Goal: Information Seeking & Learning: Learn about a topic

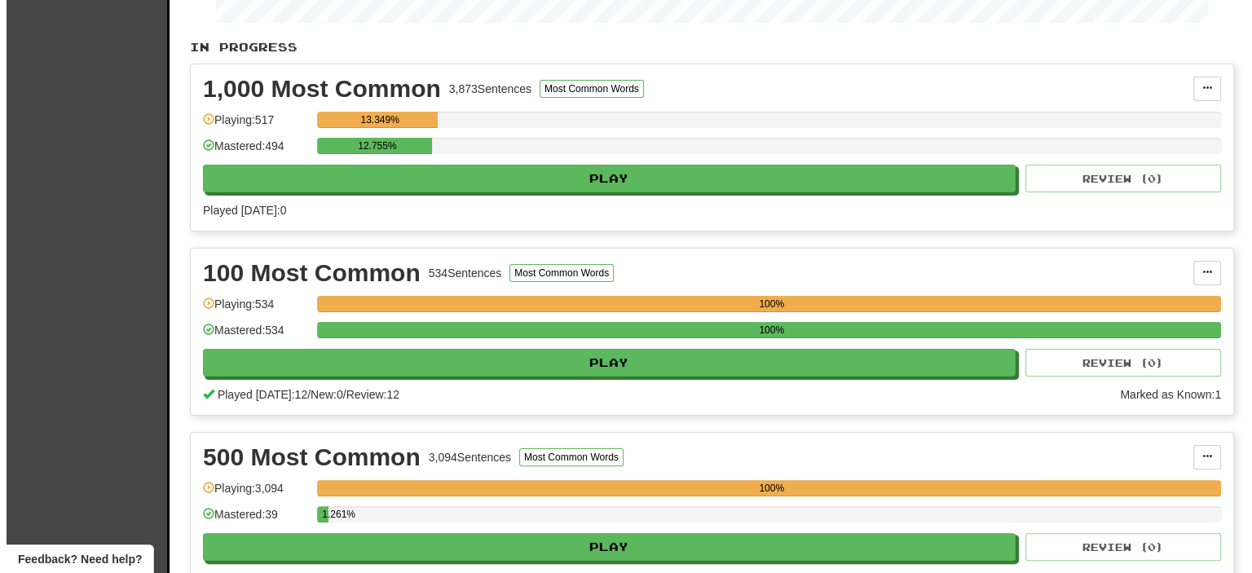
scroll to position [313, 0]
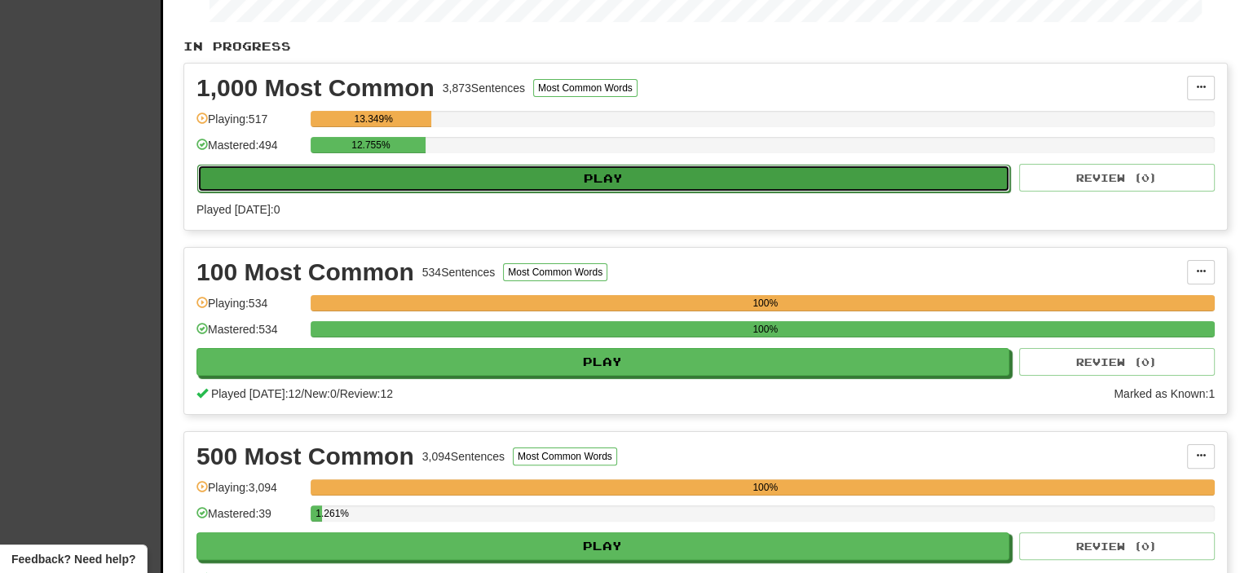
click at [597, 172] on button "Play" at bounding box center [603, 179] width 813 height 28
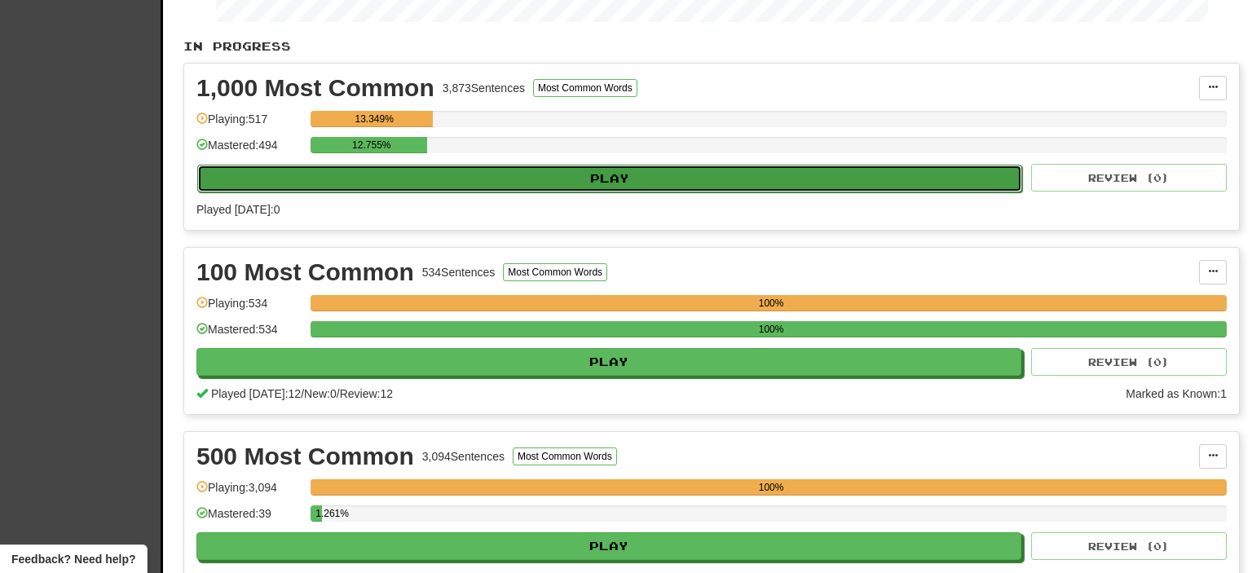
select select "**"
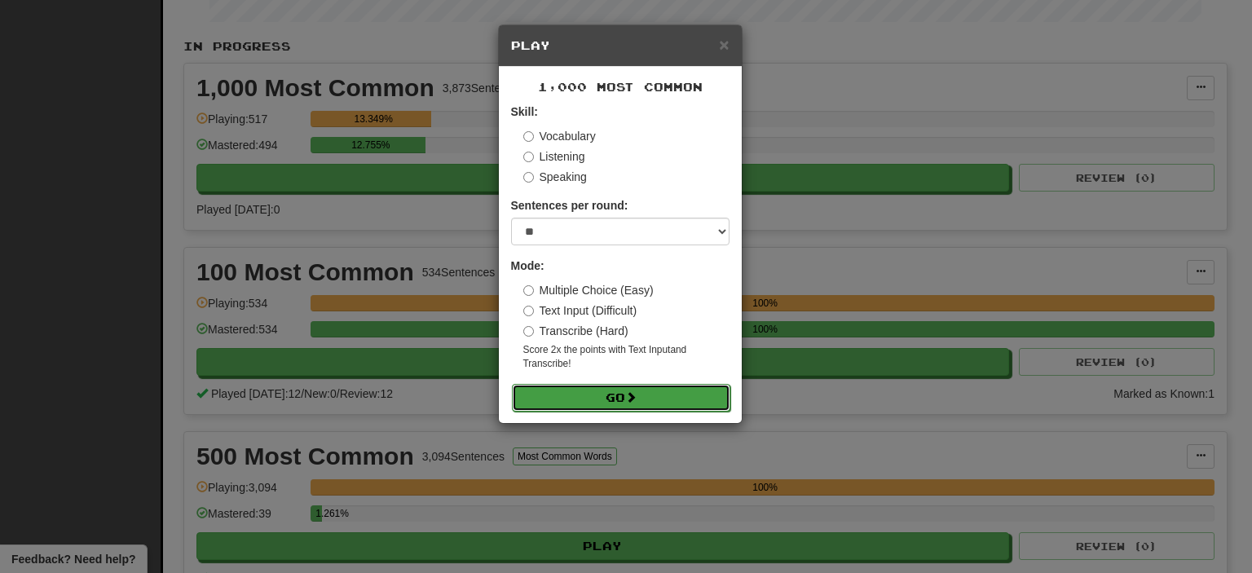
click at [612, 390] on button "Go" at bounding box center [621, 398] width 218 height 28
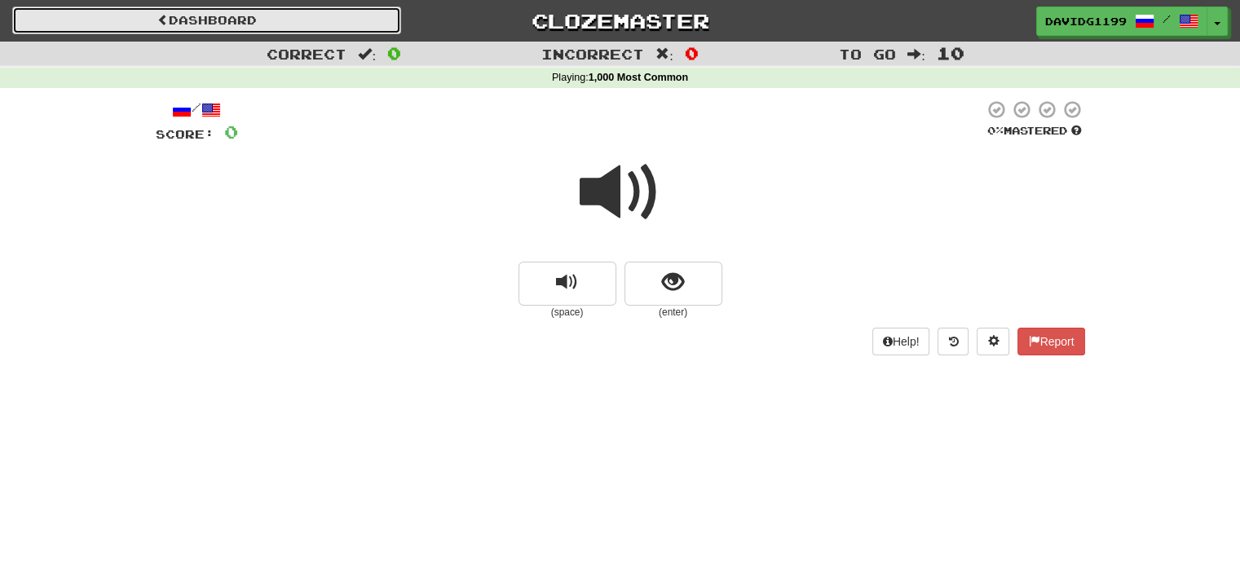
click at [236, 20] on link "Dashboard" at bounding box center [206, 21] width 389 height 28
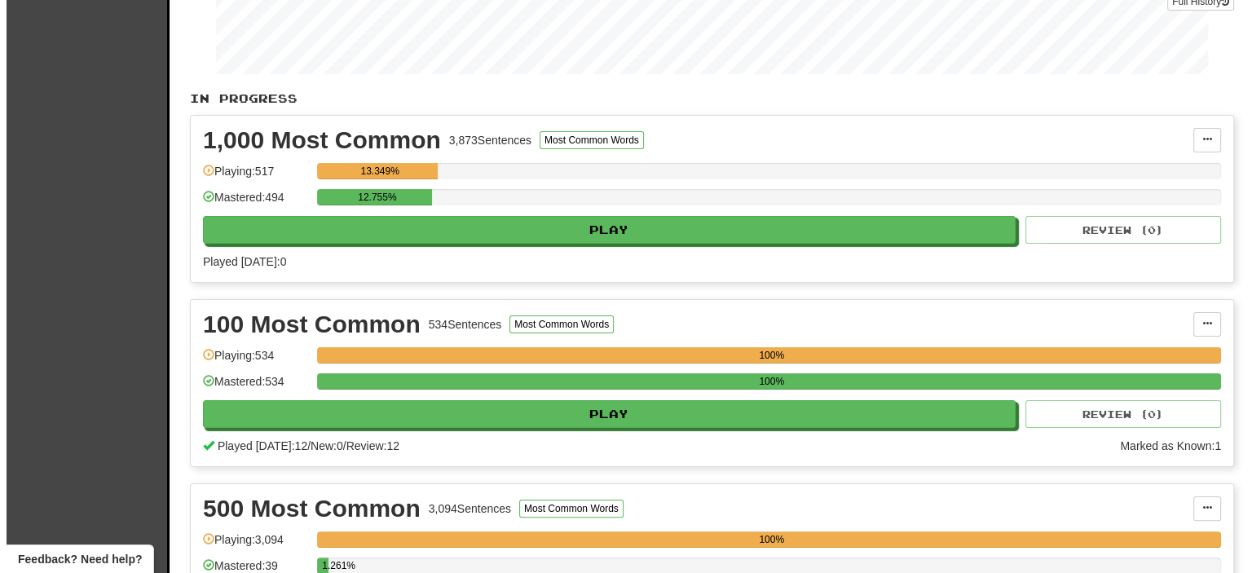
scroll to position [264, 0]
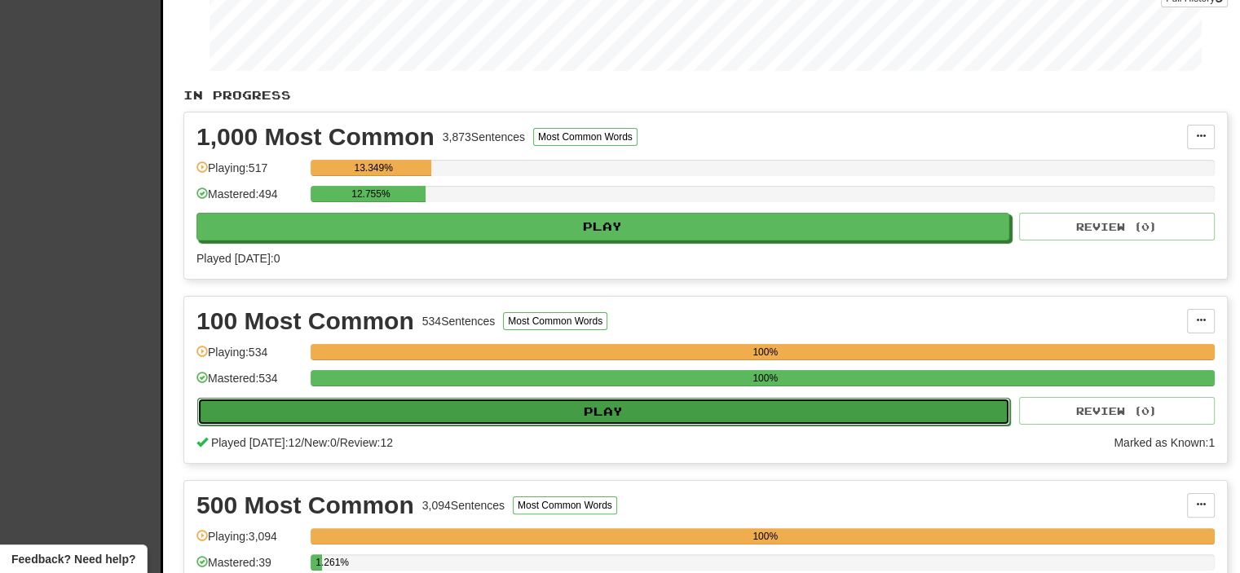
click at [600, 400] on button "Play" at bounding box center [603, 412] width 813 height 28
select select "**"
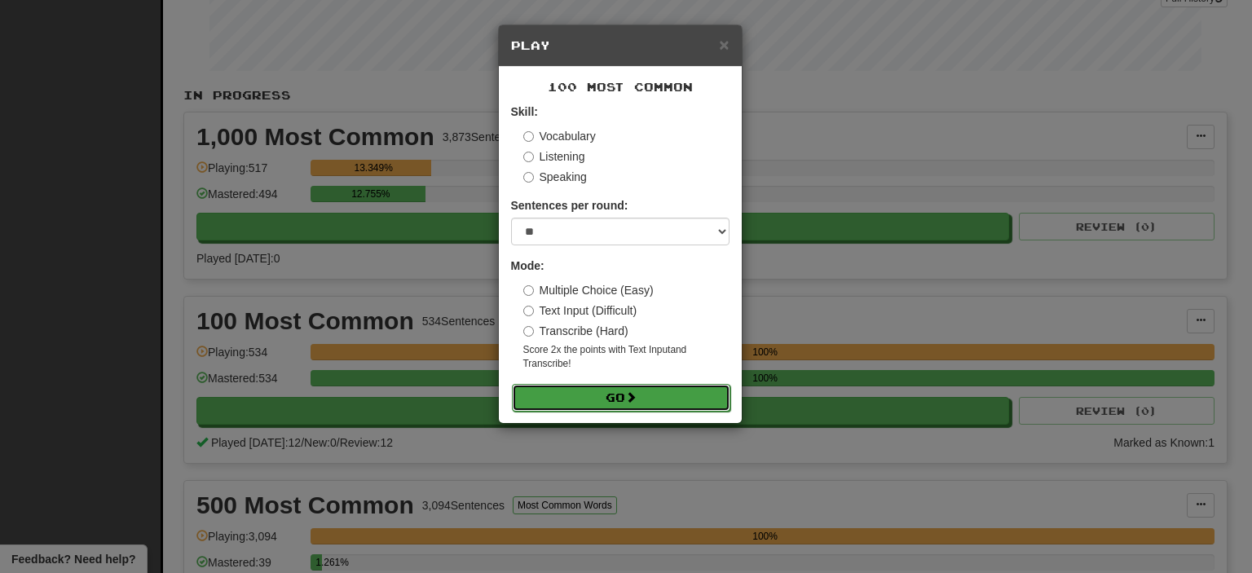
click at [600, 399] on button "Go" at bounding box center [621, 398] width 218 height 28
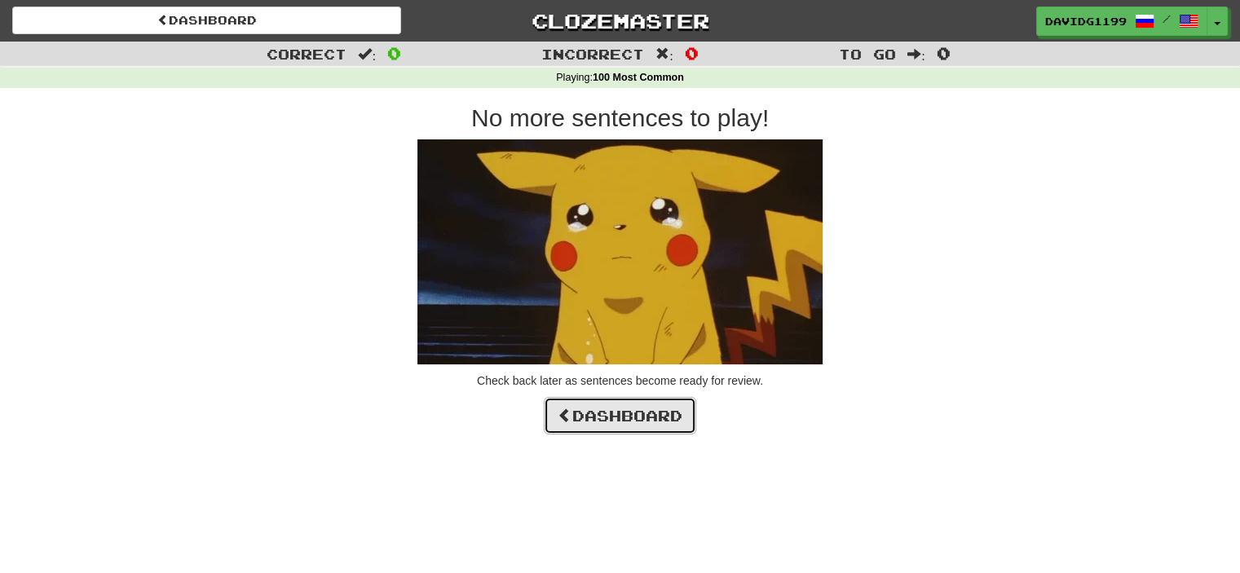
click at [601, 410] on link "Dashboard" at bounding box center [620, 415] width 152 height 37
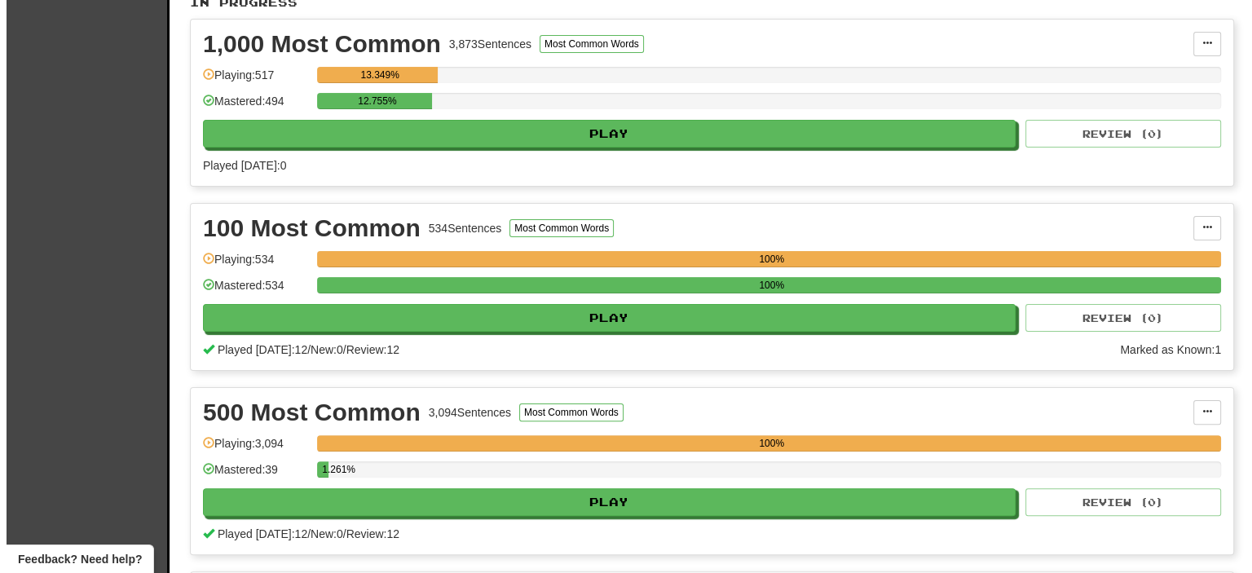
scroll to position [388, 0]
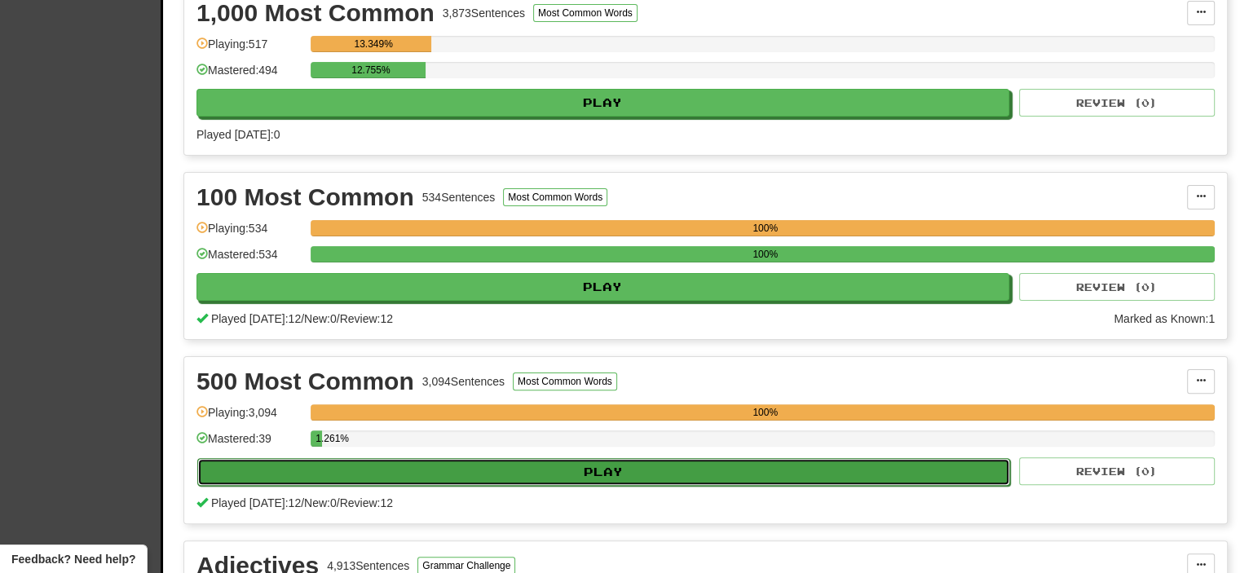
click at [618, 469] on button "Play" at bounding box center [603, 472] width 813 height 28
select select "**"
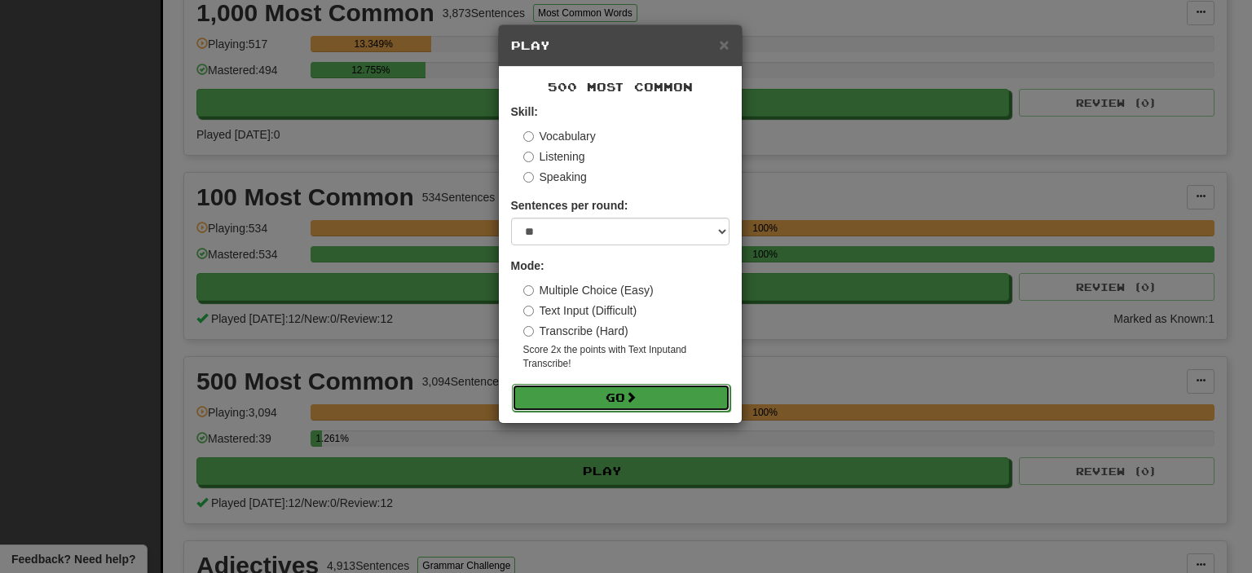
click at [616, 399] on button "Go" at bounding box center [621, 398] width 218 height 28
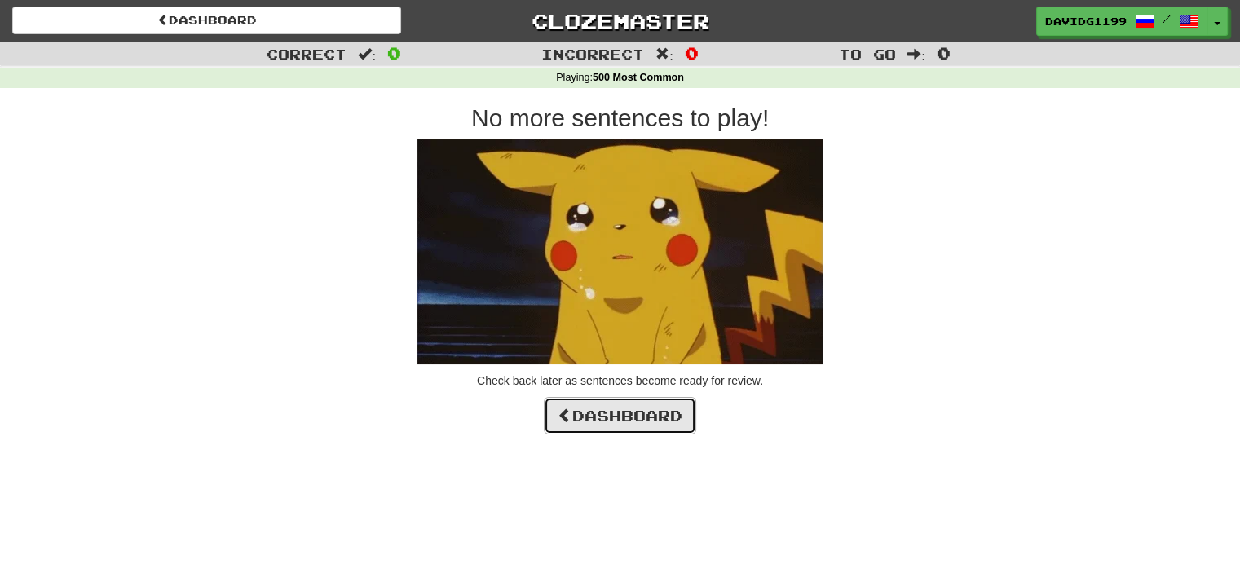
click at [618, 417] on link "Dashboard" at bounding box center [620, 415] width 152 height 37
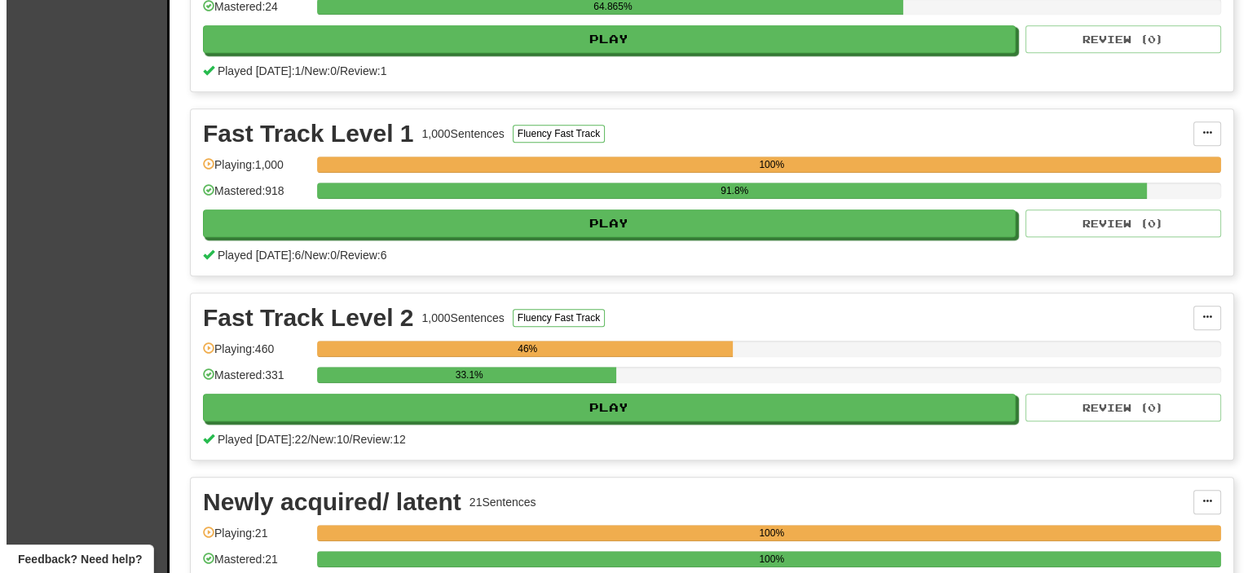
scroll to position [1374, 0]
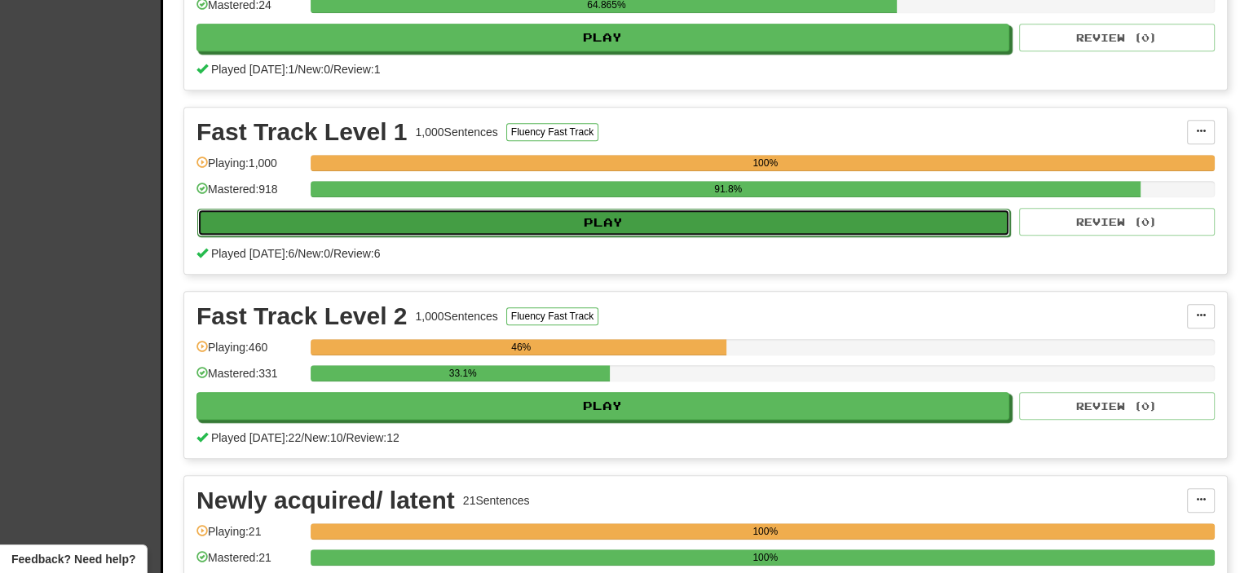
click at [636, 221] on button "Play" at bounding box center [603, 223] width 813 height 28
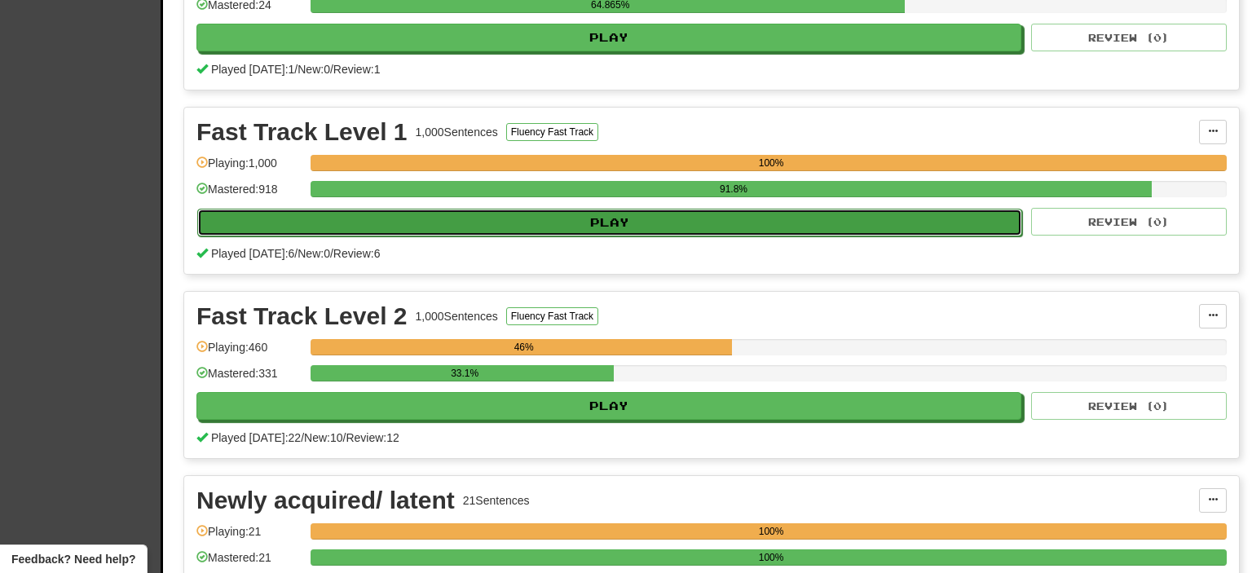
select select "**"
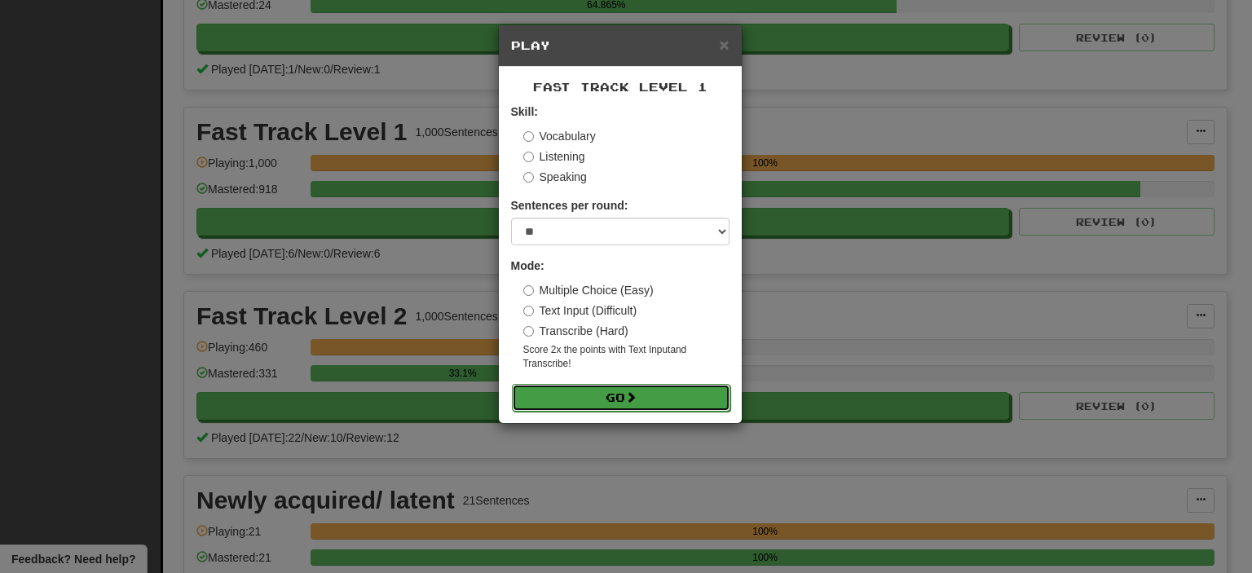
click at [637, 394] on span at bounding box center [630, 396] width 11 height 11
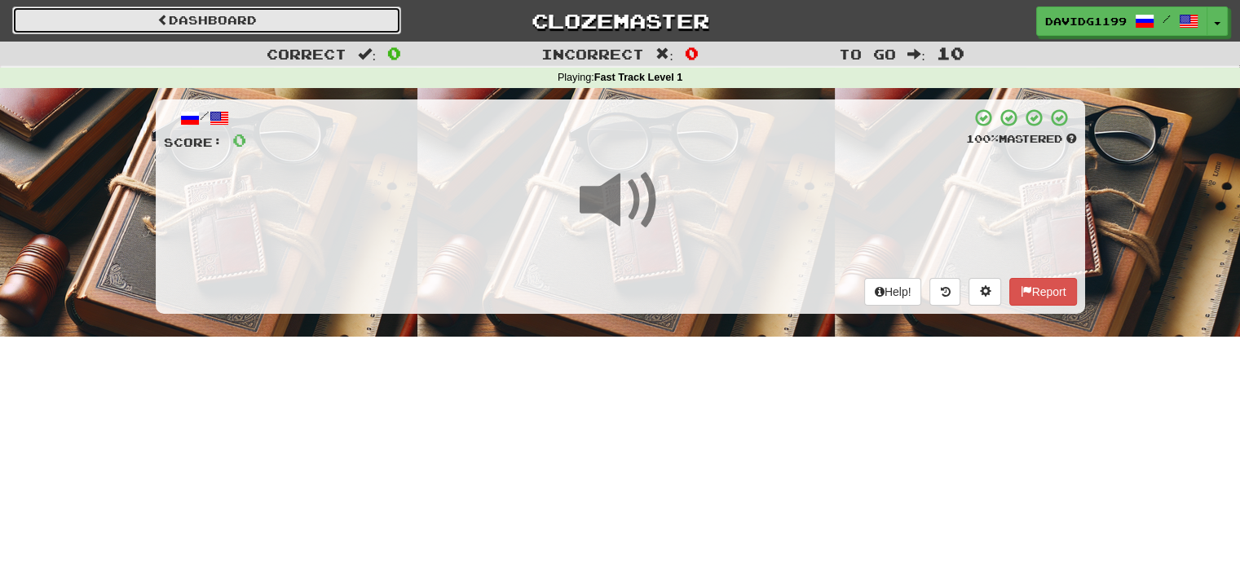
click at [171, 22] on link "Dashboard" at bounding box center [206, 21] width 389 height 28
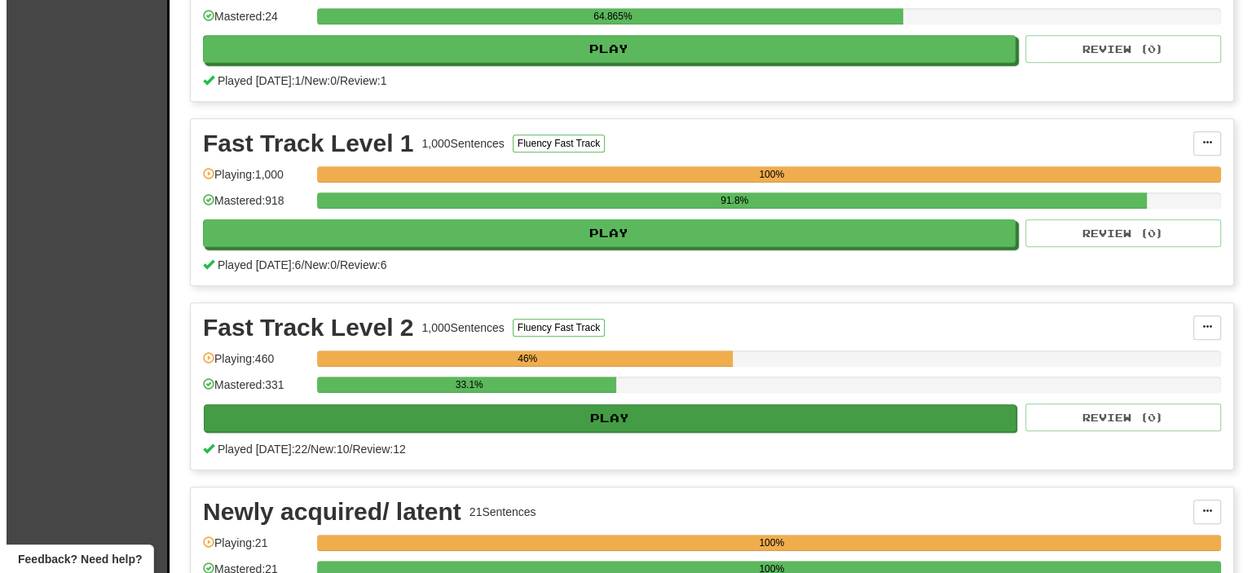
scroll to position [1249, 0]
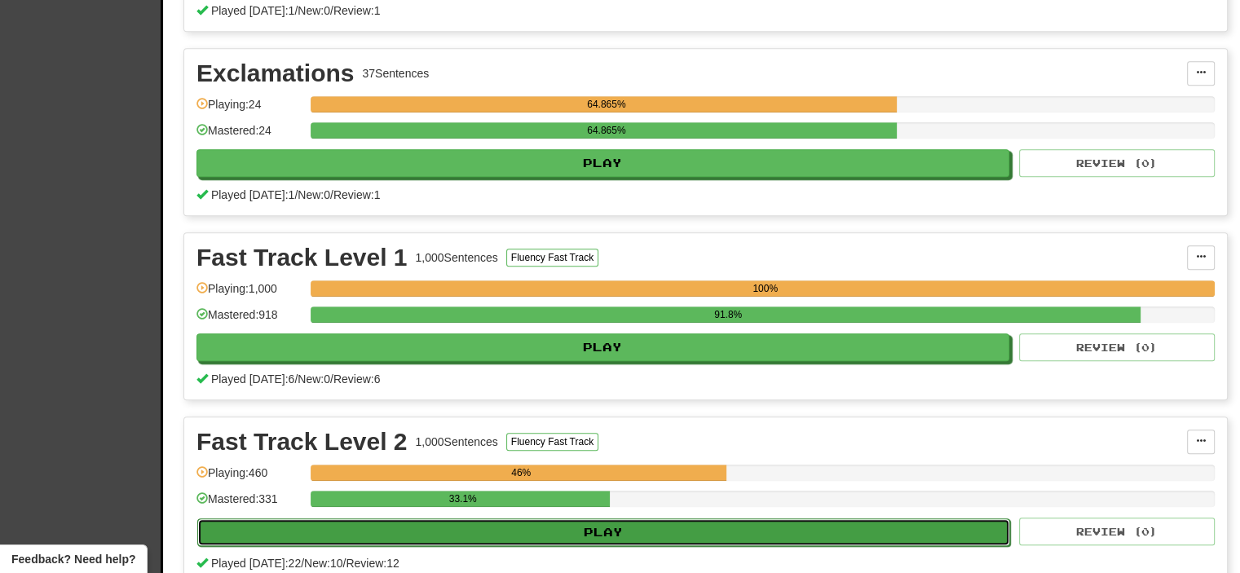
click at [616, 521] on button "Play" at bounding box center [603, 532] width 813 height 28
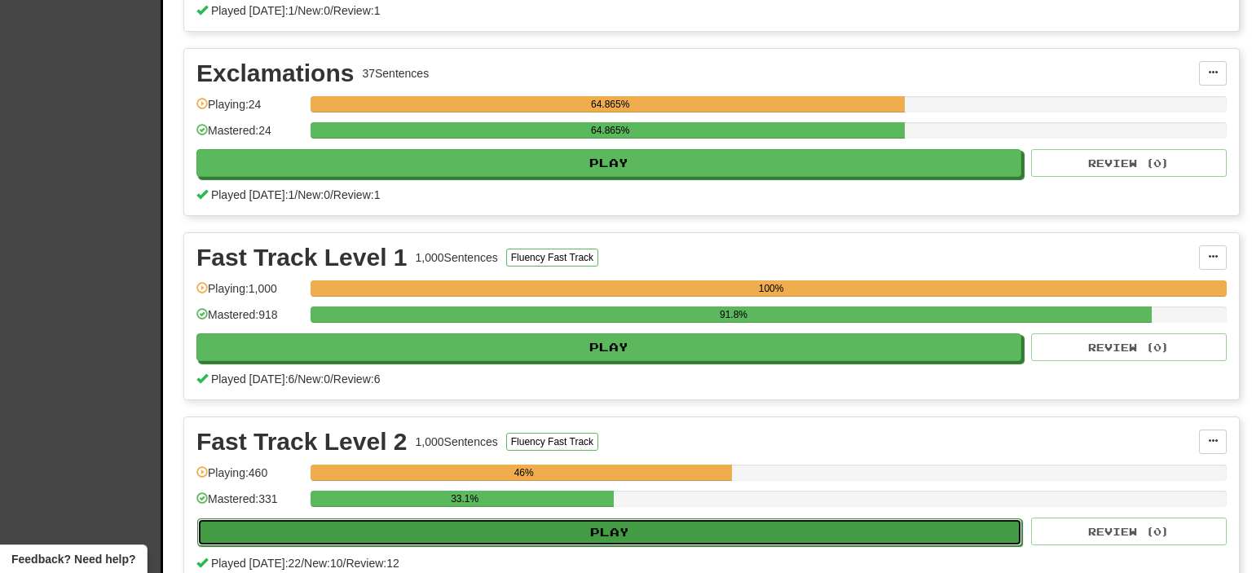
select select "**"
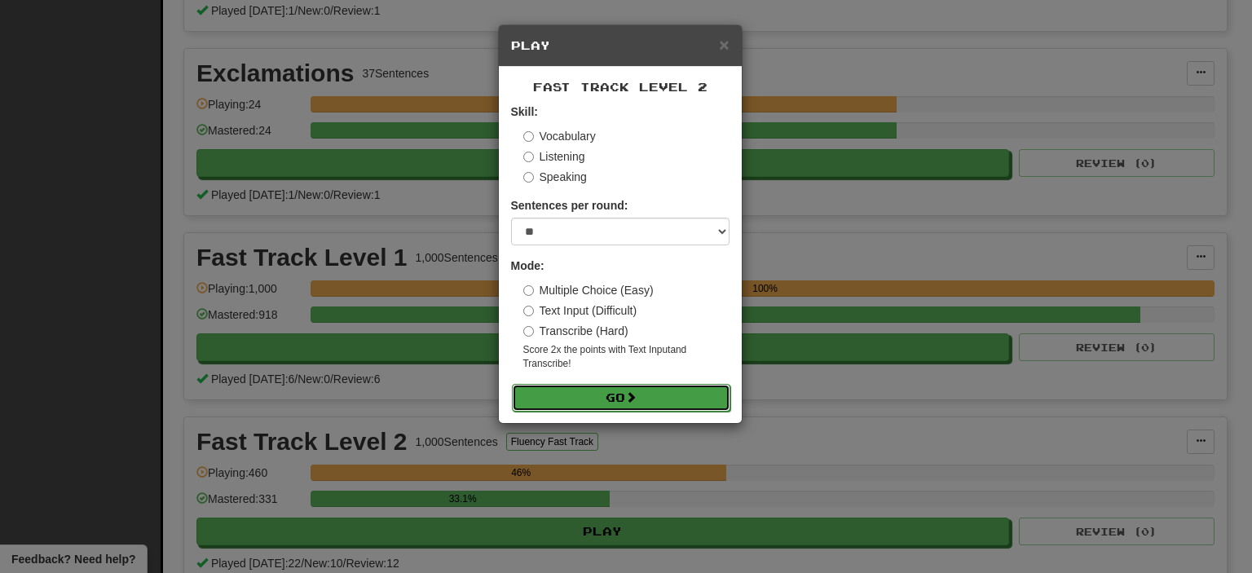
click at [651, 401] on button "Go" at bounding box center [621, 398] width 218 height 28
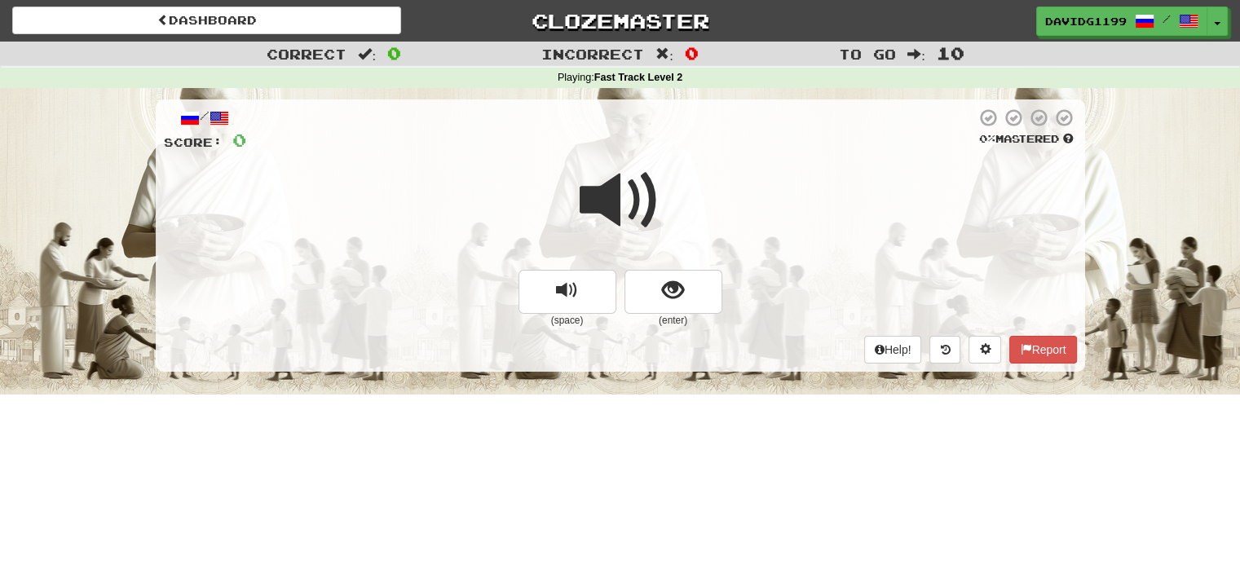
click at [637, 206] on span at bounding box center [621, 201] width 82 height 82
click at [681, 294] on span "show sentence" at bounding box center [673, 291] width 22 height 22
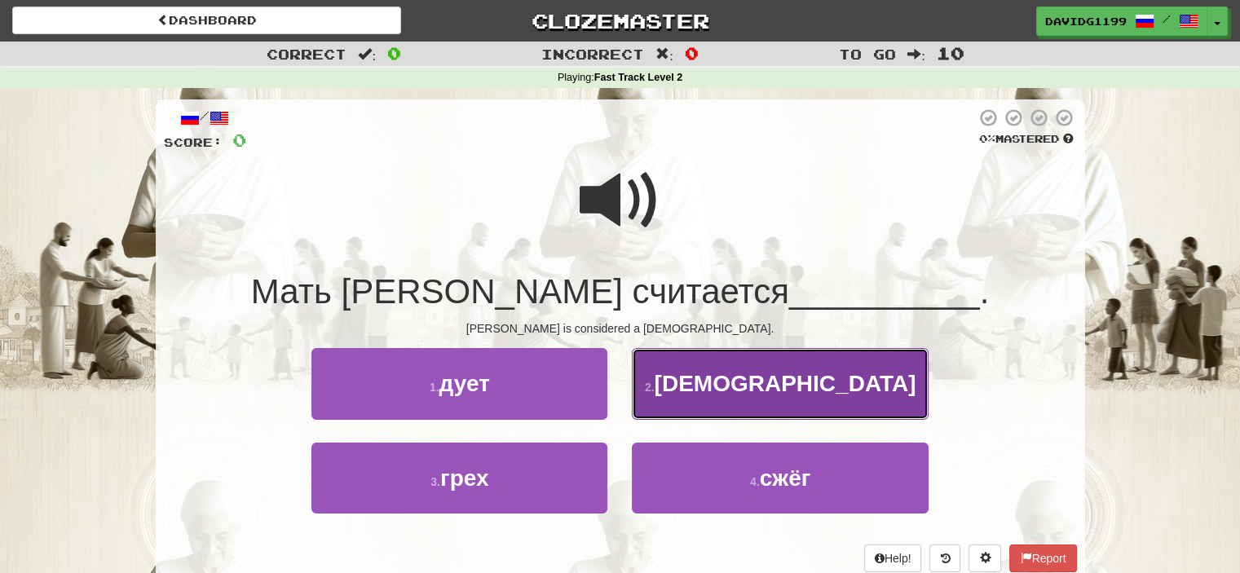
click at [806, 381] on span "святой" at bounding box center [786, 383] width 262 height 25
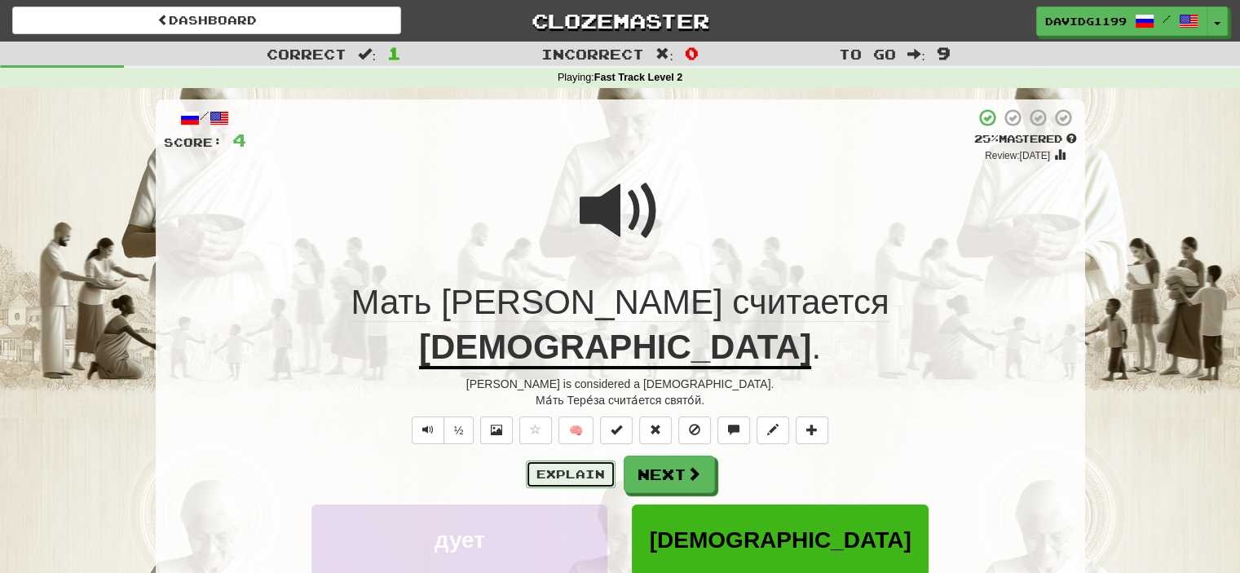
click at [579, 461] on button "Explain" at bounding box center [571, 475] width 90 height 28
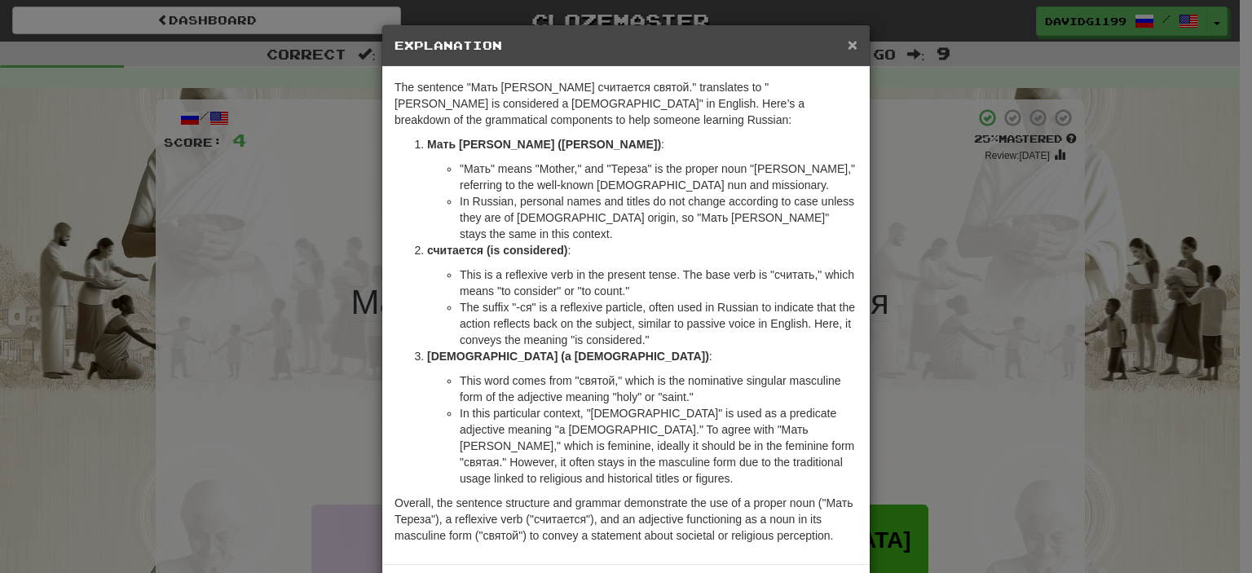
click at [848, 42] on span "×" at bounding box center [853, 44] width 10 height 19
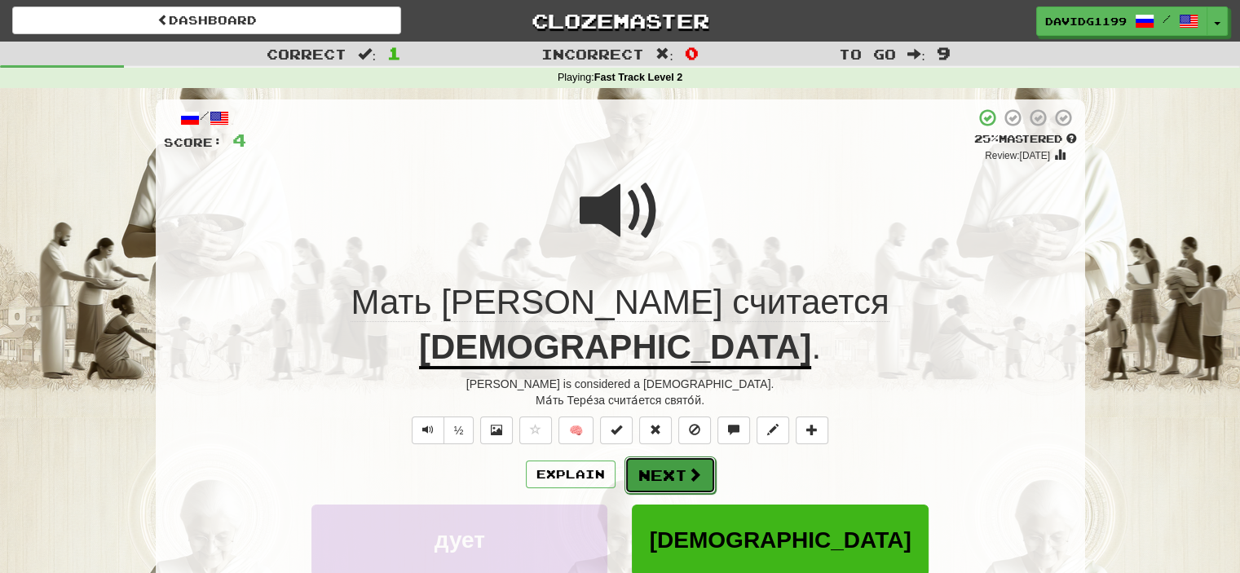
click at [674, 456] on button "Next" at bounding box center [669, 474] width 91 height 37
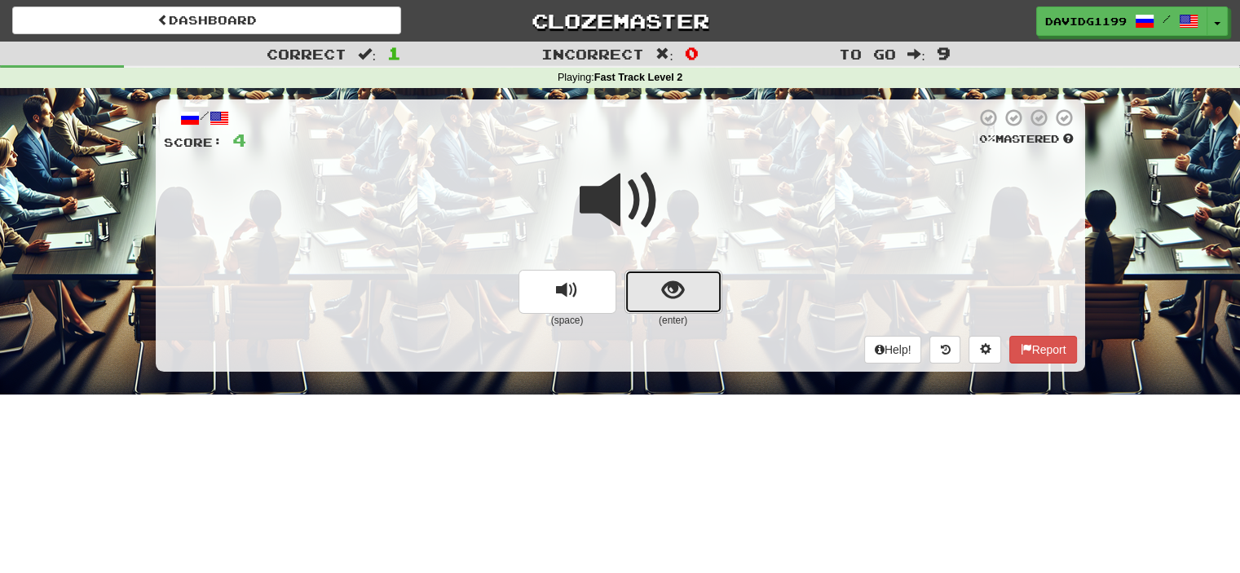
click at [649, 299] on button "show sentence" at bounding box center [673, 292] width 98 height 44
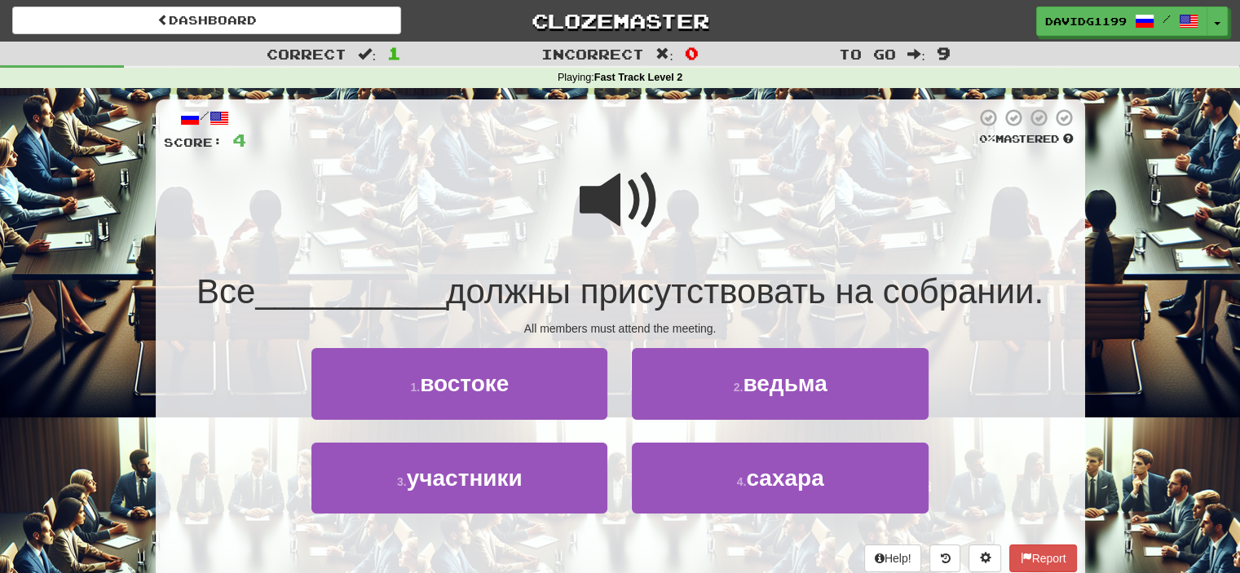
click at [631, 191] on span at bounding box center [621, 201] width 82 height 82
click at [627, 207] on span at bounding box center [621, 201] width 82 height 82
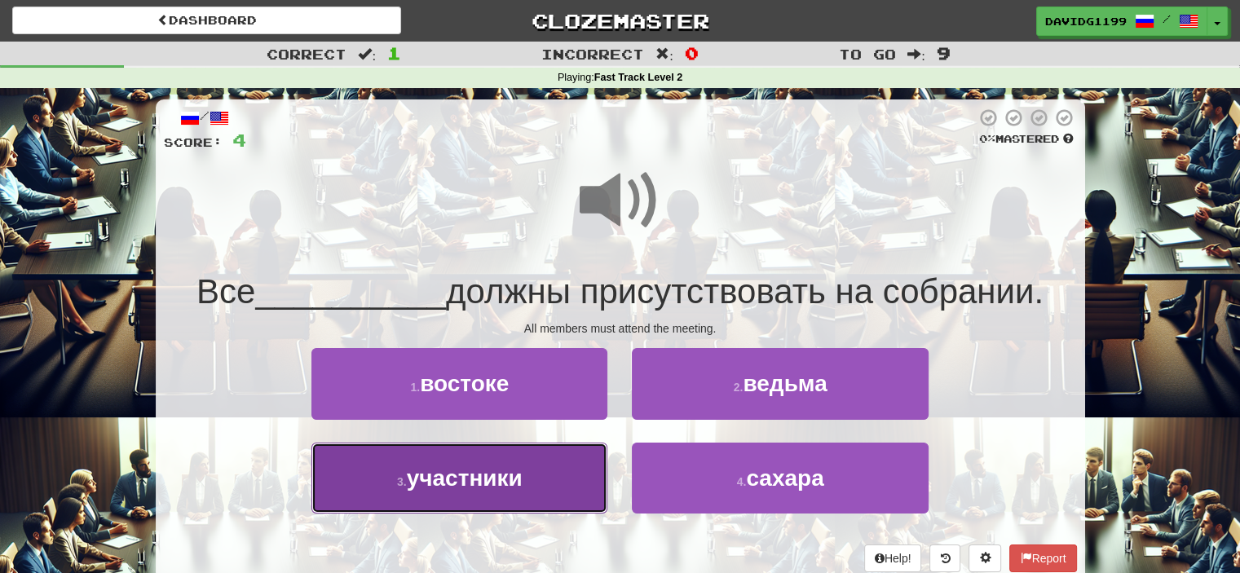
click at [541, 477] on button "3 . участники" at bounding box center [459, 478] width 296 height 71
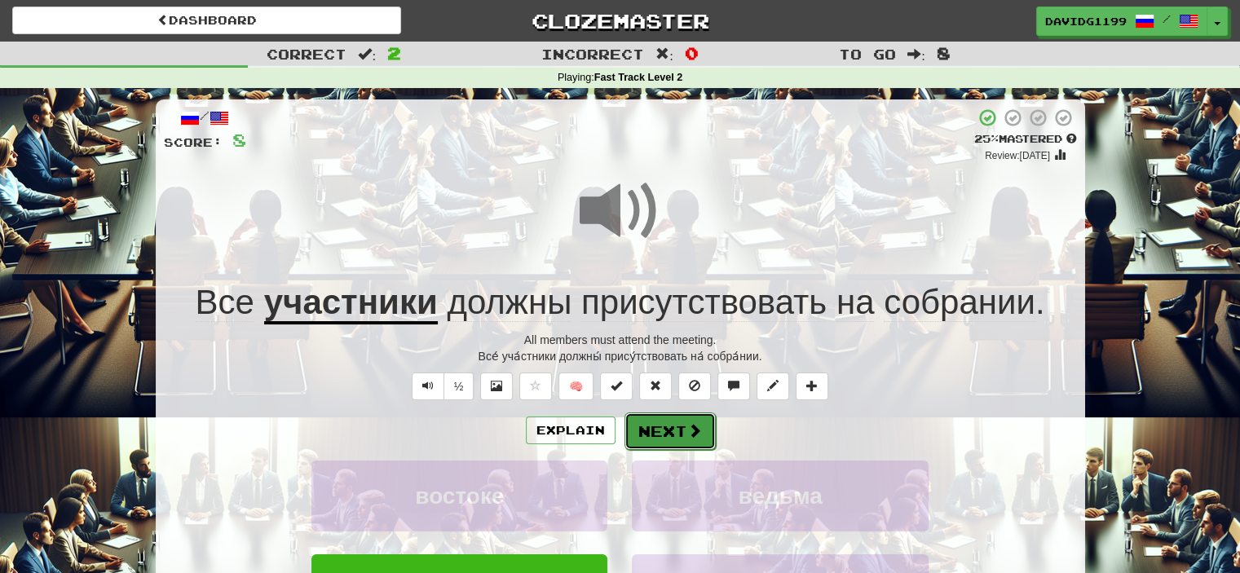
click at [663, 431] on button "Next" at bounding box center [669, 430] width 91 height 37
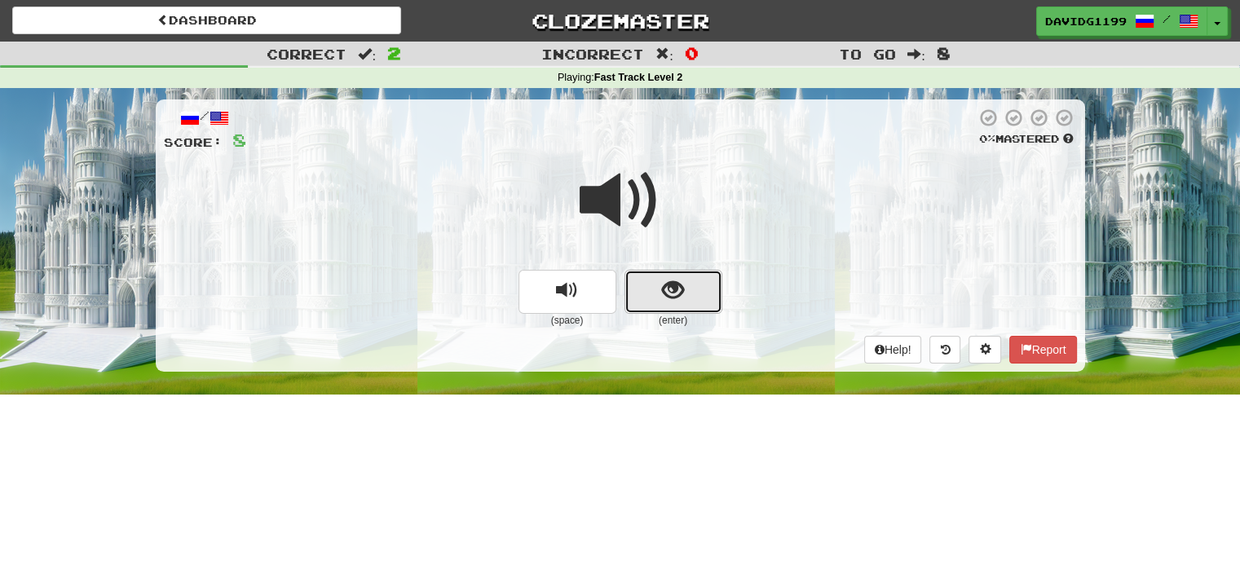
click at [649, 297] on button "show sentence" at bounding box center [673, 292] width 98 height 44
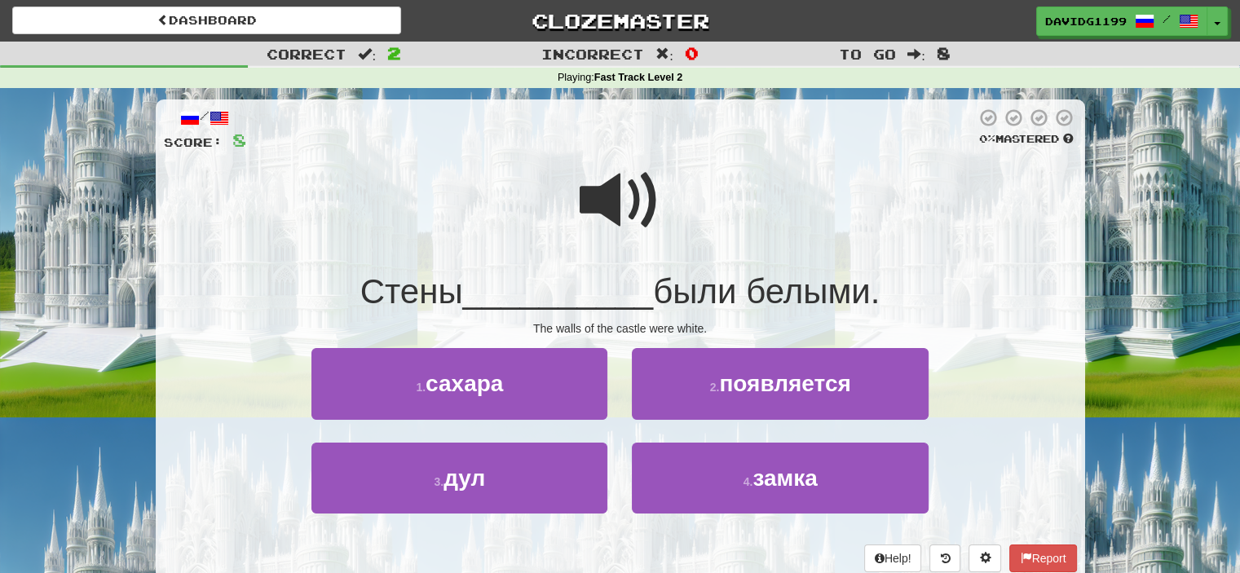
click at [613, 198] on span at bounding box center [621, 201] width 82 height 82
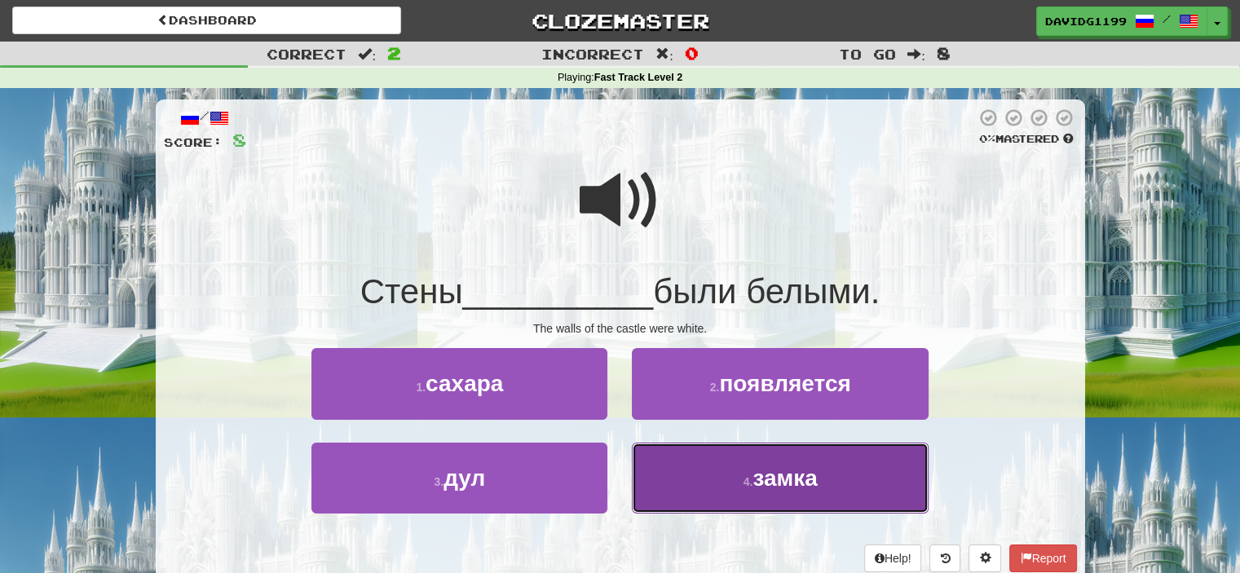
click at [732, 479] on button "4 . замка" at bounding box center [780, 478] width 296 height 71
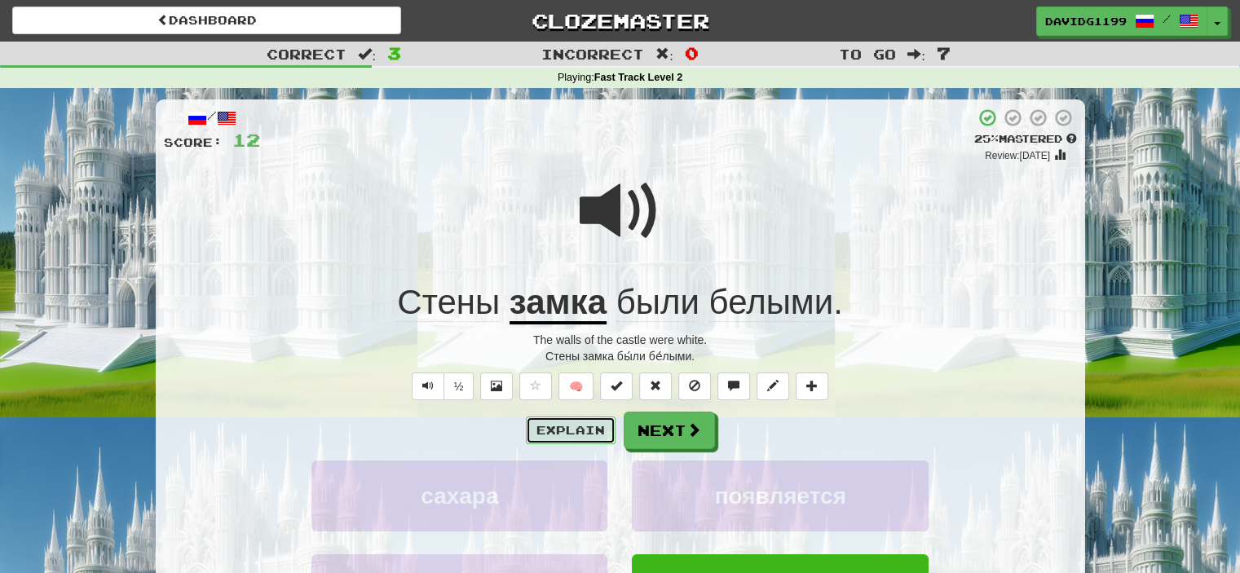
click at [589, 426] on button "Explain" at bounding box center [571, 431] width 90 height 28
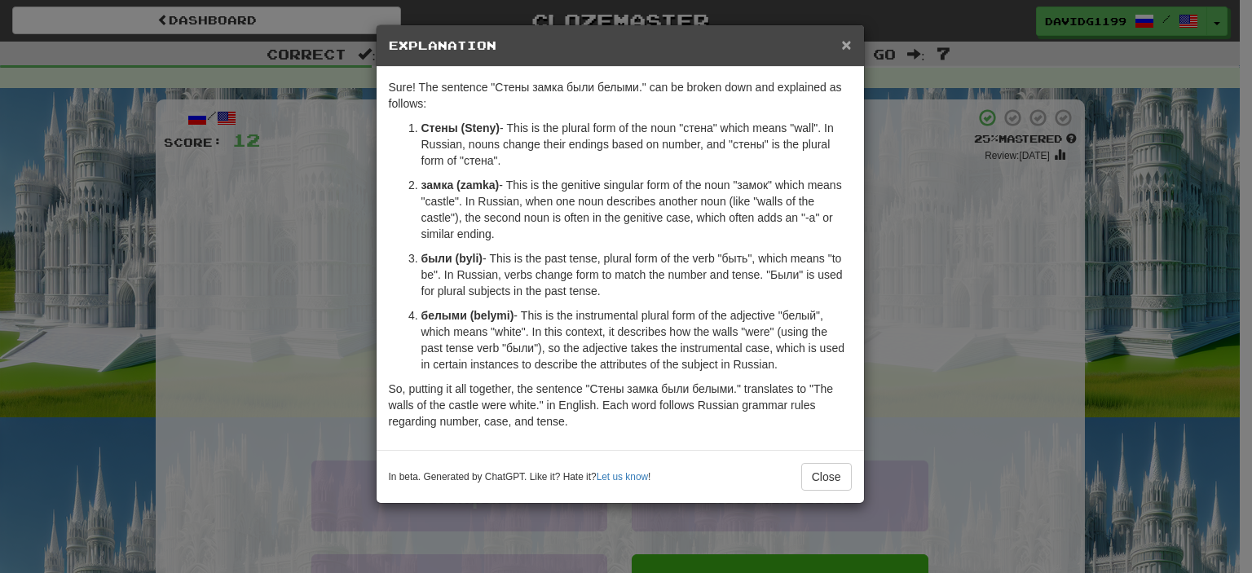
click at [847, 42] on span "×" at bounding box center [846, 44] width 10 height 19
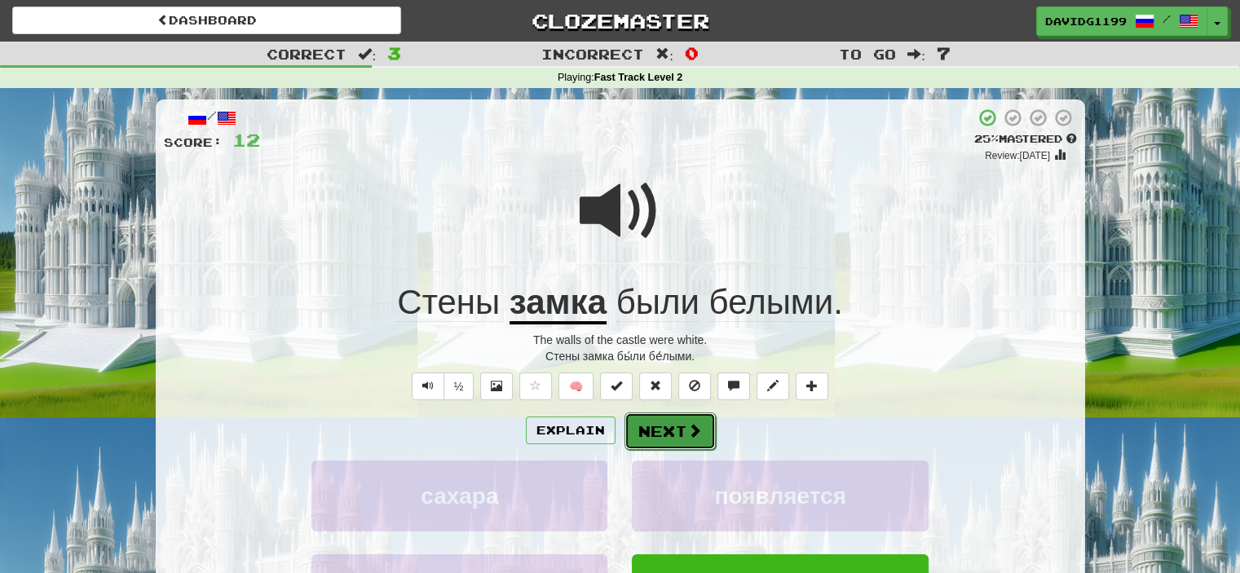
click at [670, 430] on button "Next" at bounding box center [669, 430] width 91 height 37
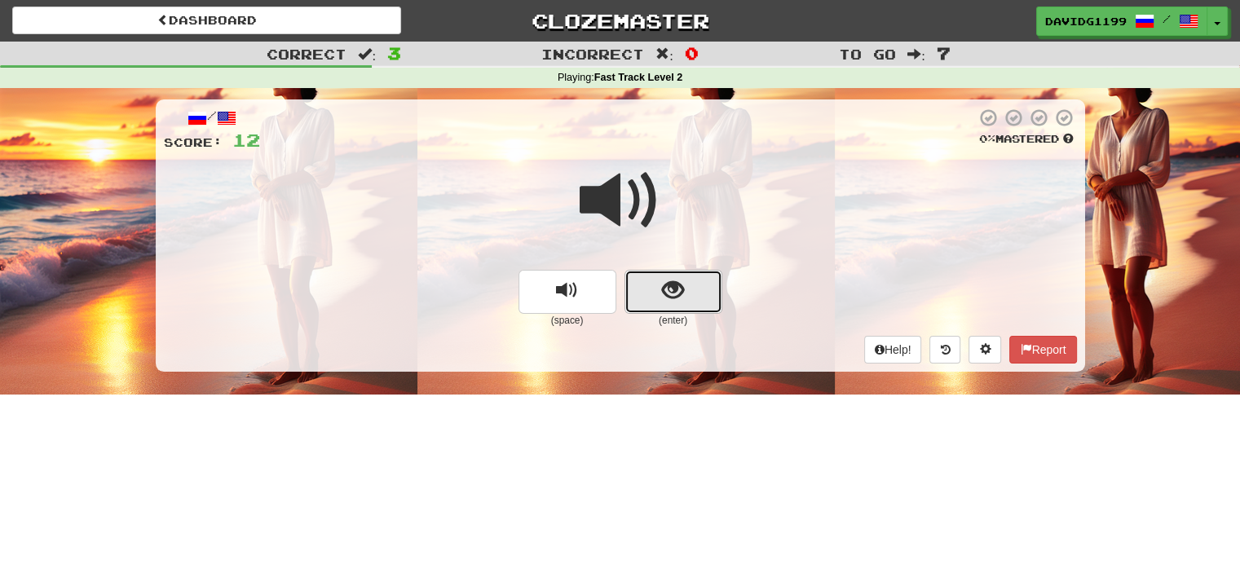
click at [651, 293] on button "show sentence" at bounding box center [673, 292] width 98 height 44
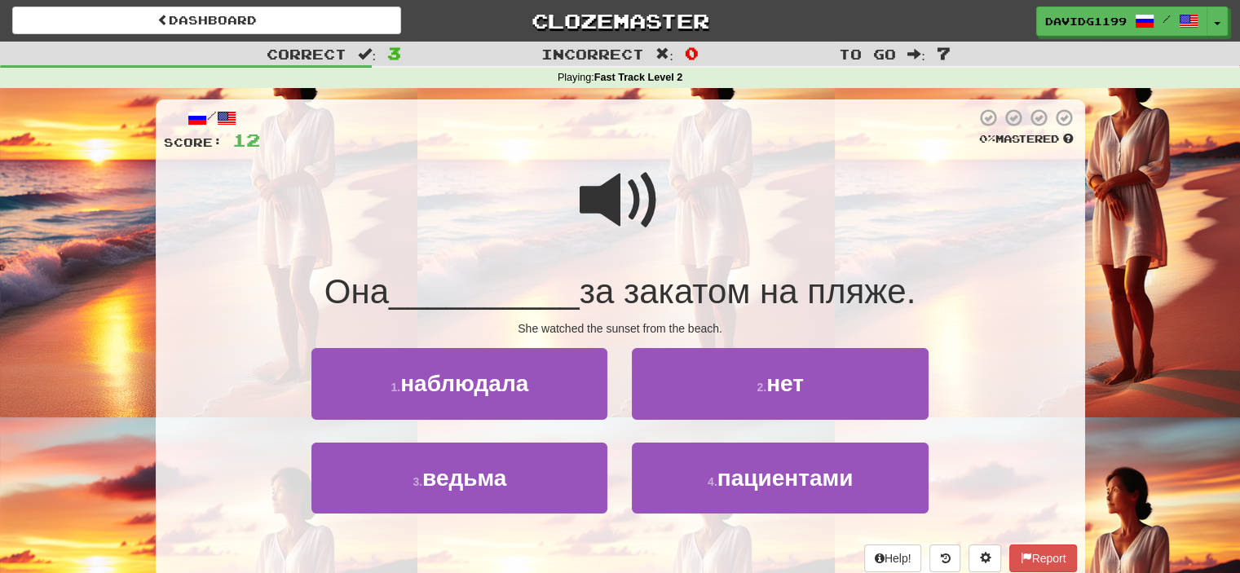
click at [606, 195] on span at bounding box center [621, 201] width 82 height 82
click at [616, 208] on span at bounding box center [621, 201] width 82 height 82
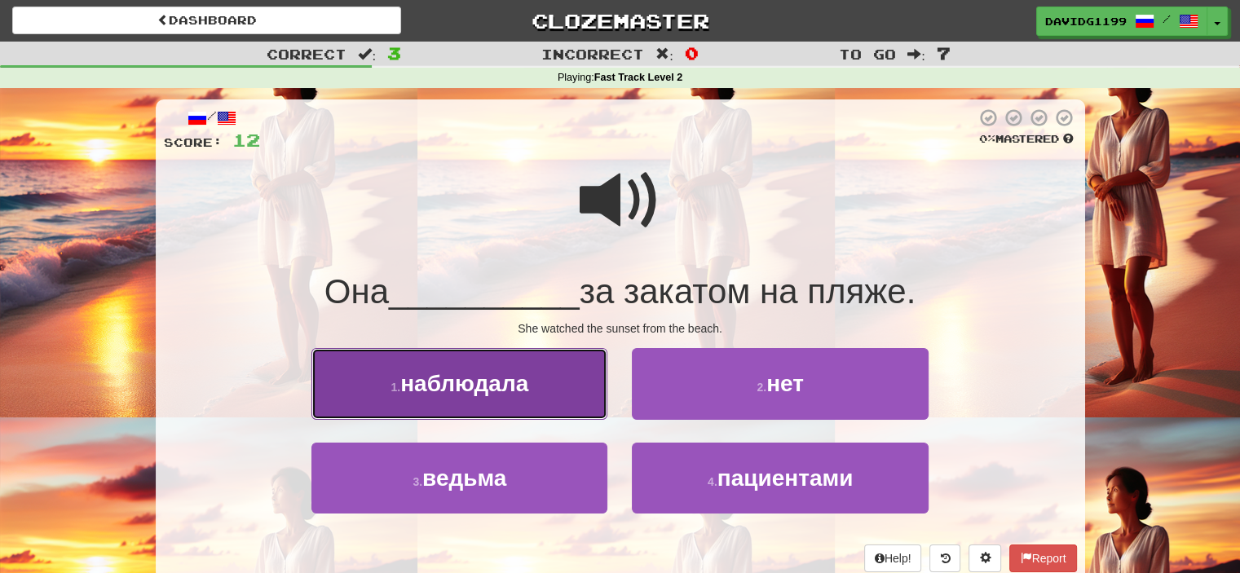
click at [536, 382] on button "1 . наблюдала" at bounding box center [459, 383] width 296 height 71
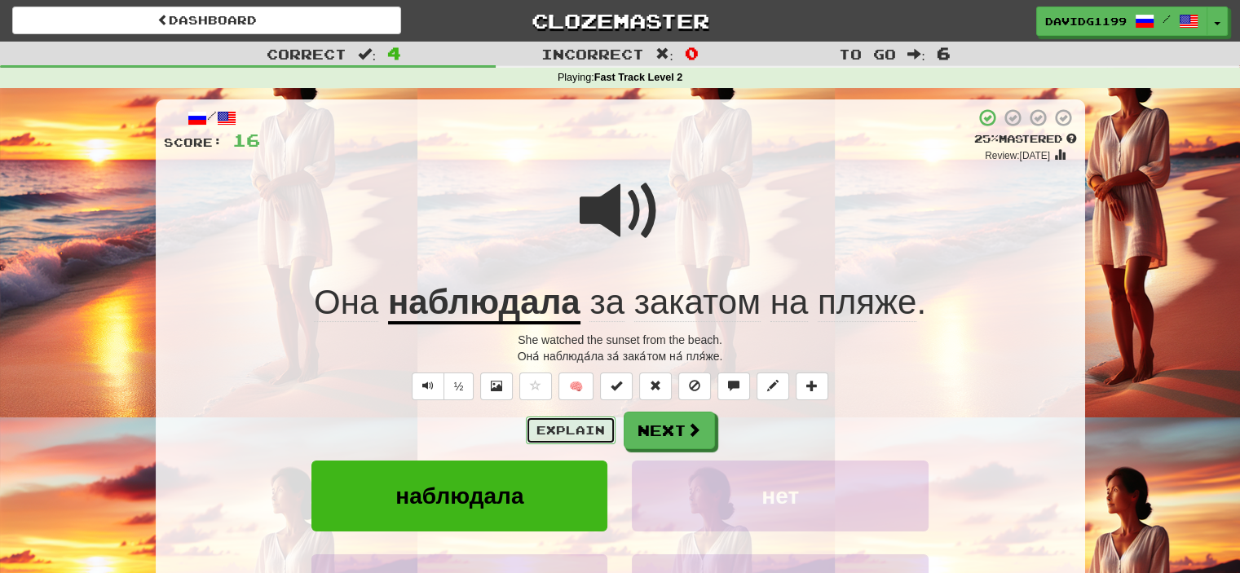
click at [589, 427] on button "Explain" at bounding box center [571, 431] width 90 height 28
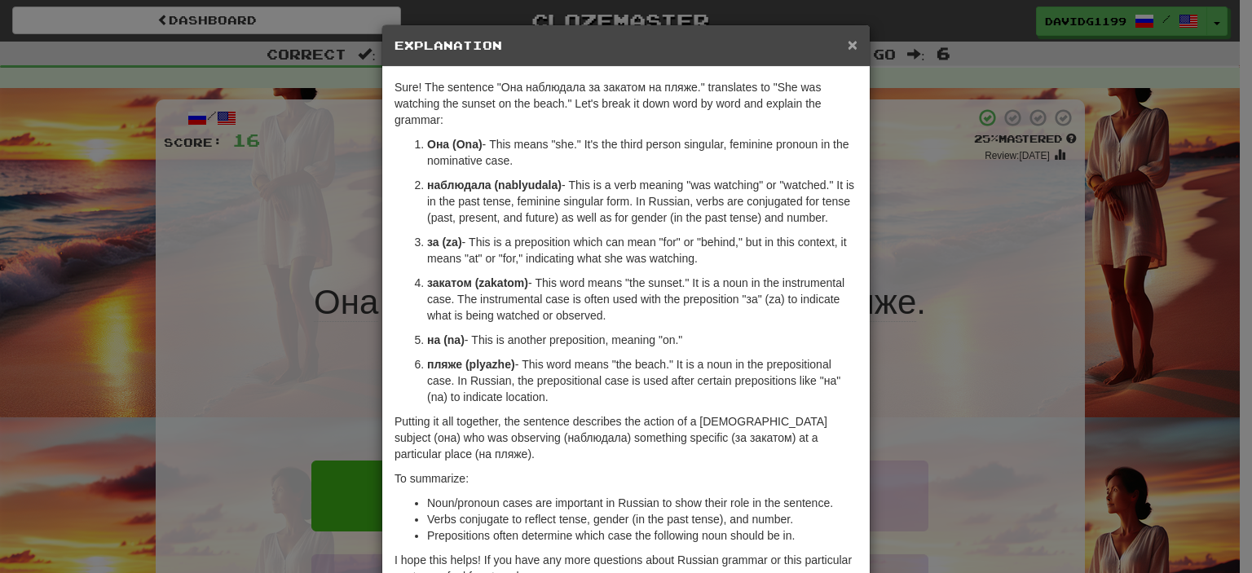
click at [848, 42] on span "×" at bounding box center [853, 44] width 10 height 19
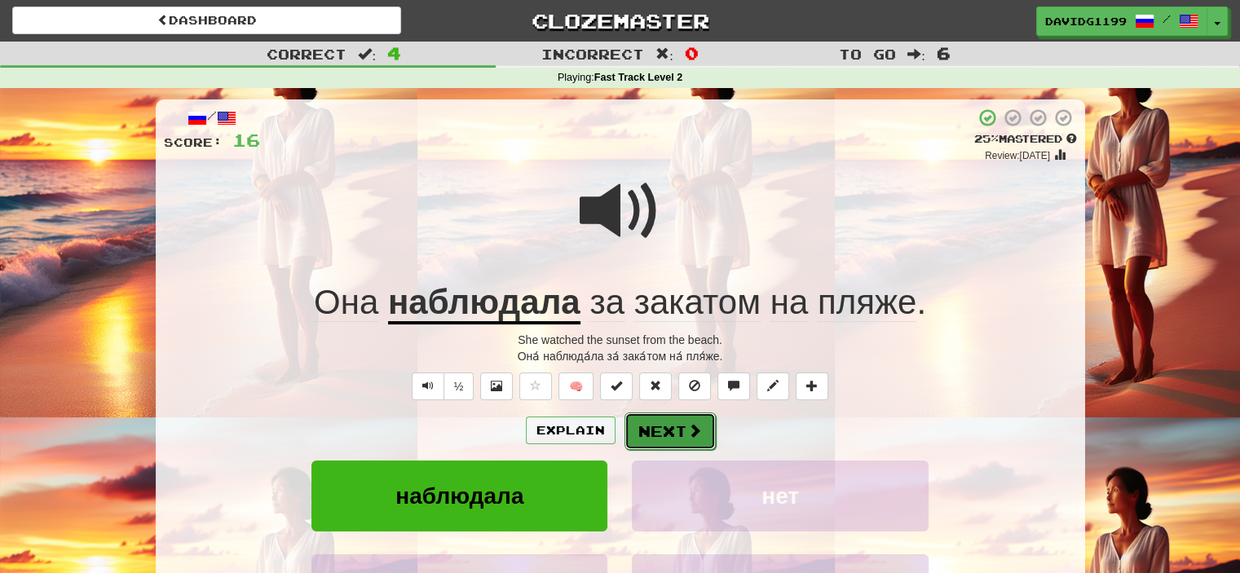
click at [662, 429] on button "Next" at bounding box center [669, 430] width 91 height 37
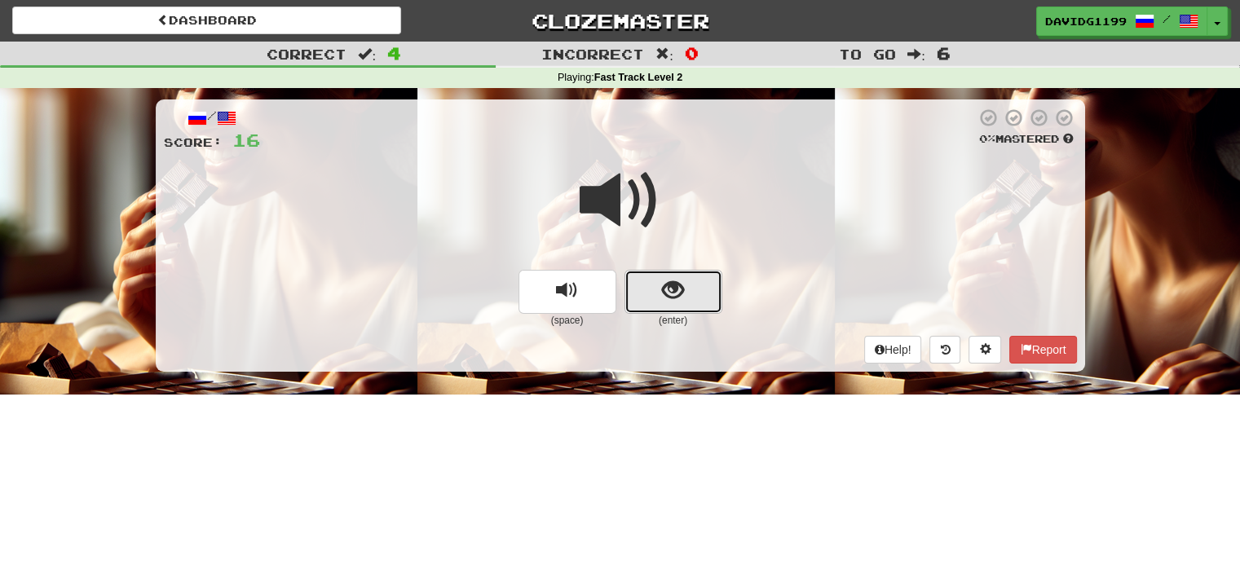
click at [649, 286] on button "show sentence" at bounding box center [673, 292] width 98 height 44
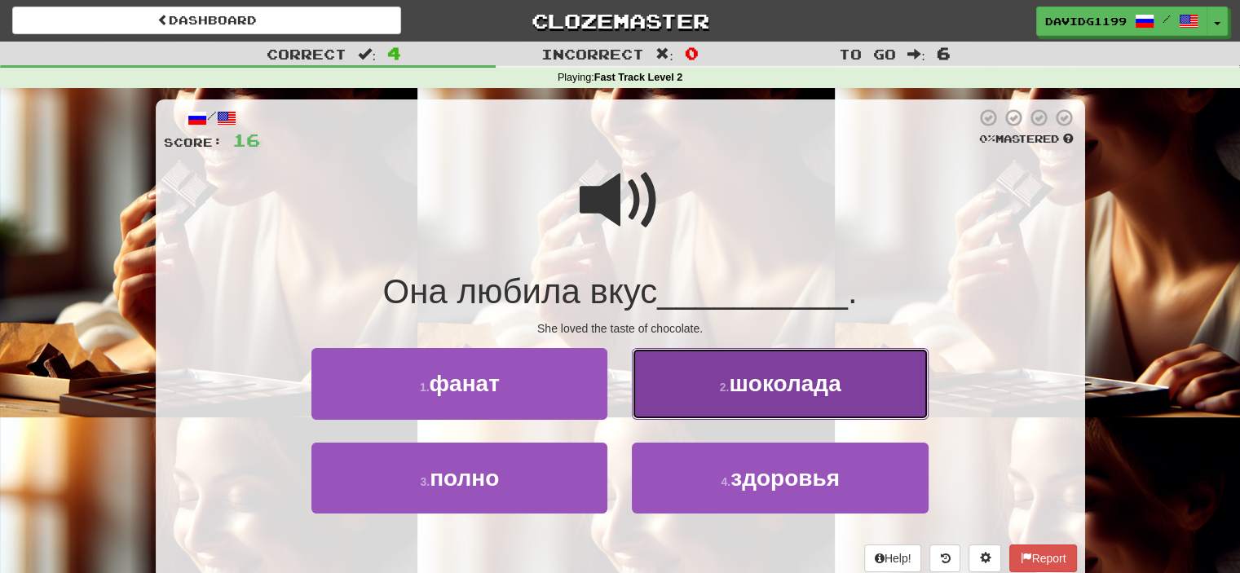
click at [753, 387] on span "шоколада" at bounding box center [785, 383] width 112 height 25
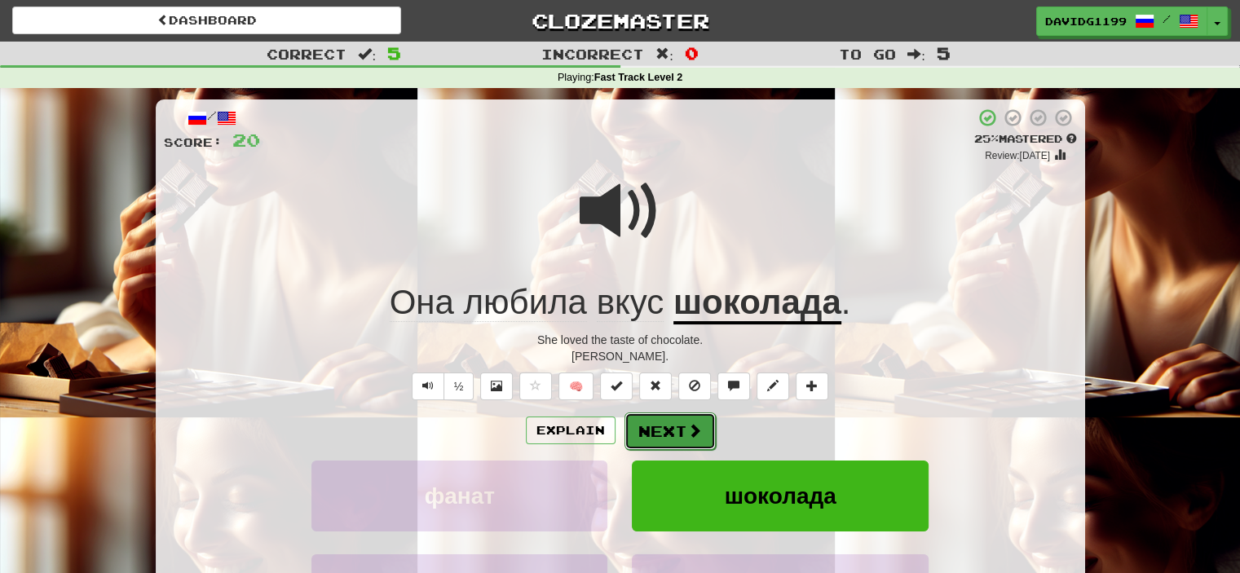
click at [680, 425] on button "Next" at bounding box center [669, 430] width 91 height 37
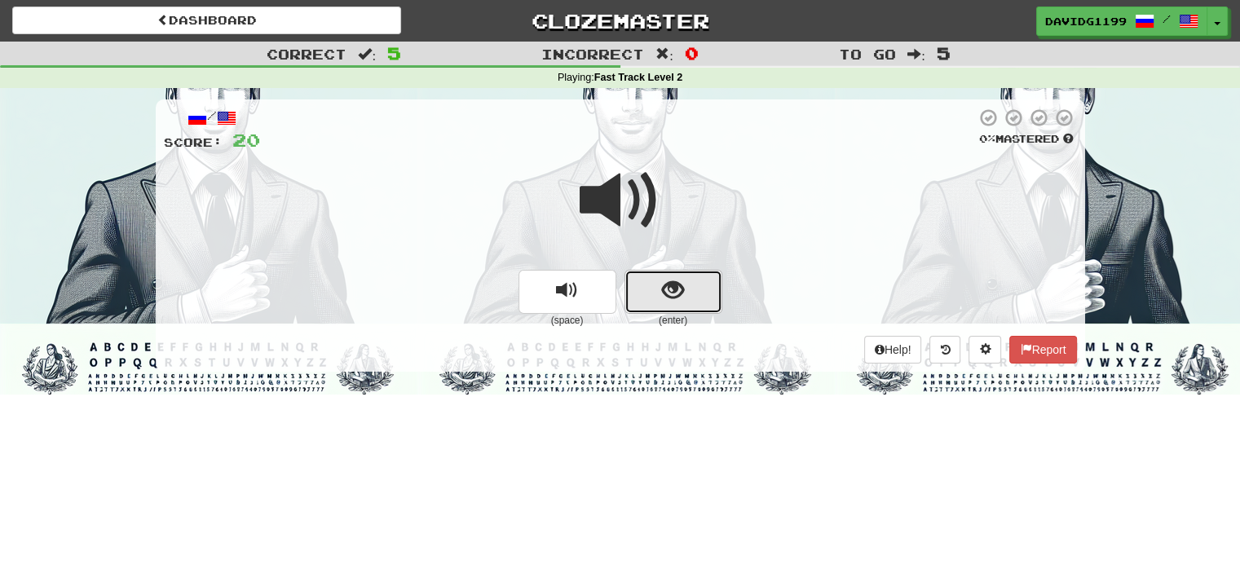
click at [650, 289] on button "show sentence" at bounding box center [673, 292] width 98 height 44
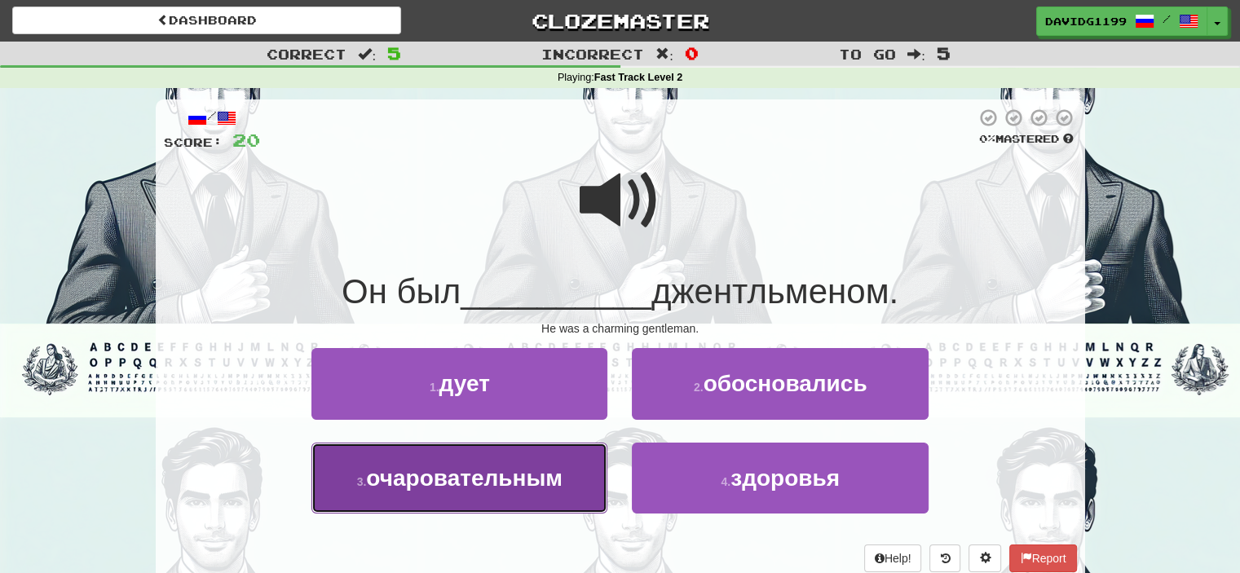
click at [562, 471] on span "очаровательным" at bounding box center [464, 477] width 196 height 25
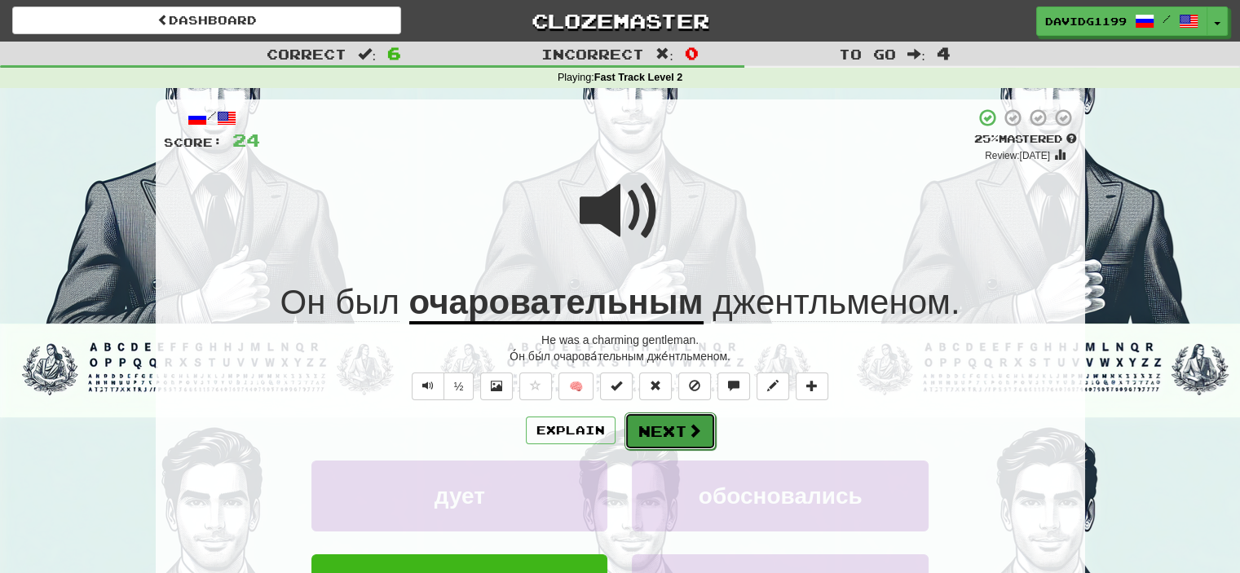
click at [665, 425] on button "Next" at bounding box center [669, 430] width 91 height 37
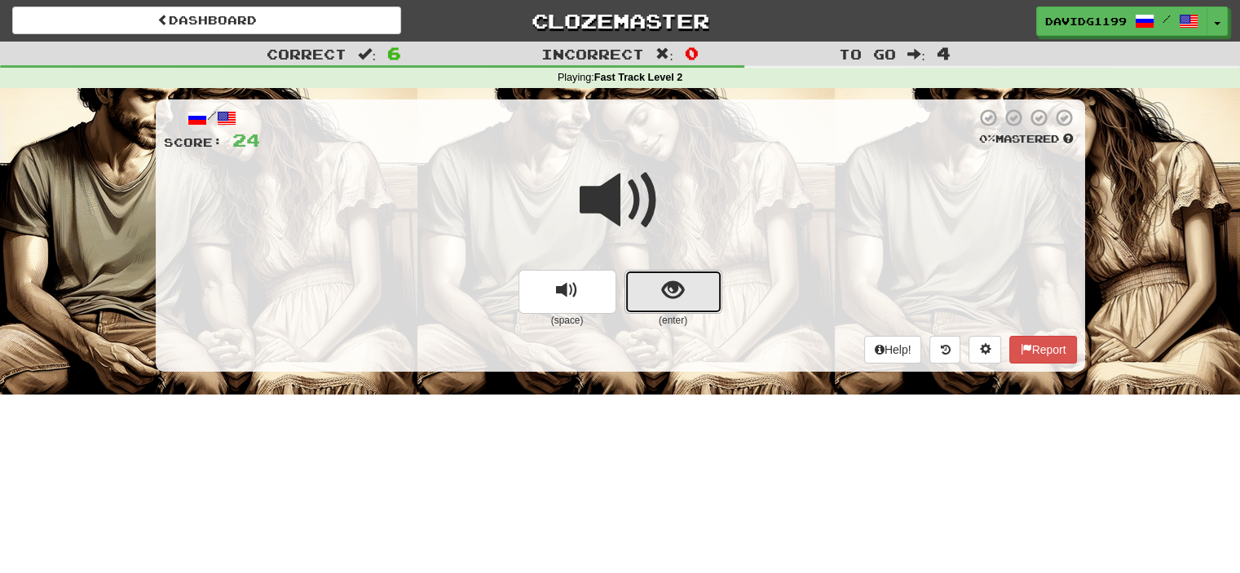
click at [655, 291] on button "show sentence" at bounding box center [673, 292] width 98 height 44
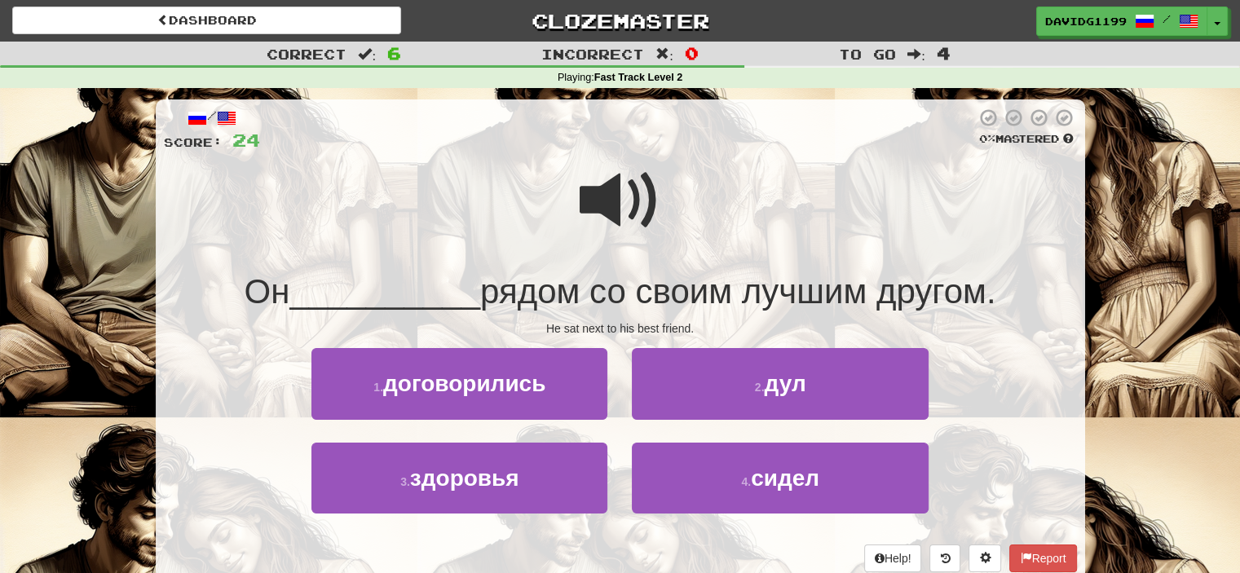
click at [608, 193] on span at bounding box center [621, 201] width 82 height 82
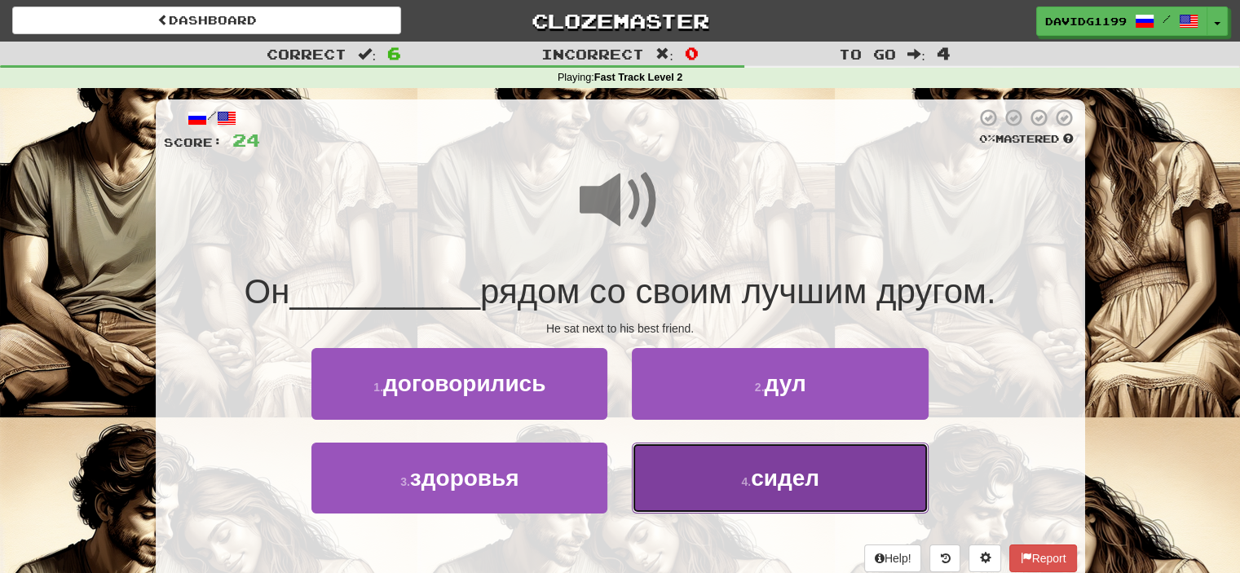
click at [757, 471] on span "сидел" at bounding box center [785, 477] width 68 height 25
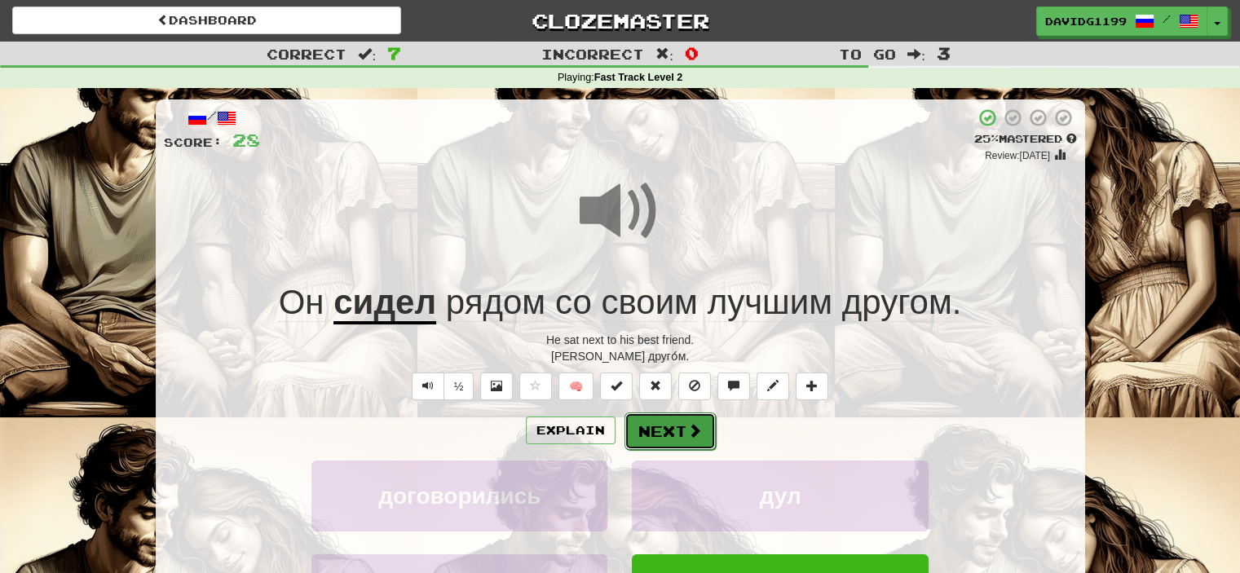
click at [667, 421] on button "Next" at bounding box center [669, 430] width 91 height 37
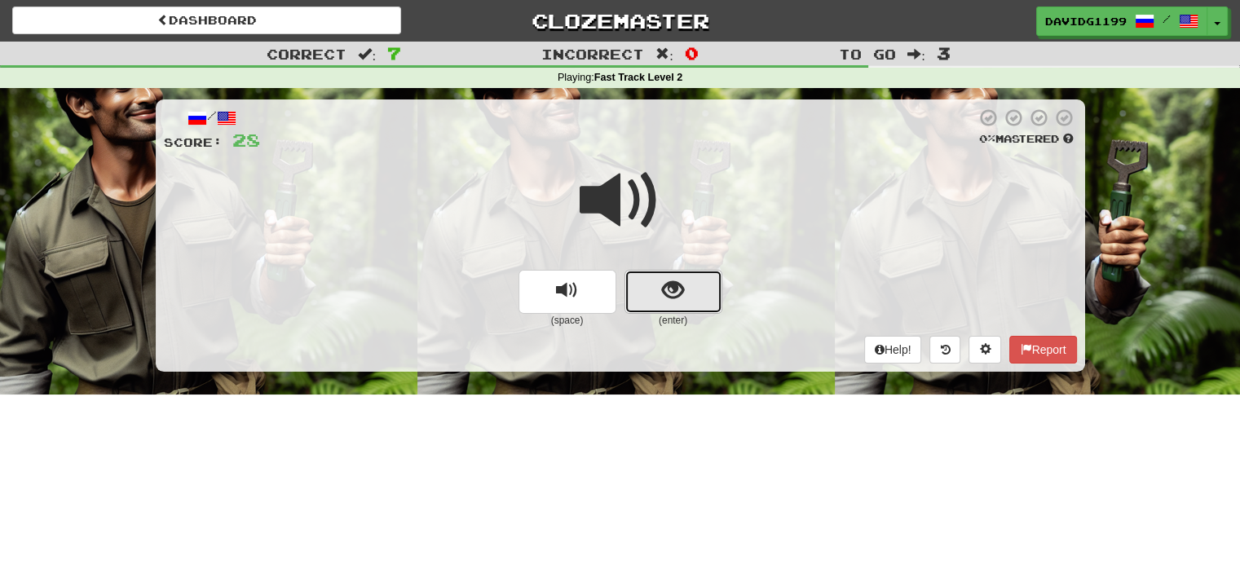
click at [655, 289] on button "show sentence" at bounding box center [673, 292] width 98 height 44
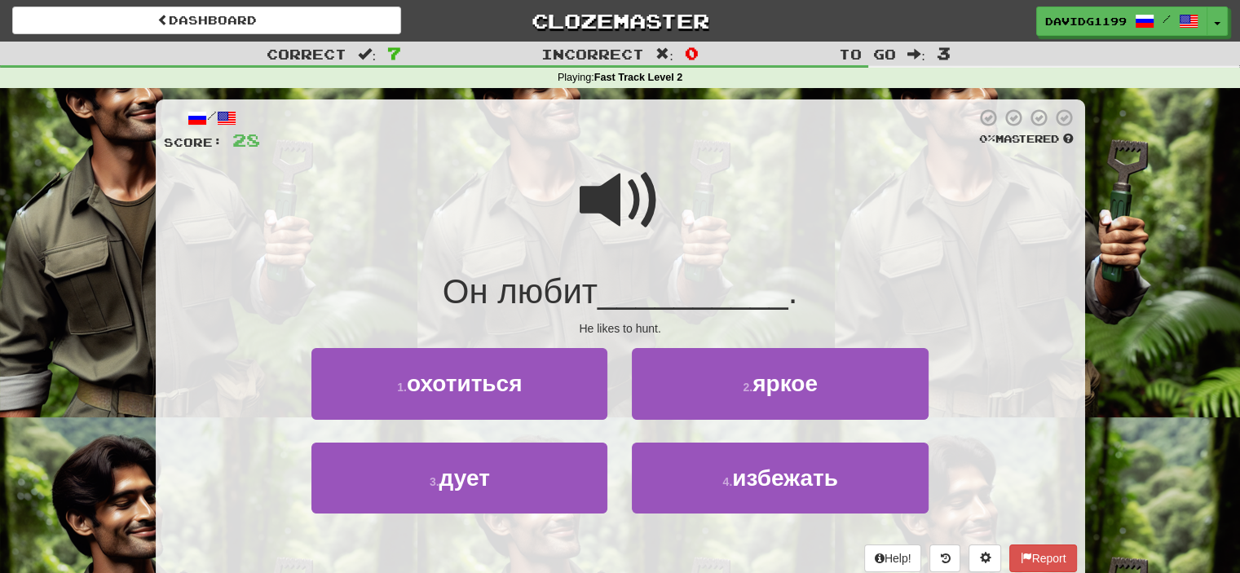
click at [633, 197] on span at bounding box center [621, 201] width 82 height 82
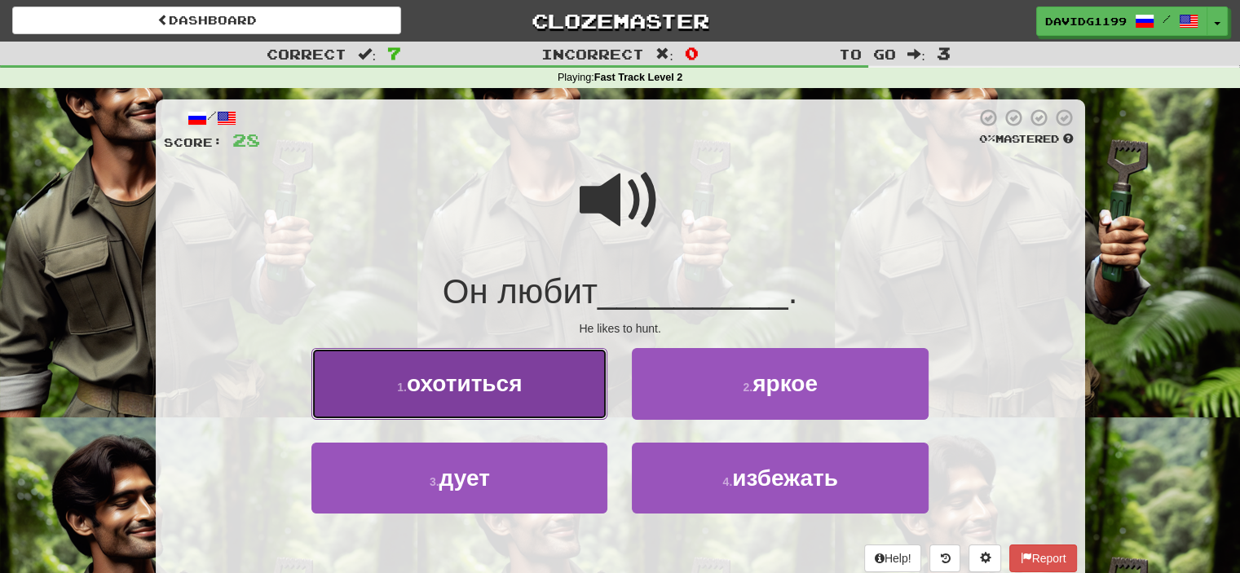
click at [540, 382] on button "1 . охотиться" at bounding box center [459, 383] width 296 height 71
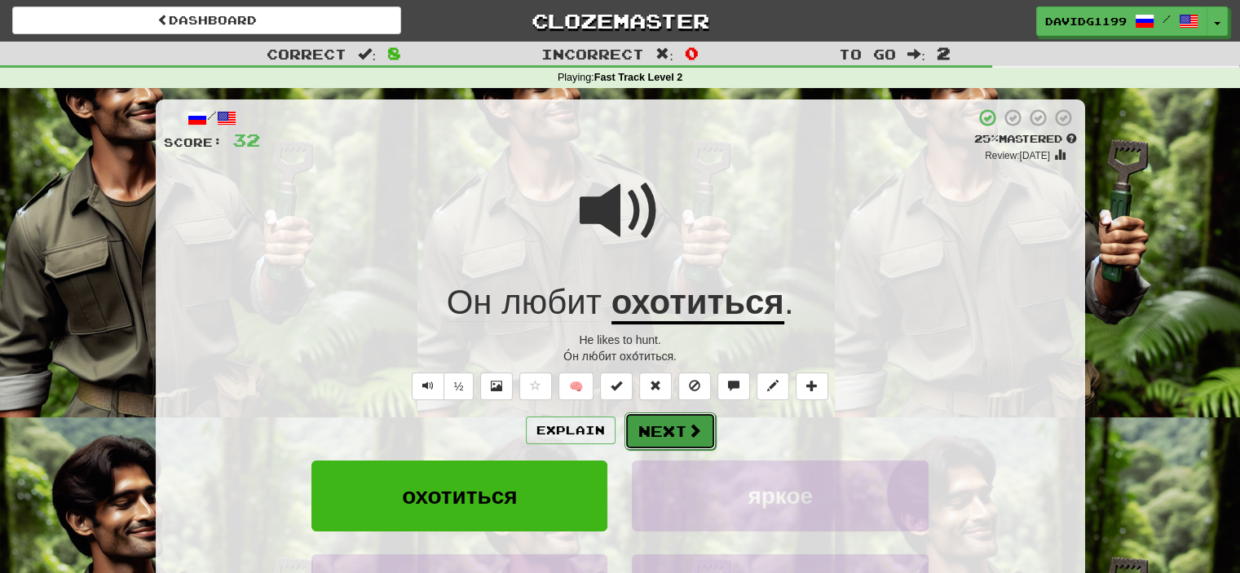
click at [659, 426] on button "Next" at bounding box center [669, 430] width 91 height 37
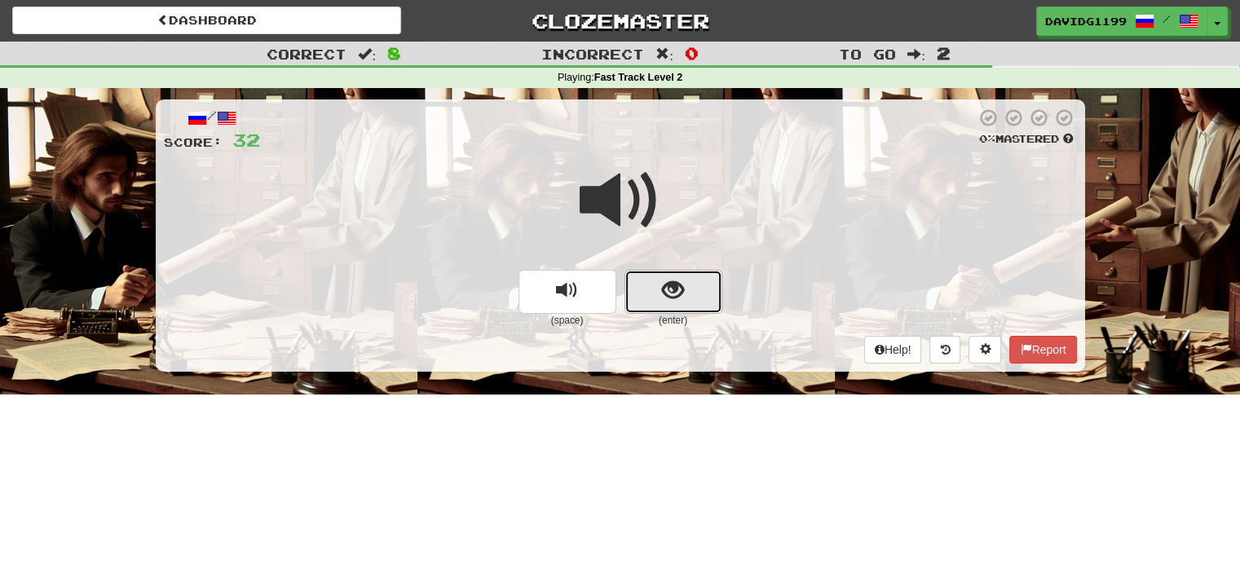
click at [642, 280] on button "show sentence" at bounding box center [673, 292] width 98 height 44
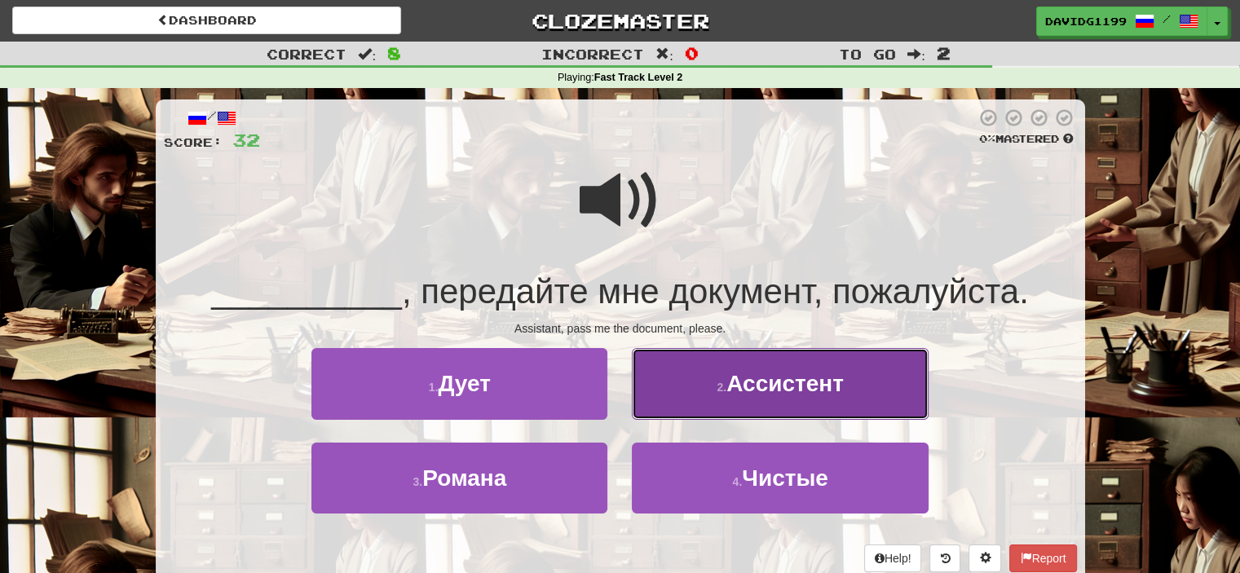
click at [778, 384] on span "Ассистент" at bounding box center [784, 383] width 117 height 25
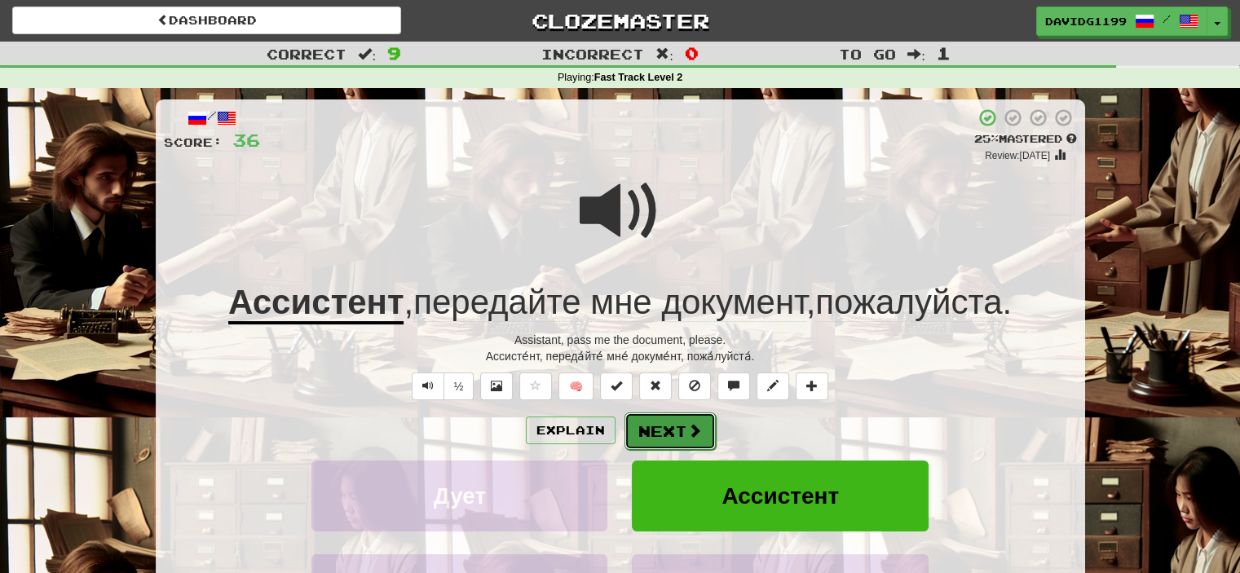
click at [655, 433] on button "Next" at bounding box center [669, 430] width 91 height 37
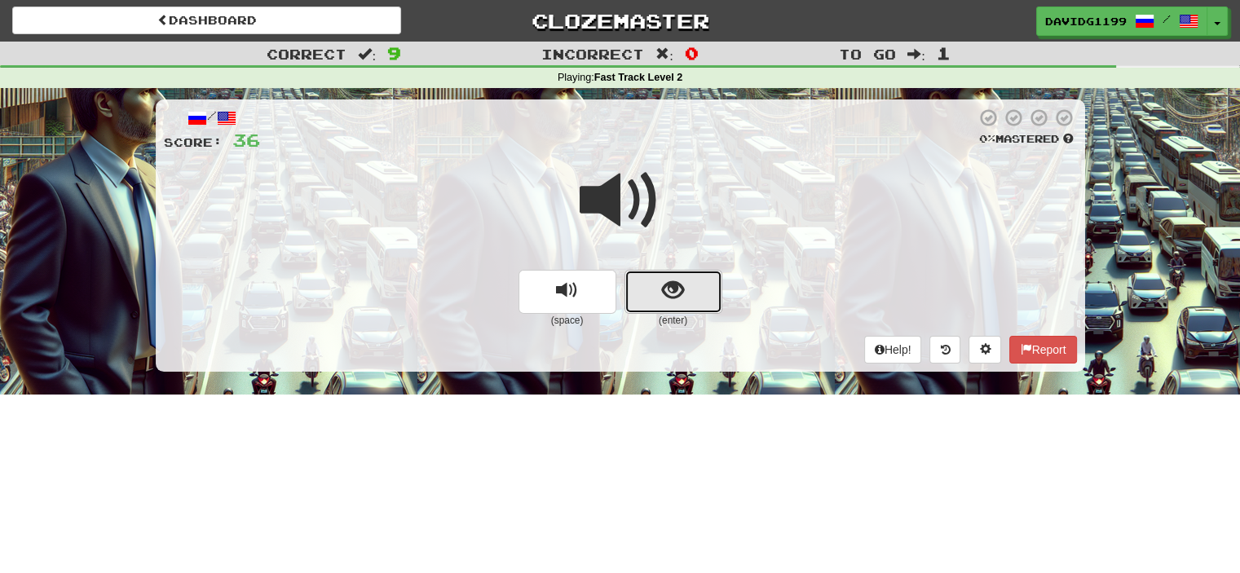
click at [646, 301] on button "show sentence" at bounding box center [673, 292] width 98 height 44
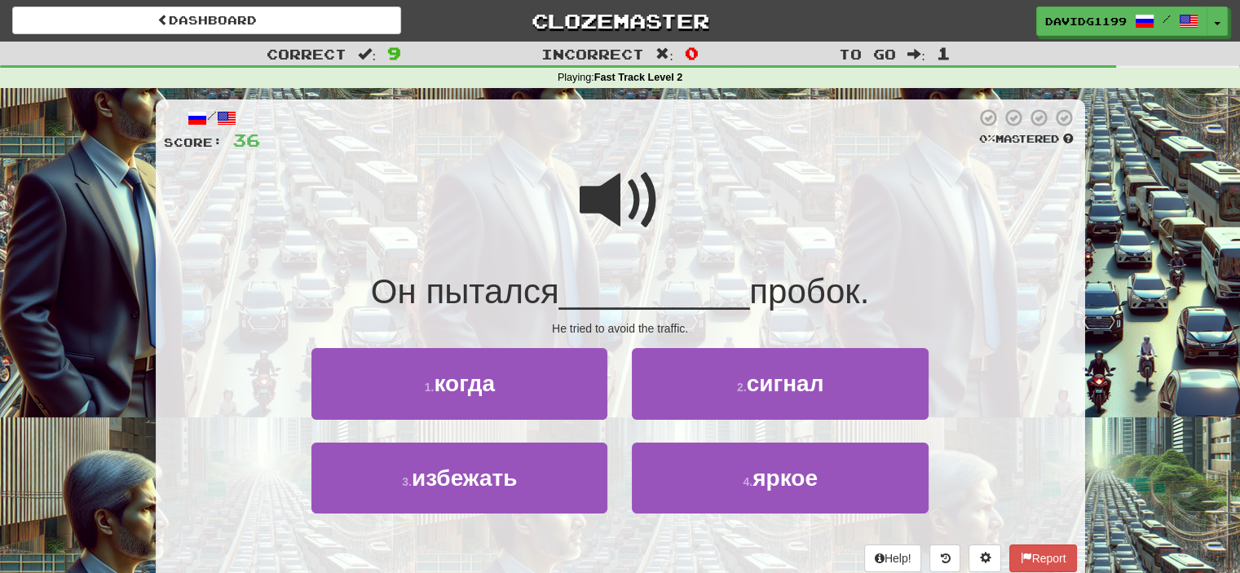
click at [608, 201] on span at bounding box center [621, 201] width 82 height 82
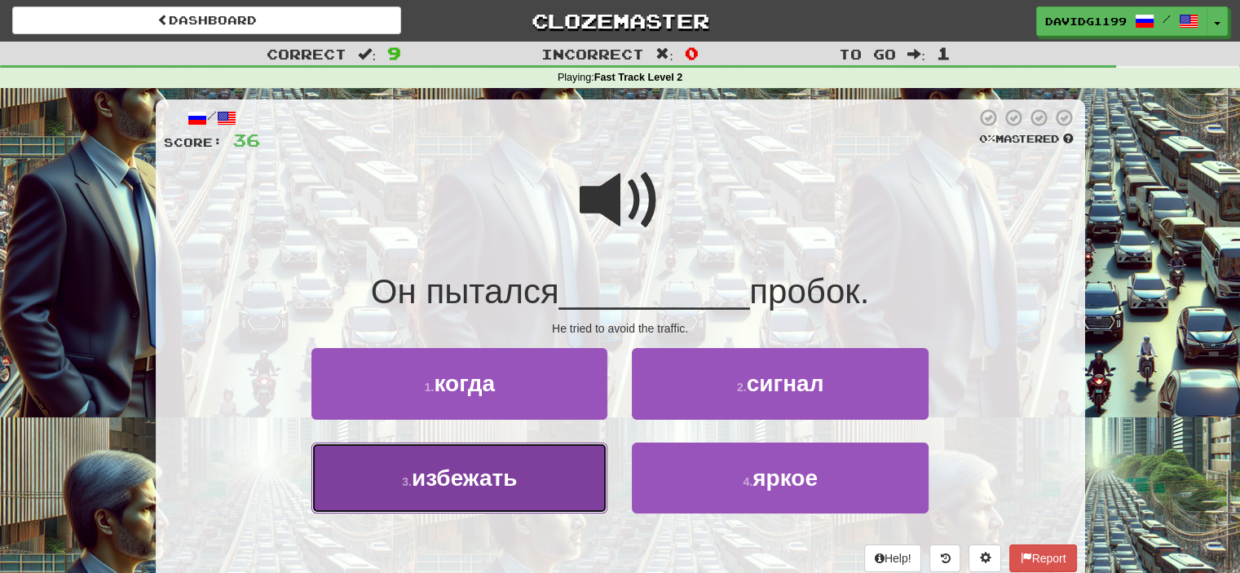
click at [532, 462] on button "3 . избежать" at bounding box center [459, 478] width 296 height 71
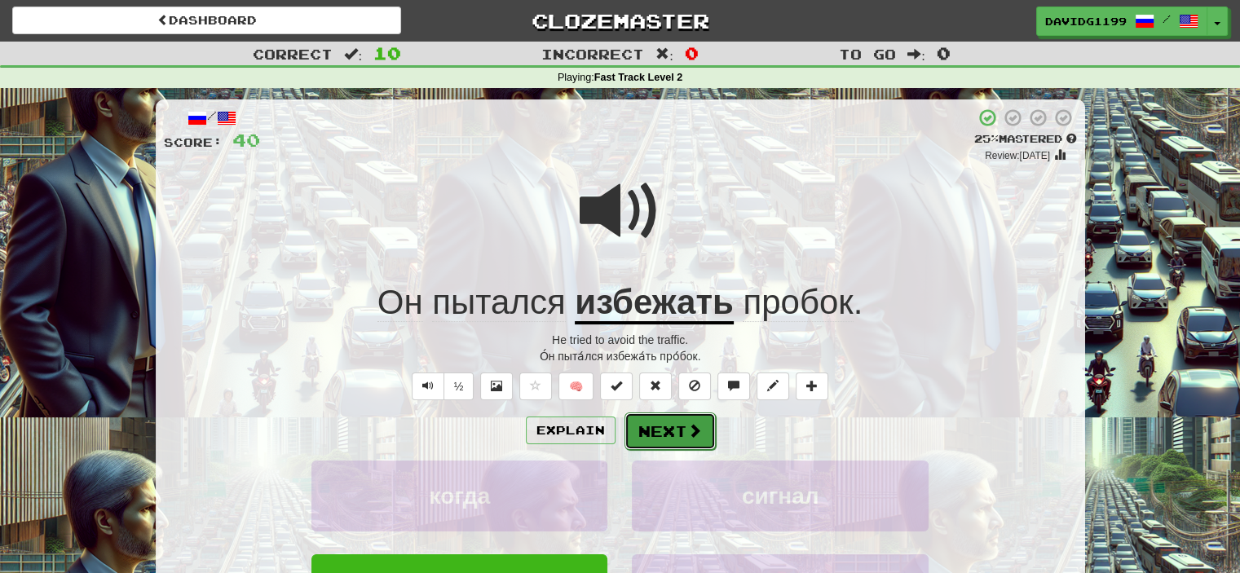
click at [672, 427] on button "Next" at bounding box center [669, 430] width 91 height 37
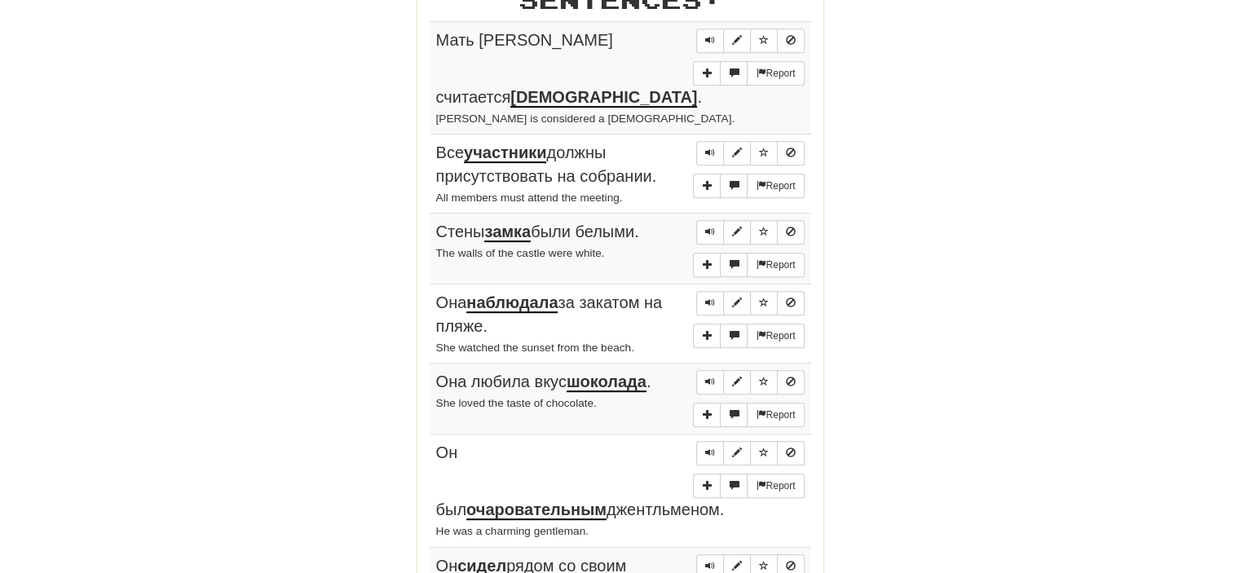
scroll to position [859, 0]
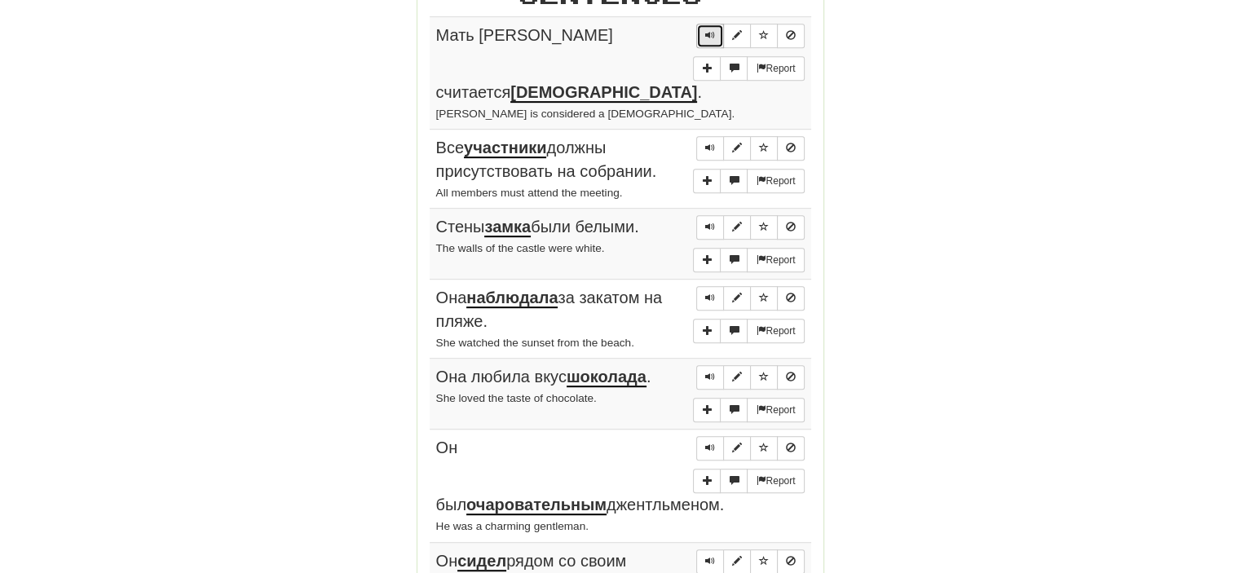
click at [708, 30] on span "Sentence controls" at bounding box center [710, 35] width 10 height 10
click at [712, 143] on span "Sentence controls" at bounding box center [710, 148] width 10 height 10
click at [712, 222] on span "Sentence controls" at bounding box center [710, 227] width 10 height 10
click at [710, 293] on span "Sentence controls" at bounding box center [710, 298] width 10 height 10
click at [712, 372] on span "Sentence controls" at bounding box center [710, 377] width 10 height 10
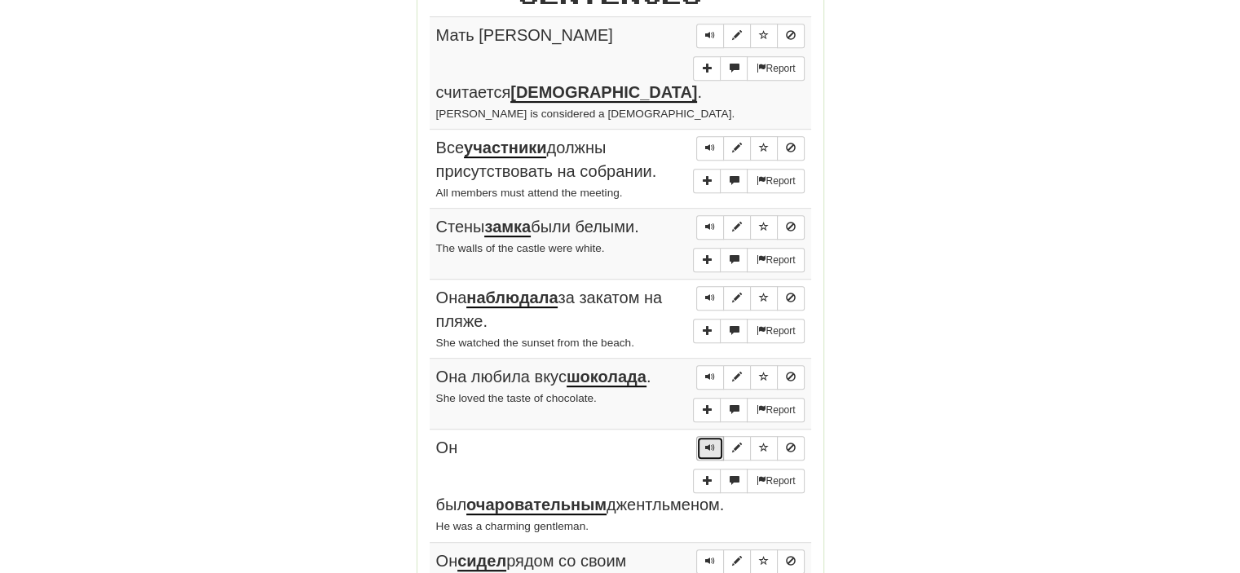
click at [712, 443] on span "Sentence controls" at bounding box center [710, 448] width 10 height 10
click at [712, 556] on span "Sentence controls" at bounding box center [710, 561] width 10 height 10
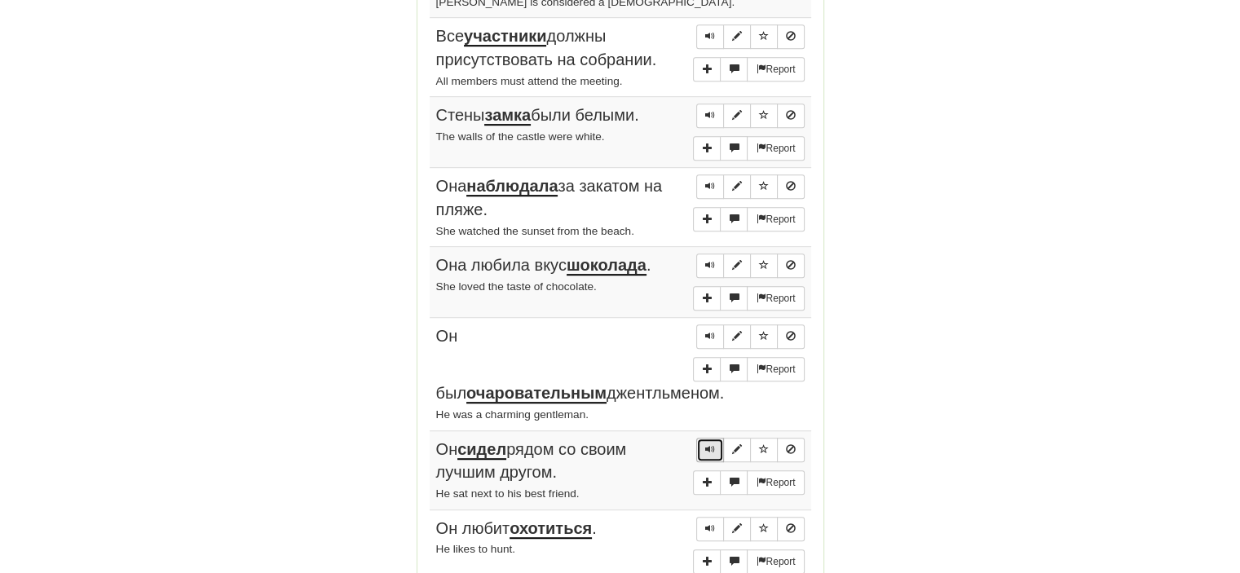
scroll to position [972, 0]
click at [708, 523] on span "Sentence controls" at bounding box center [710, 528] width 10 height 10
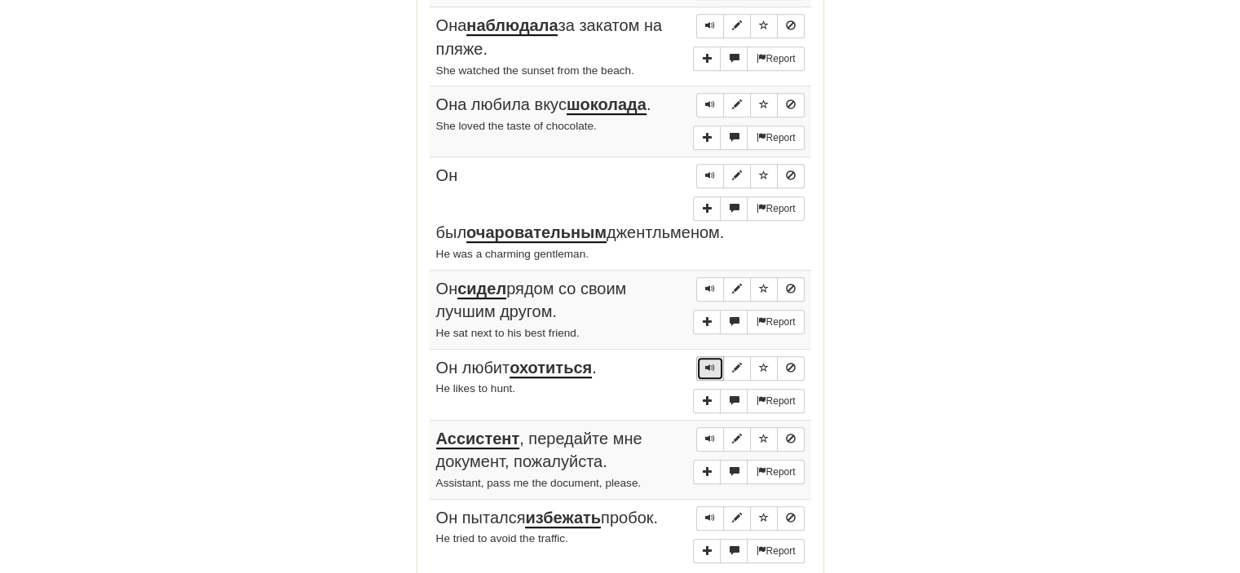
scroll to position [1143, 0]
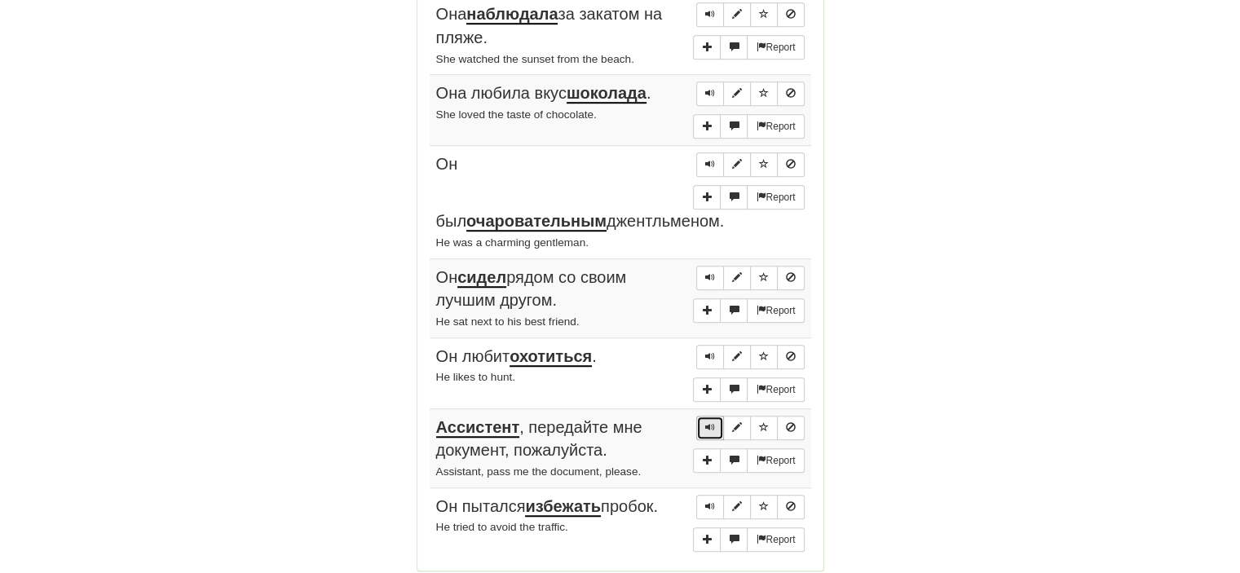
click at [708, 416] on button "Sentence controls" at bounding box center [710, 428] width 28 height 24
click at [708, 501] on span "Sentence controls" at bounding box center [710, 506] width 10 height 10
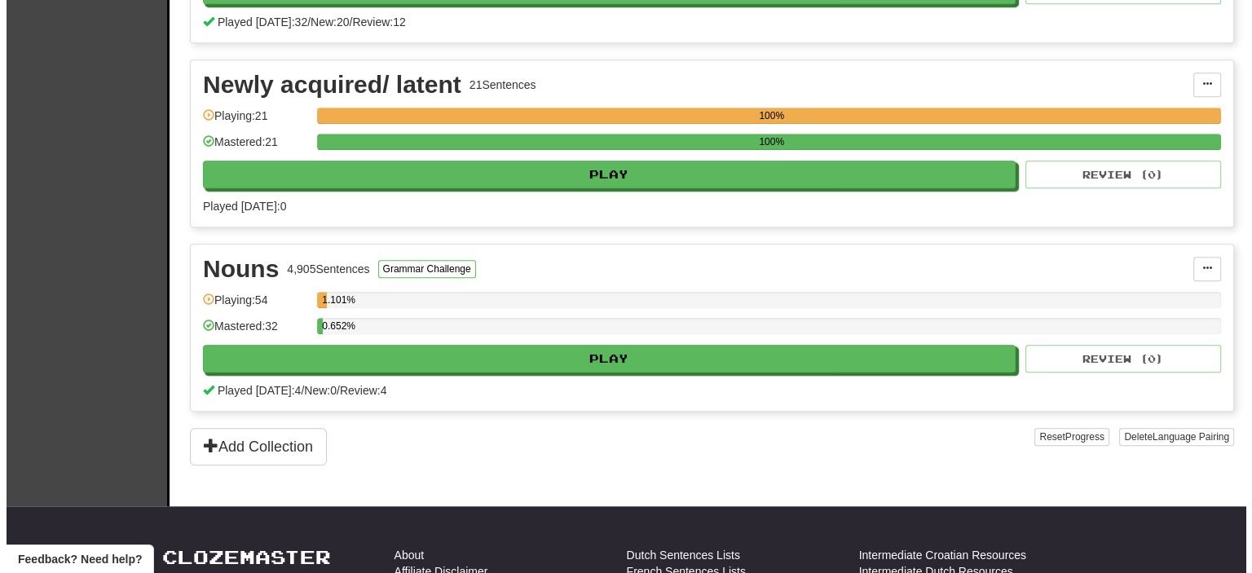
scroll to position [1792, 0]
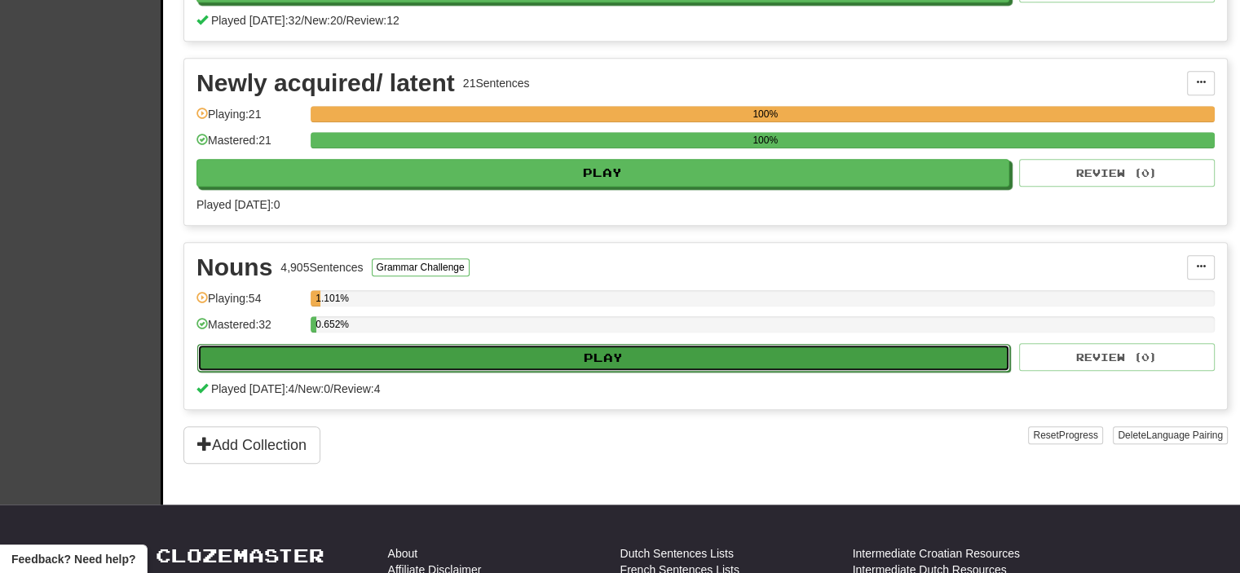
click at [644, 344] on button "Play" at bounding box center [603, 358] width 813 height 28
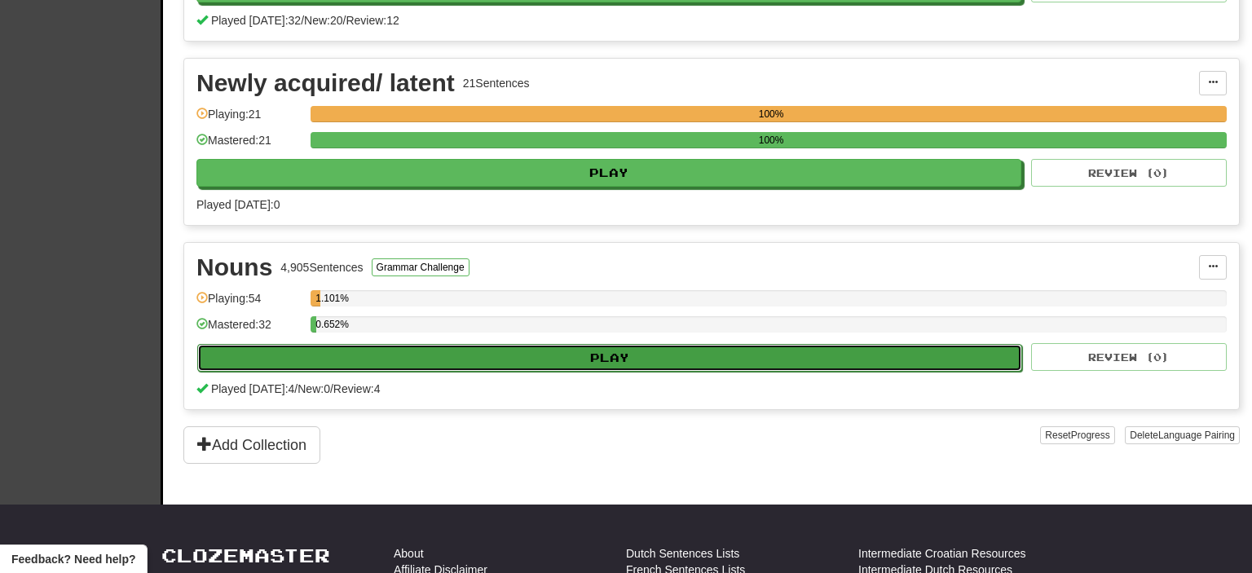
select select "**"
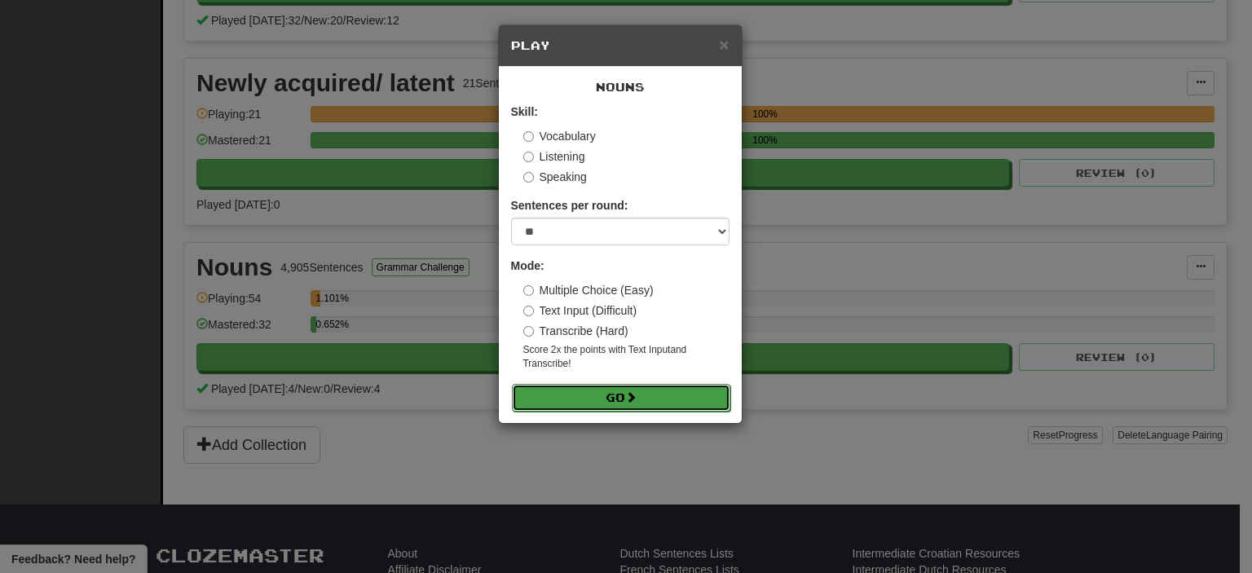
click at [633, 391] on span at bounding box center [630, 396] width 11 height 11
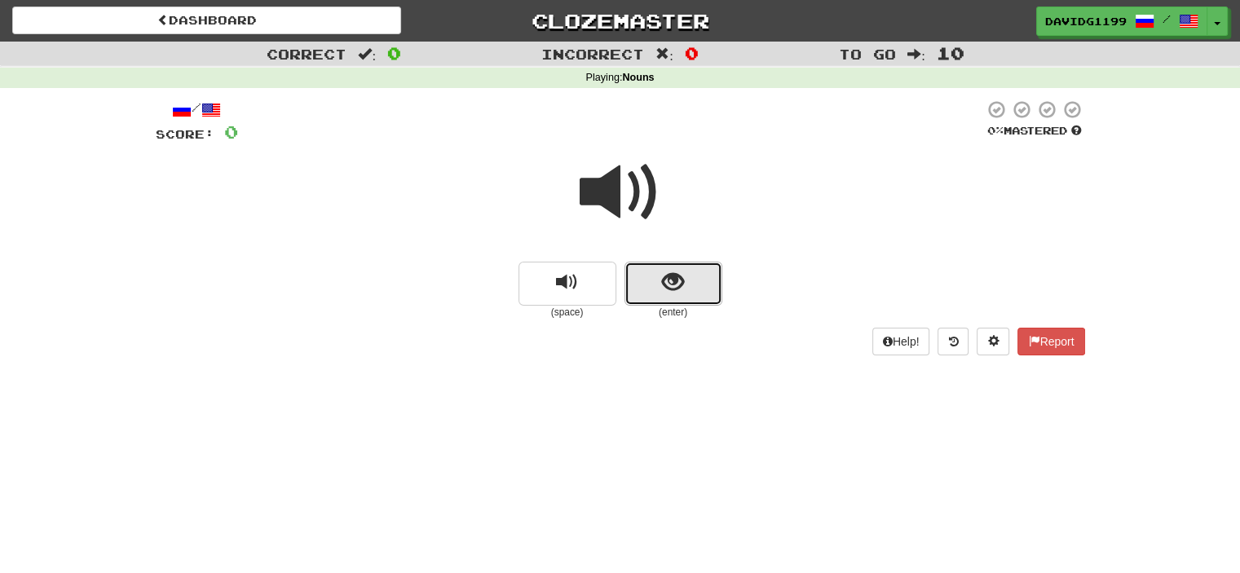
click at [644, 284] on button "show sentence" at bounding box center [673, 284] width 98 height 44
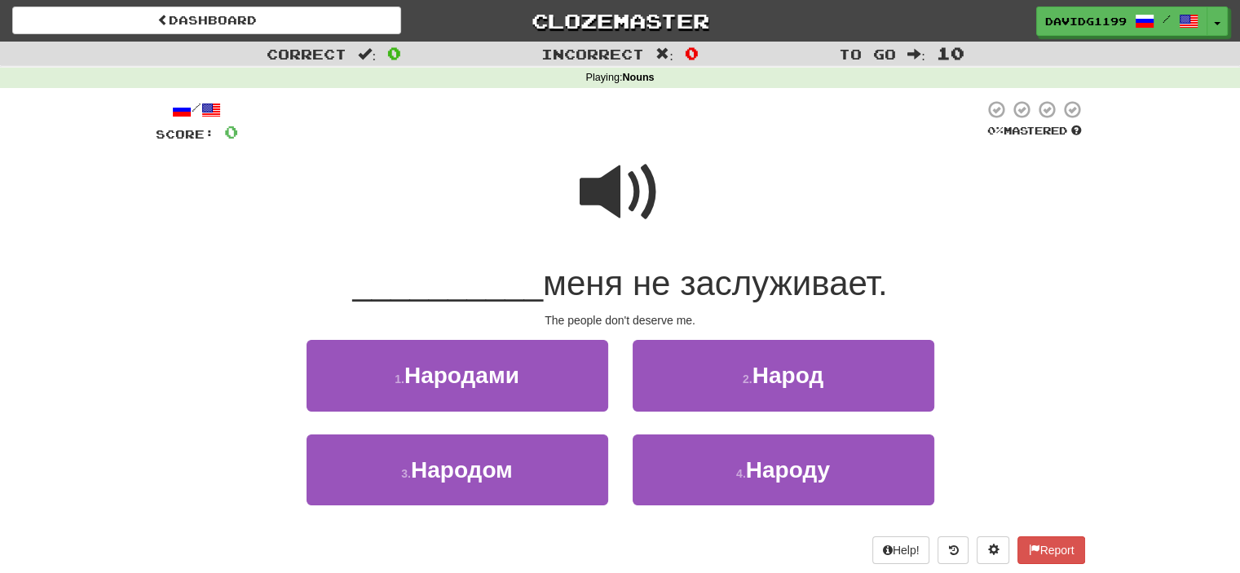
click at [617, 194] on span at bounding box center [621, 193] width 82 height 82
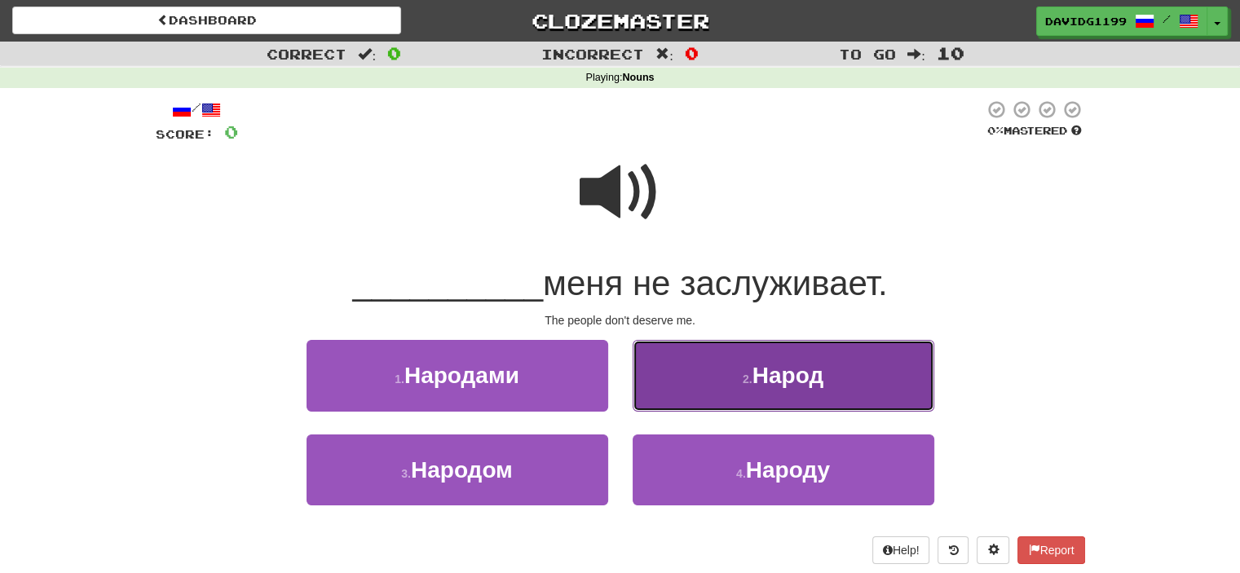
click at [743, 382] on small "2 ." at bounding box center [748, 379] width 10 height 13
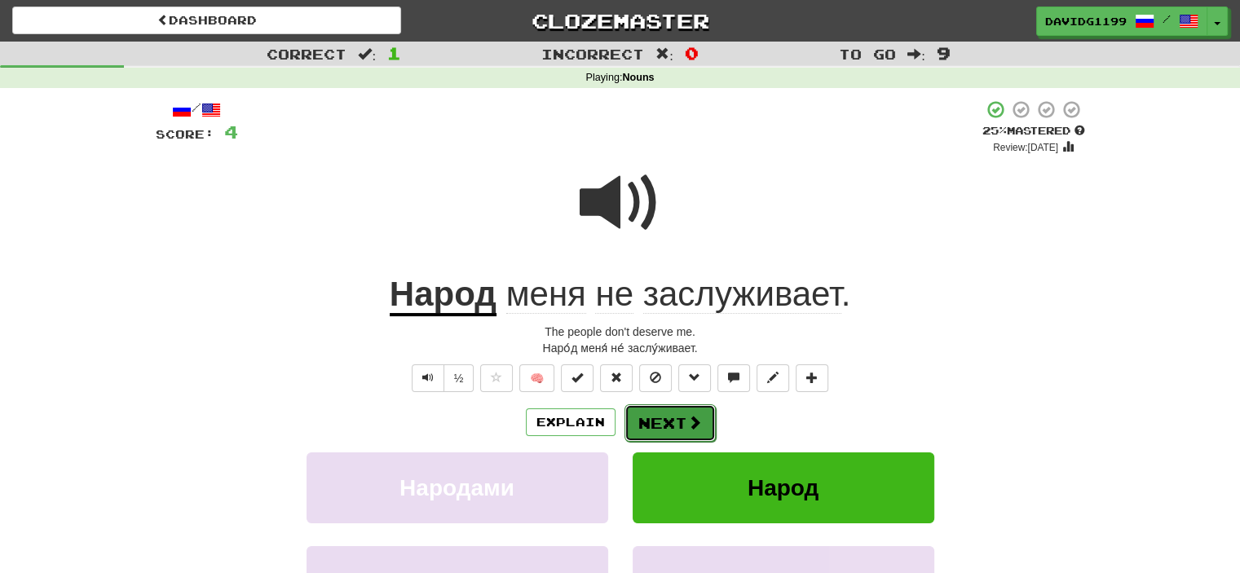
click at [679, 420] on button "Next" at bounding box center [669, 422] width 91 height 37
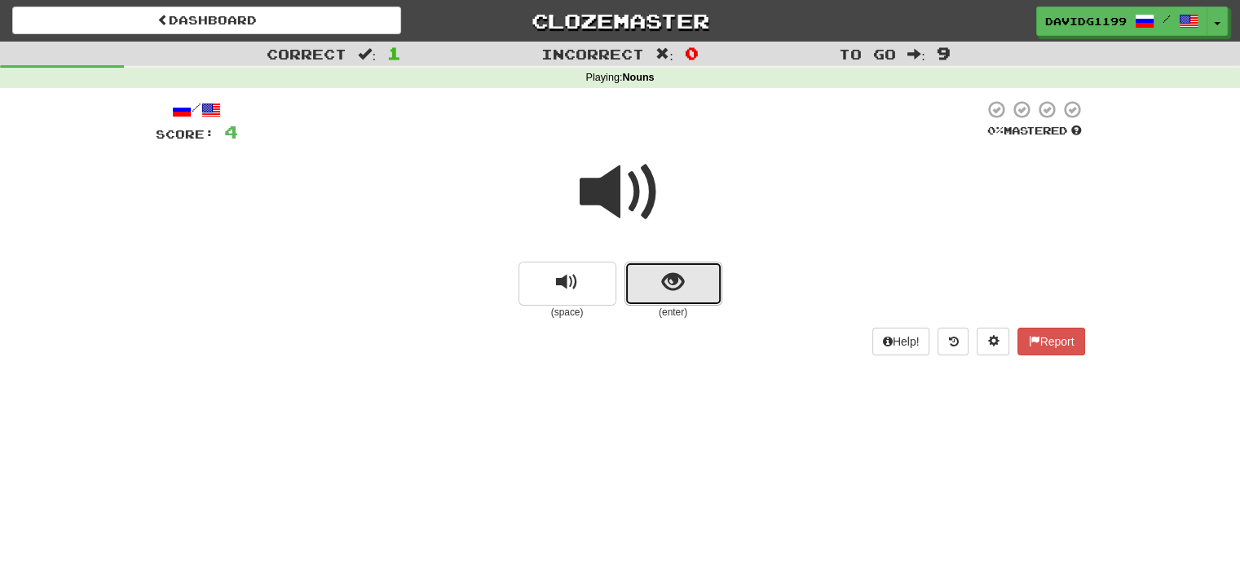
click at [644, 276] on button "show sentence" at bounding box center [673, 284] width 98 height 44
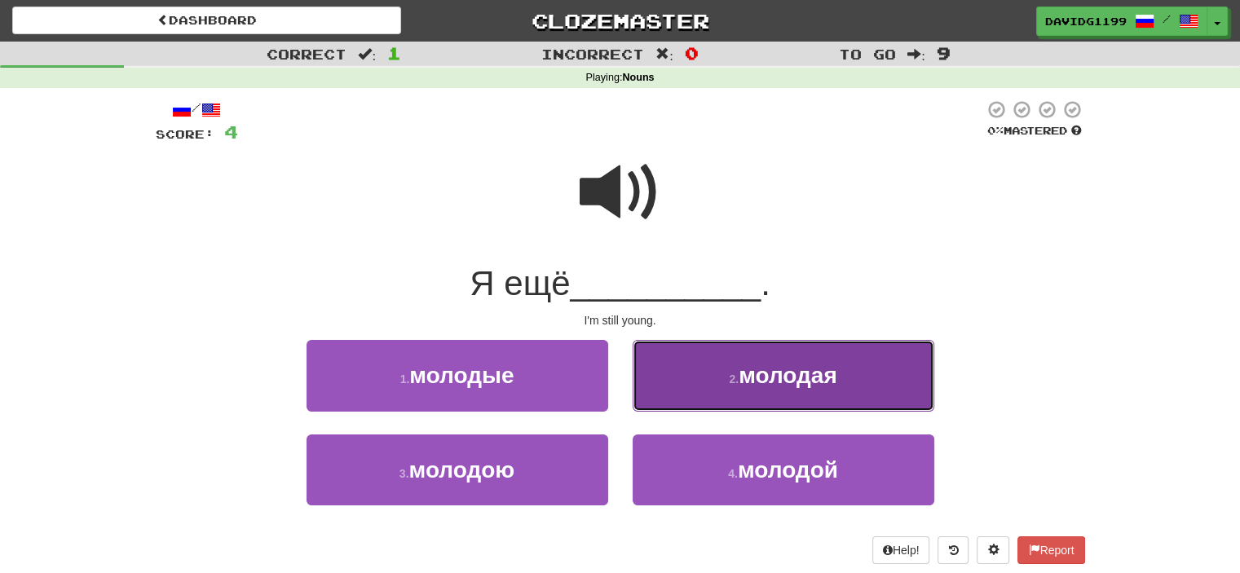
click at [734, 391] on button "2 . молодая" at bounding box center [784, 375] width 302 height 71
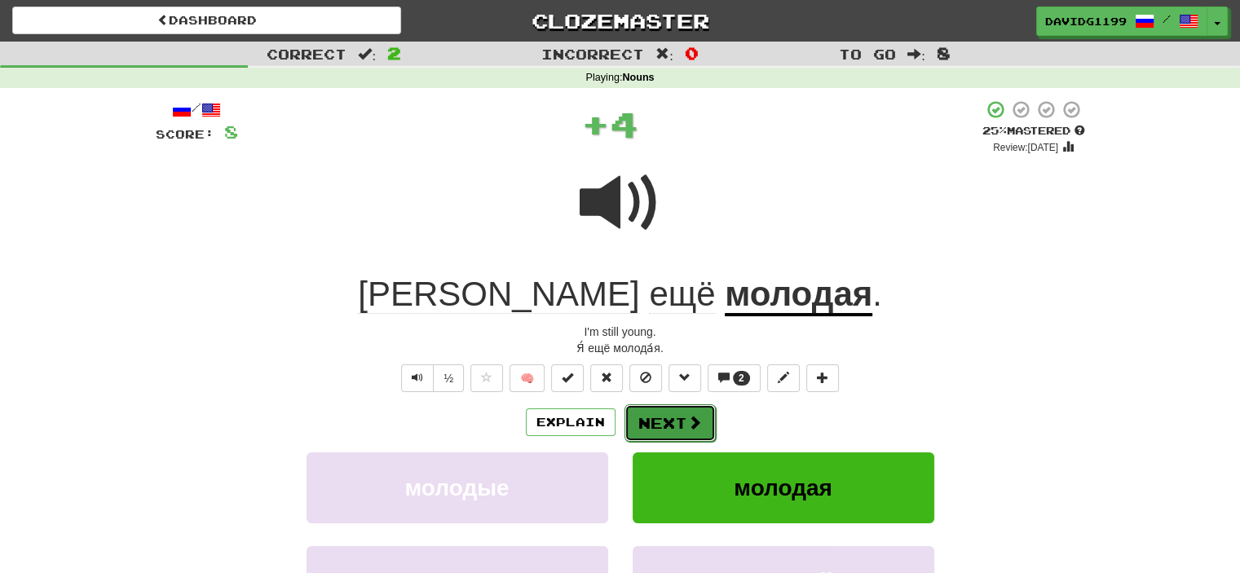
click at [677, 424] on button "Next" at bounding box center [669, 422] width 91 height 37
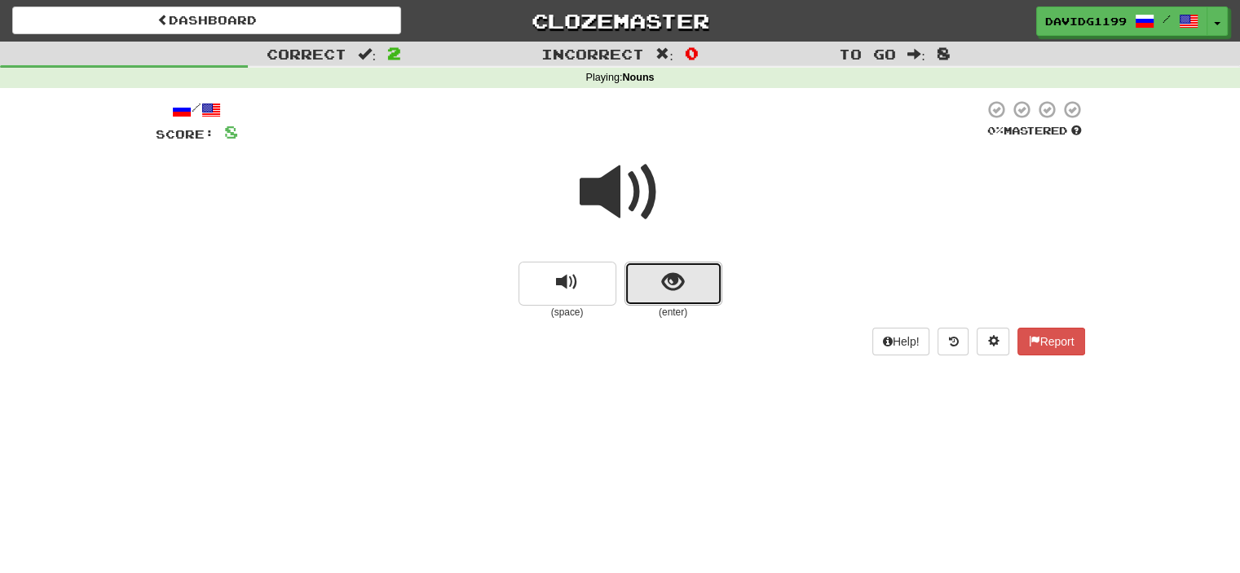
click at [641, 284] on button "show sentence" at bounding box center [673, 284] width 98 height 44
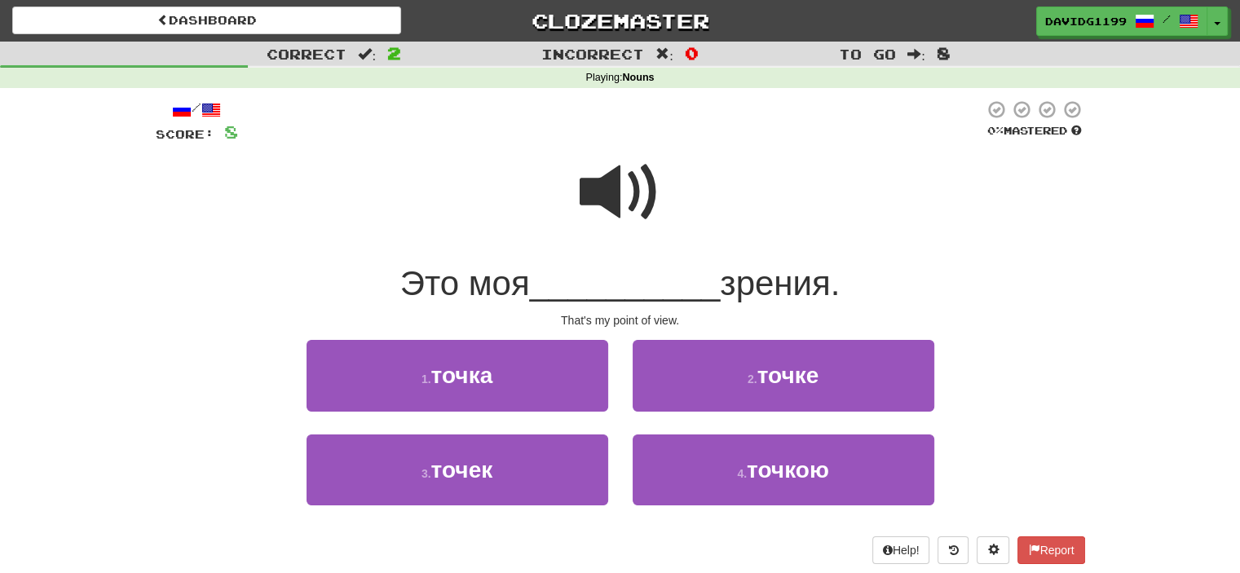
click at [620, 192] on span at bounding box center [621, 193] width 82 height 82
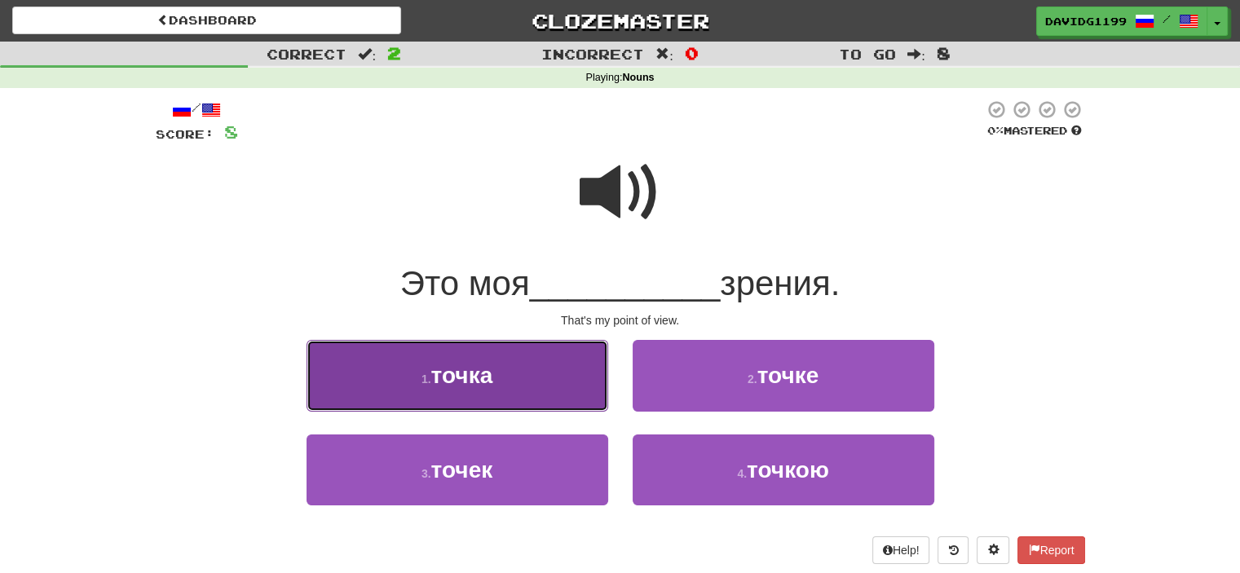
drag, startPoint x: 571, startPoint y: 375, endPoint x: 528, endPoint y: 375, distance: 42.4
click at [528, 375] on button "1 . точка" at bounding box center [458, 375] width 302 height 71
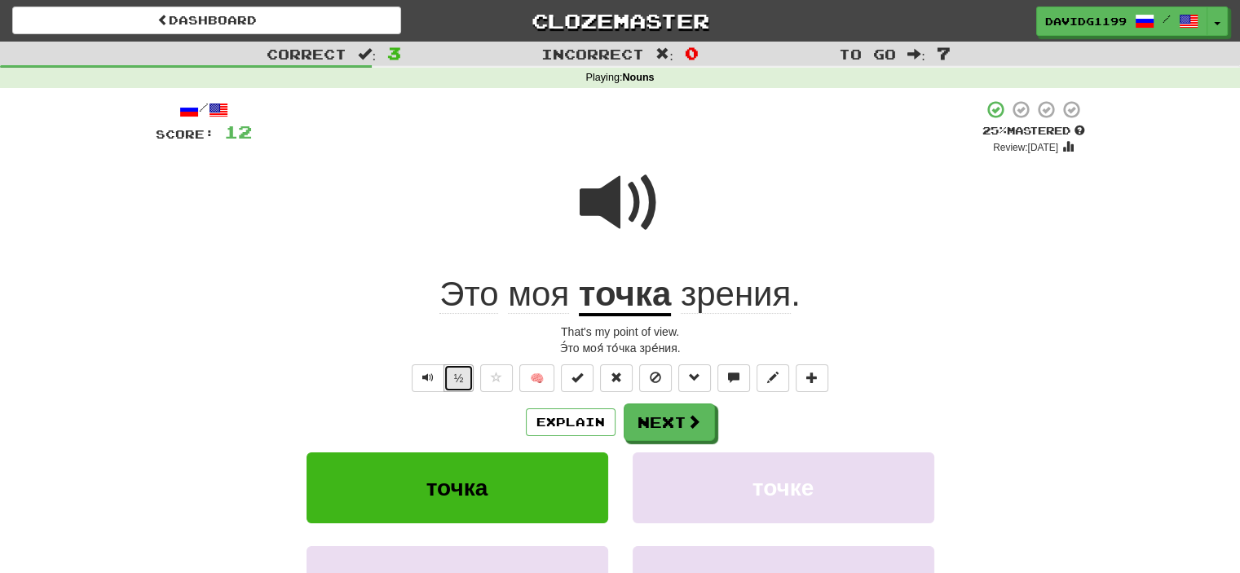
click at [463, 376] on button "½" at bounding box center [458, 378] width 31 height 28
click at [561, 422] on button "Explain" at bounding box center [571, 422] width 90 height 28
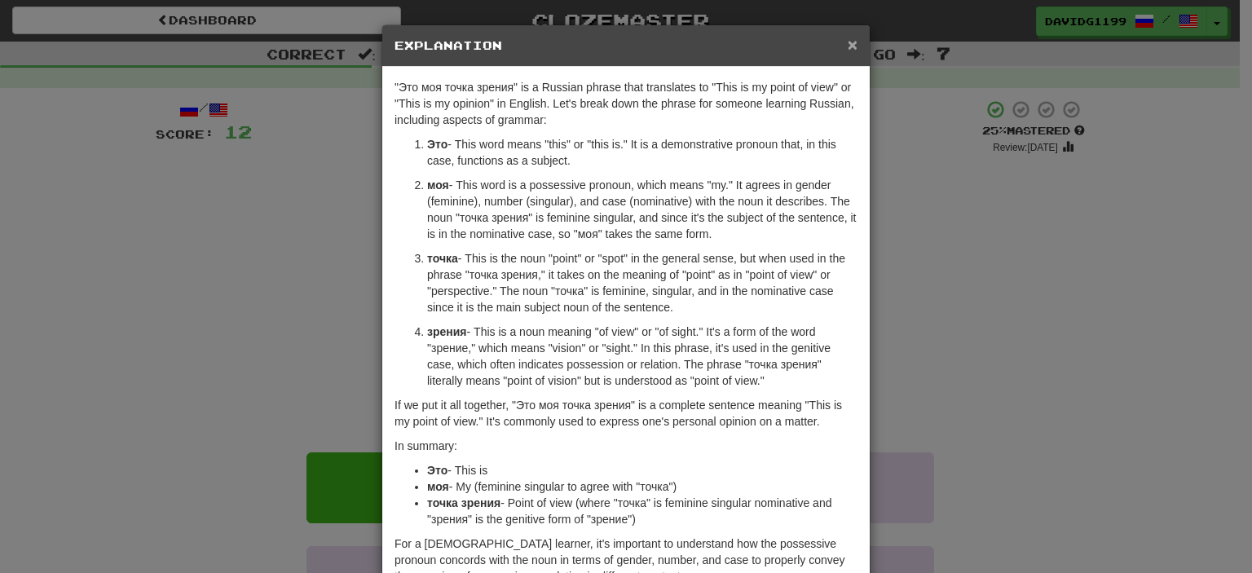
click at [848, 37] on span "×" at bounding box center [853, 44] width 10 height 19
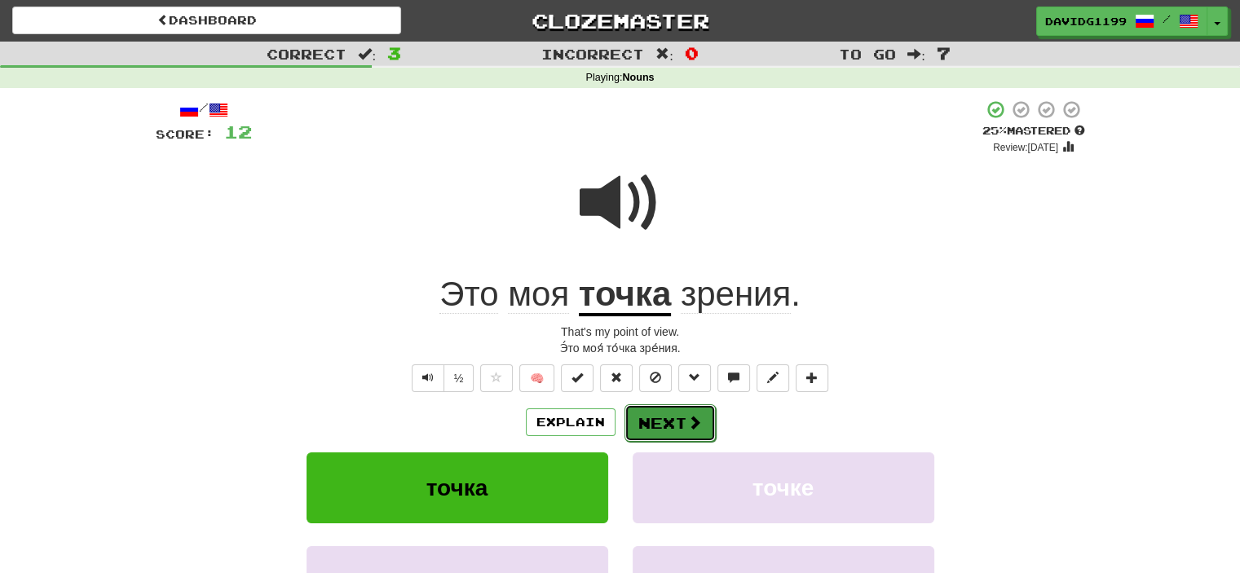
click at [680, 419] on button "Next" at bounding box center [669, 422] width 91 height 37
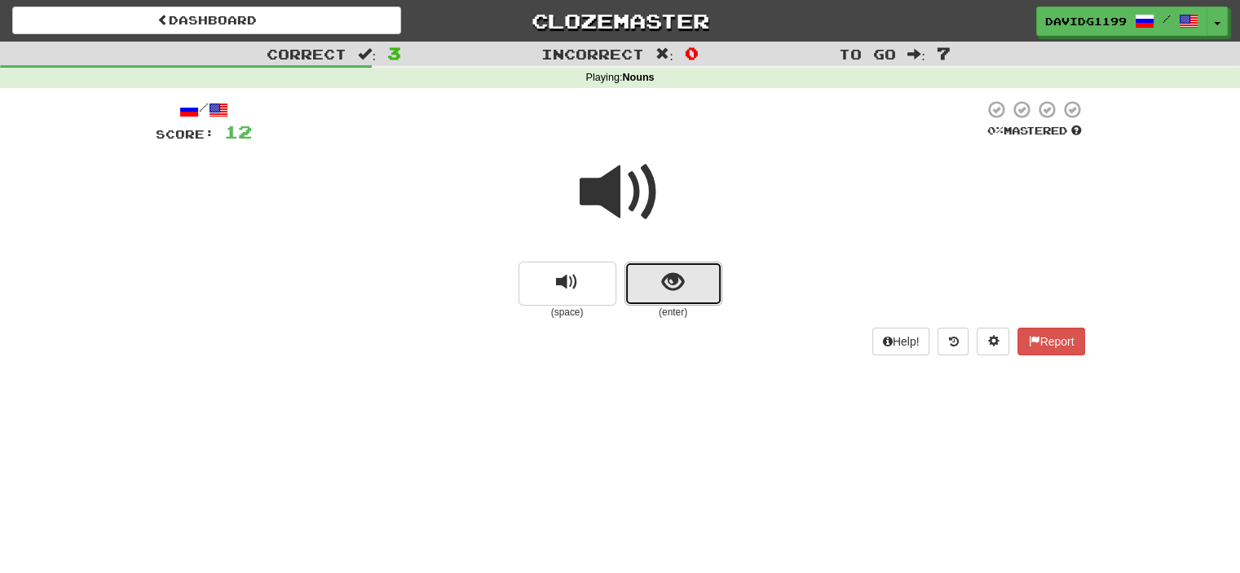
click at [650, 284] on button "show sentence" at bounding box center [673, 284] width 98 height 44
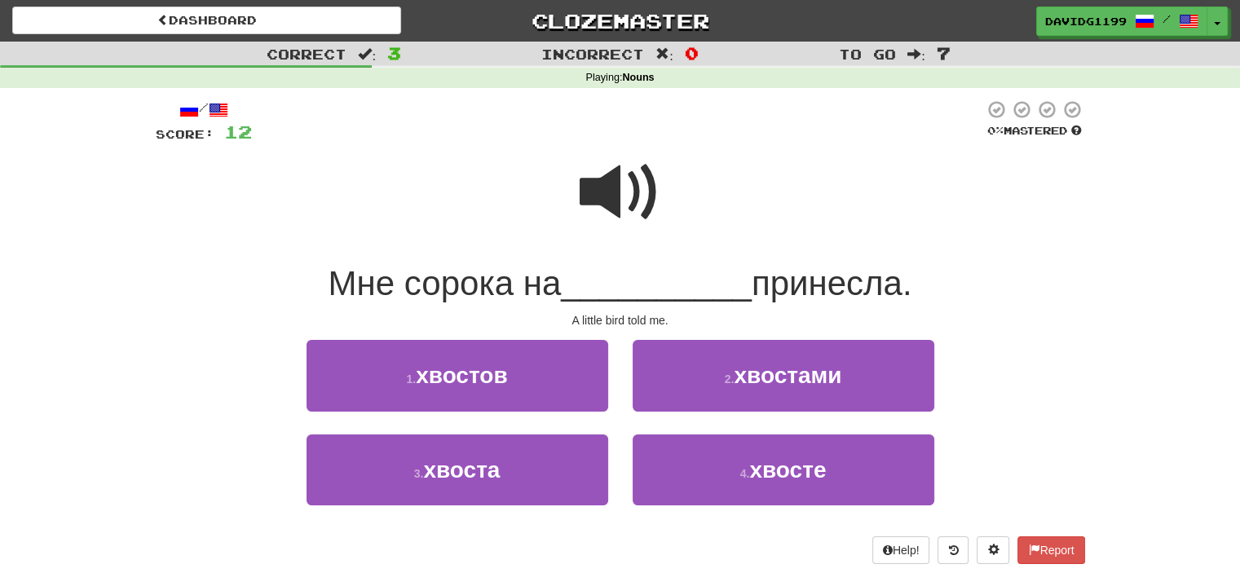
click at [644, 201] on span at bounding box center [621, 193] width 82 height 82
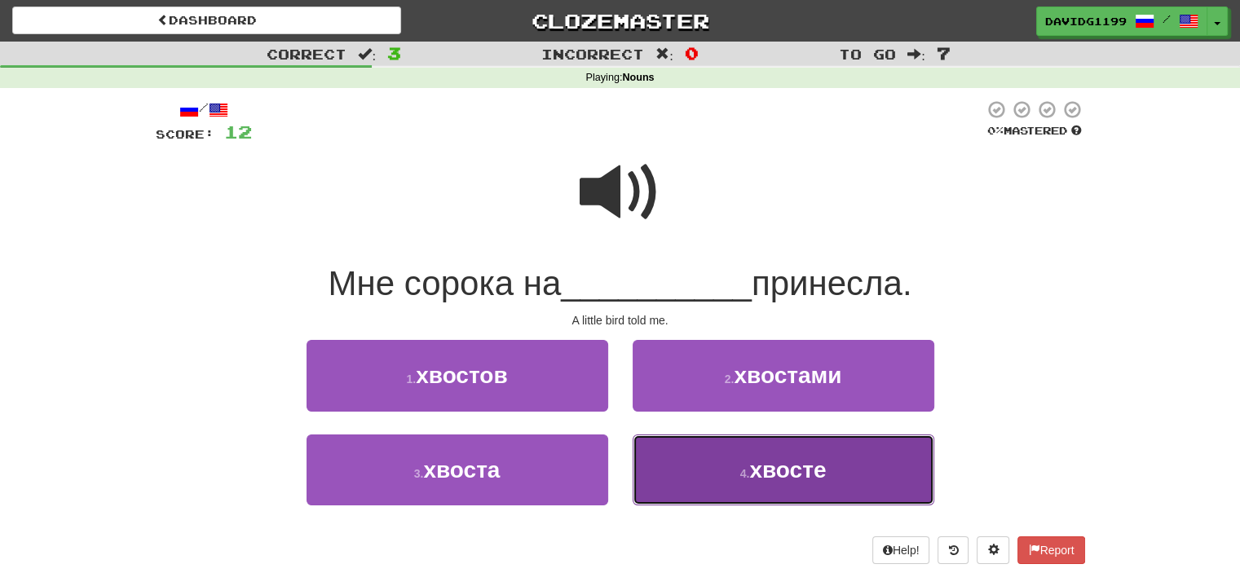
click at [717, 464] on button "4 . хвосте" at bounding box center [784, 469] width 302 height 71
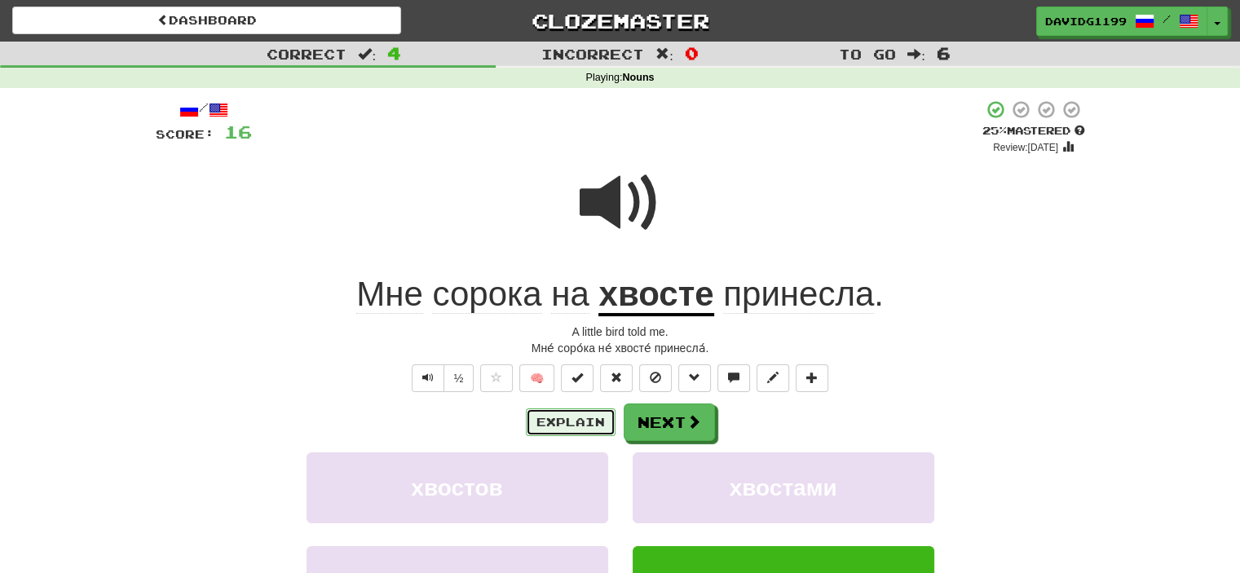
click at [585, 416] on button "Explain" at bounding box center [571, 422] width 90 height 28
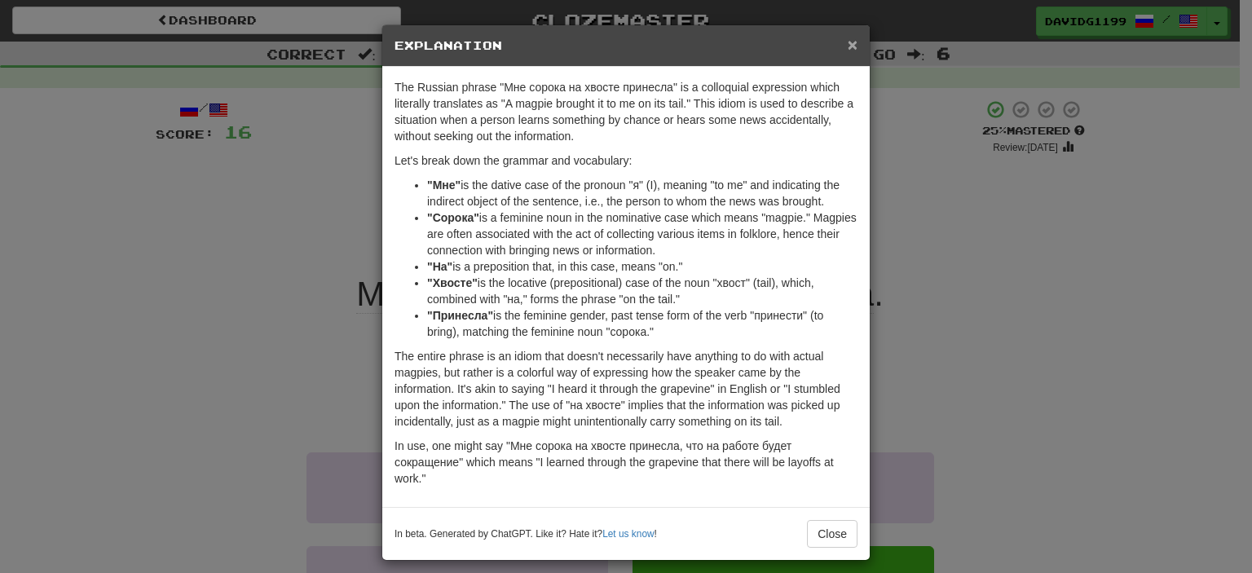
click at [848, 45] on span "×" at bounding box center [853, 44] width 10 height 19
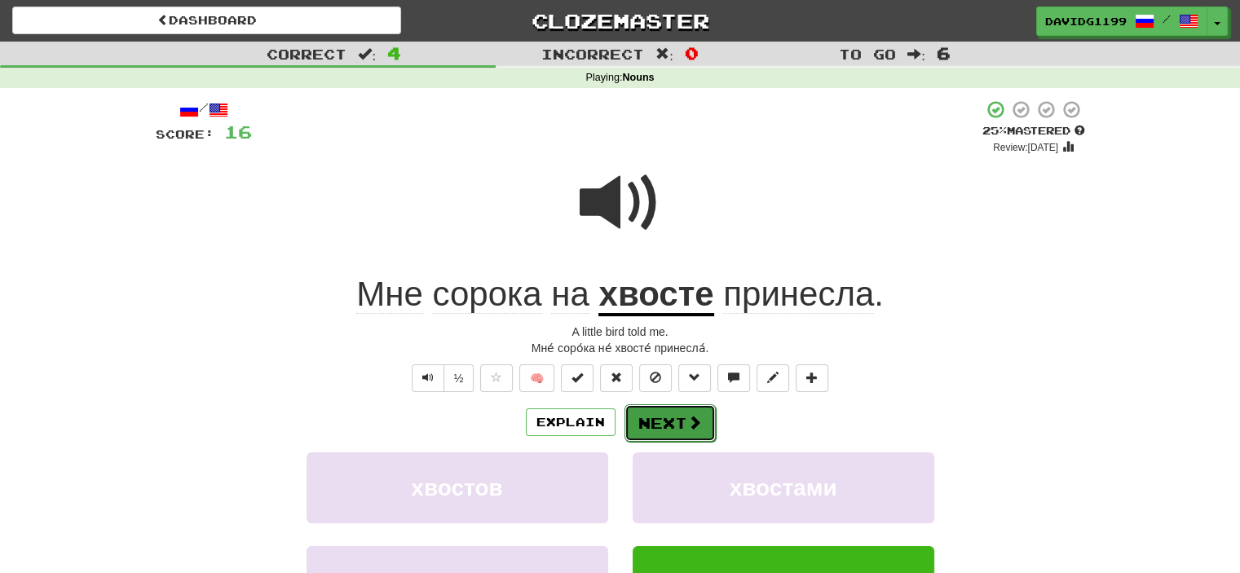
click at [664, 417] on button "Next" at bounding box center [669, 422] width 91 height 37
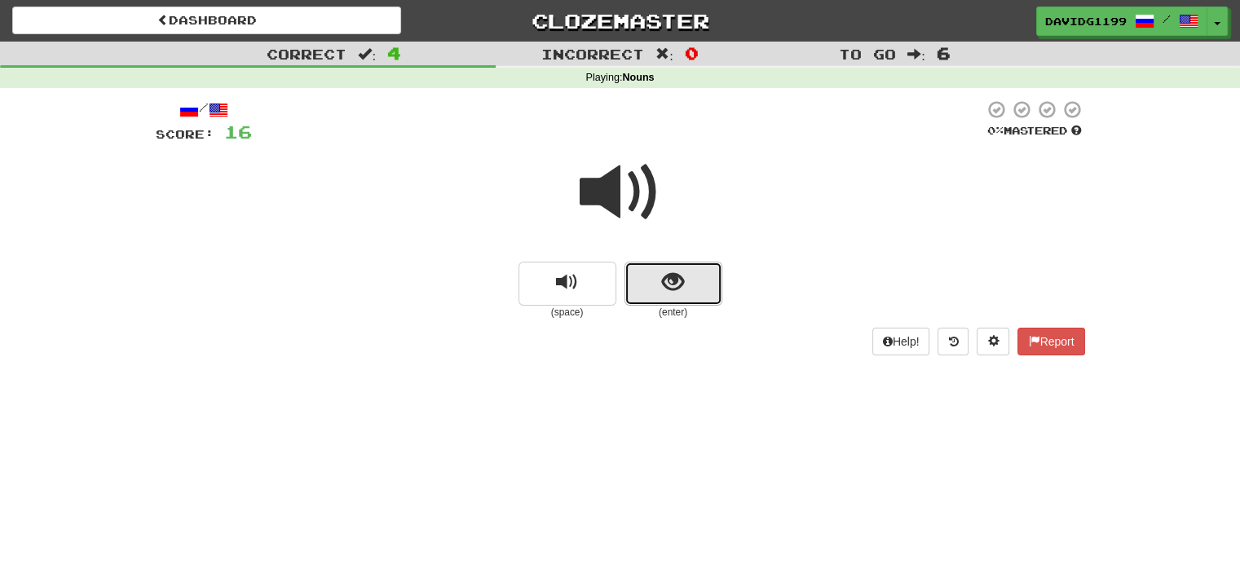
click at [645, 280] on button "show sentence" at bounding box center [673, 284] width 98 height 44
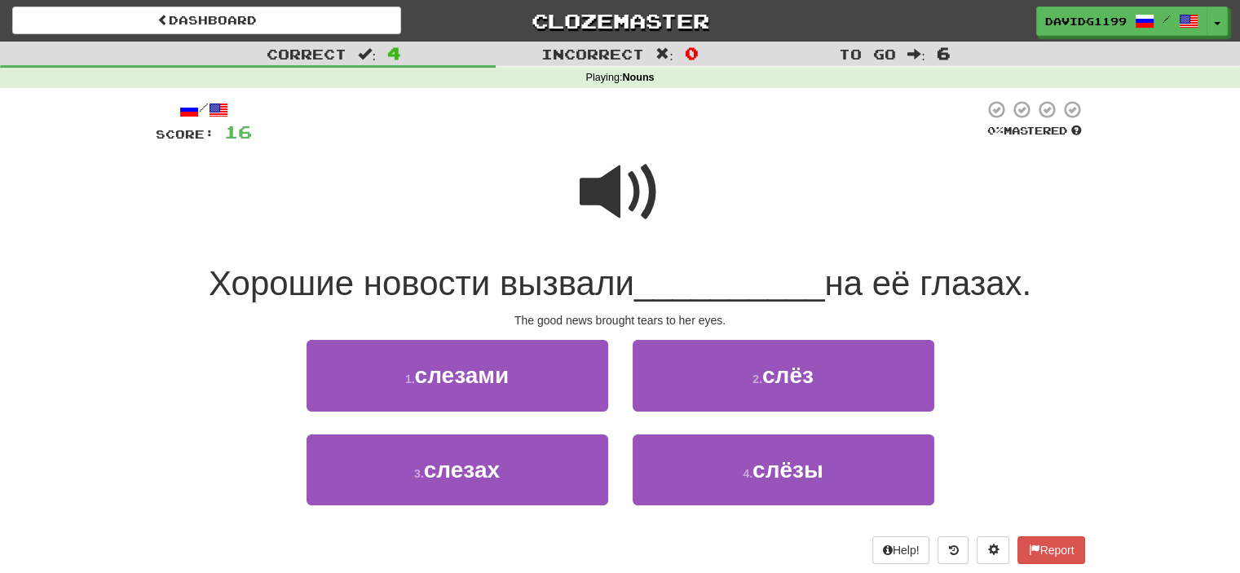
click at [628, 196] on span at bounding box center [621, 193] width 82 height 82
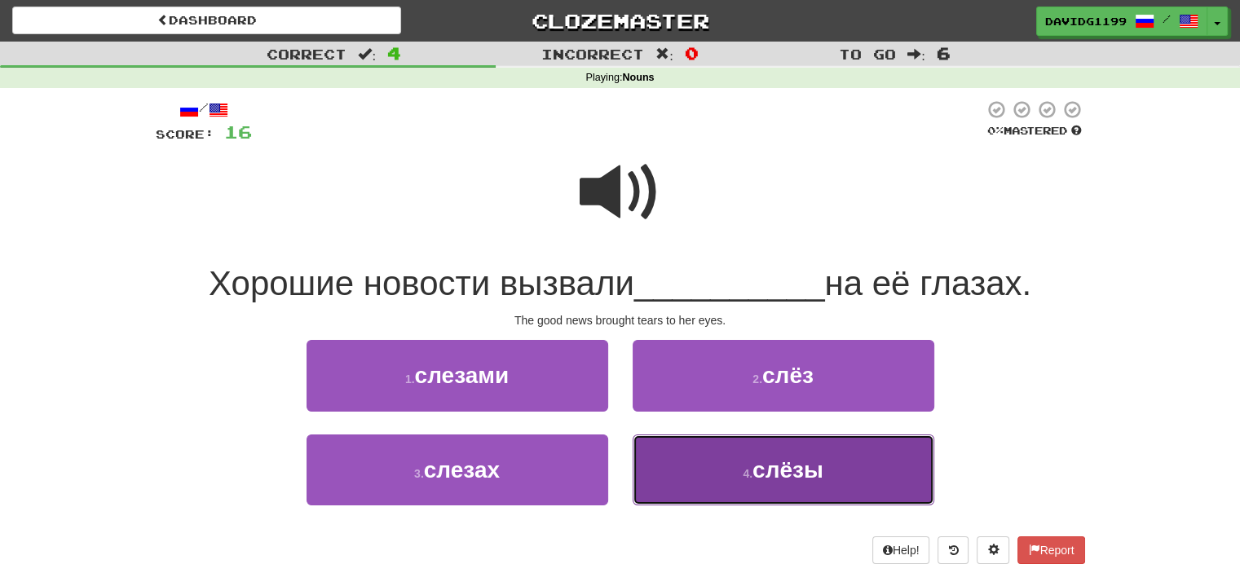
click at [754, 478] on span "слёзы" at bounding box center [787, 469] width 71 height 25
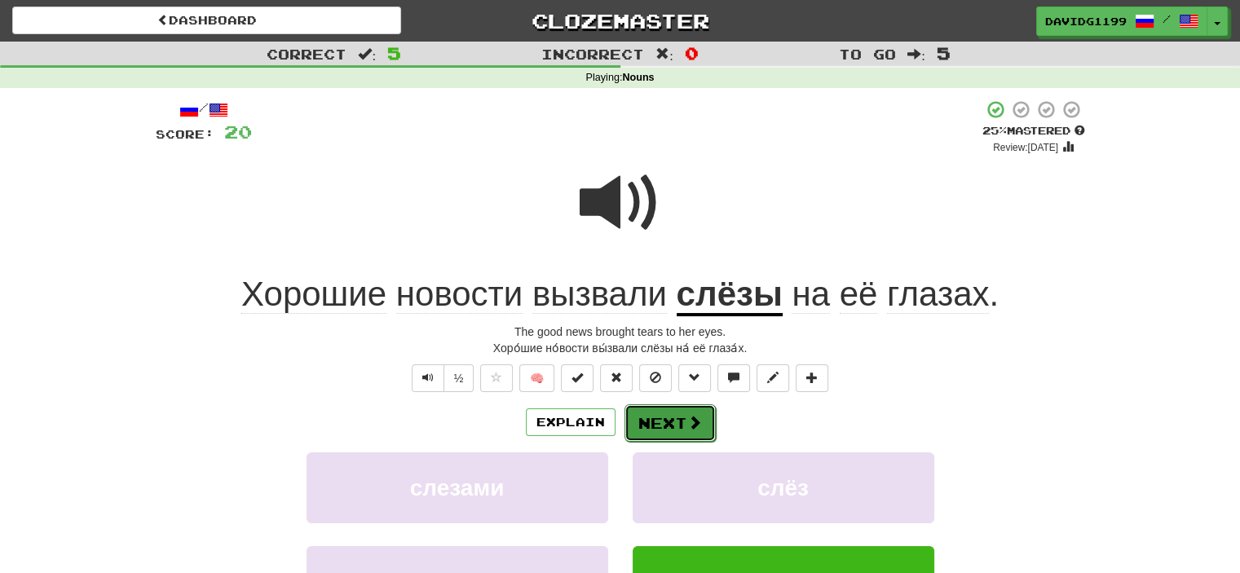
click at [671, 418] on button "Next" at bounding box center [669, 422] width 91 height 37
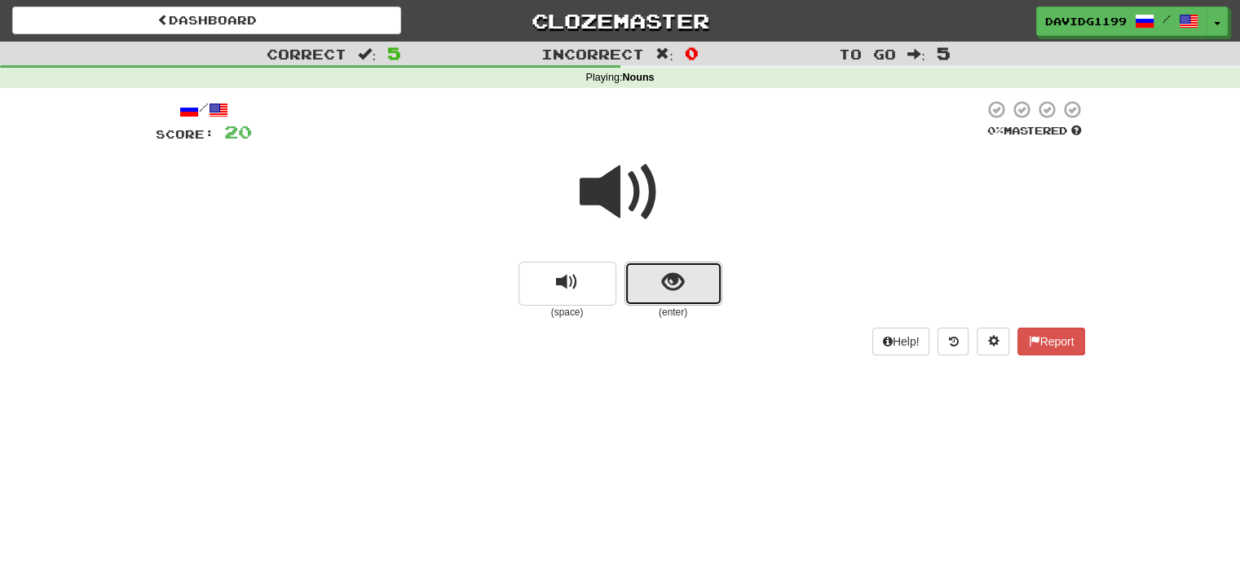
click at [650, 285] on button "show sentence" at bounding box center [673, 284] width 98 height 44
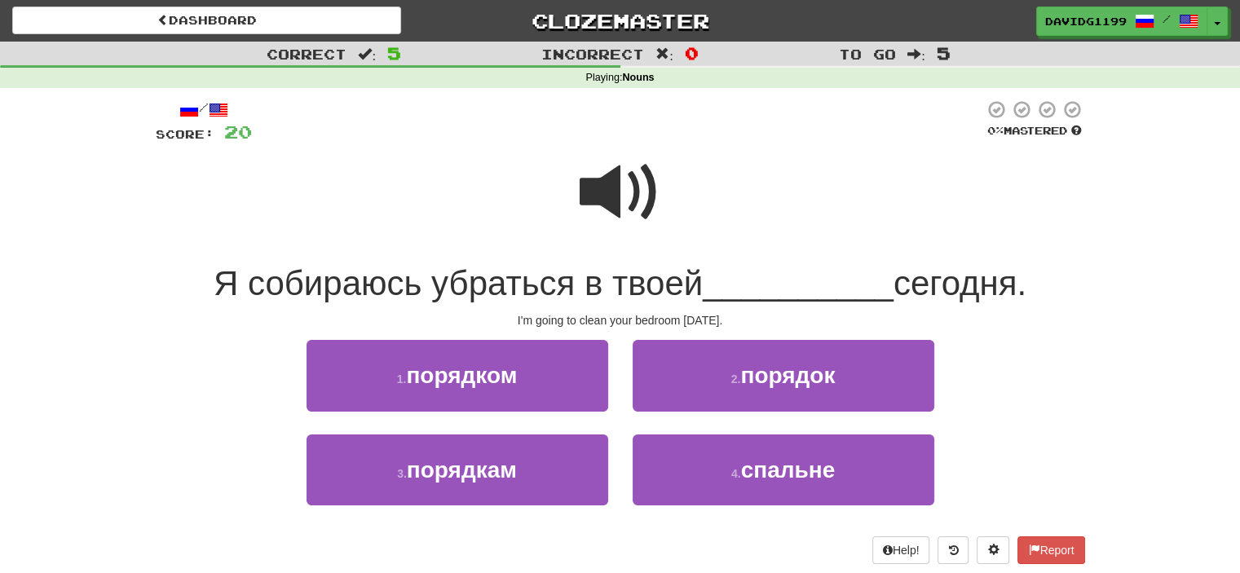
click at [626, 205] on span at bounding box center [621, 193] width 82 height 82
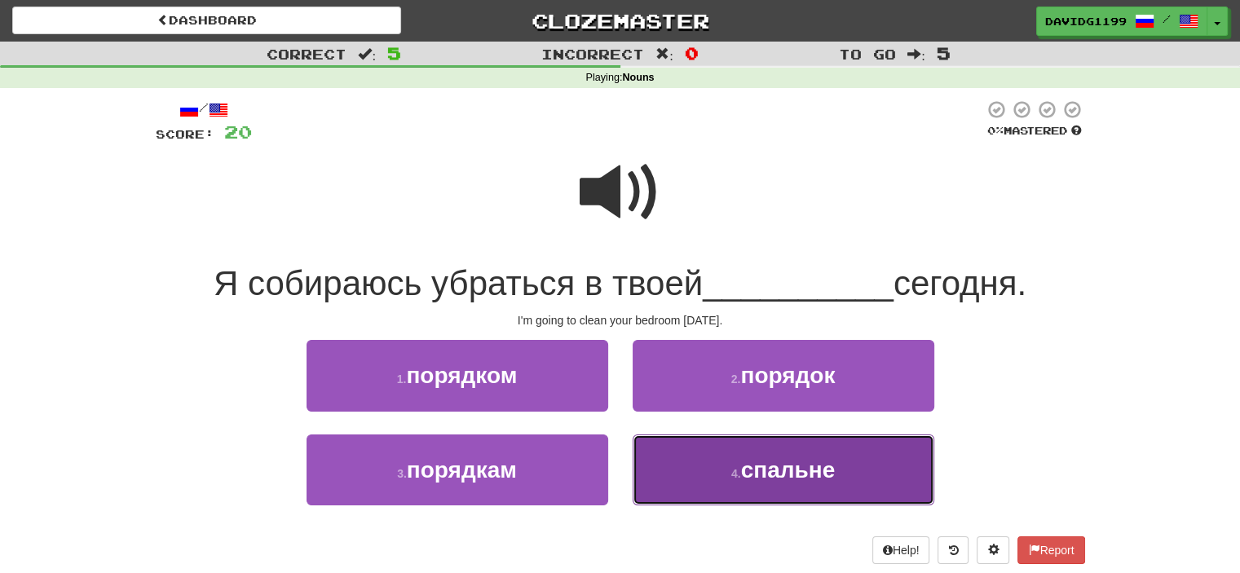
click at [836, 477] on span "спальне" at bounding box center [788, 469] width 95 height 25
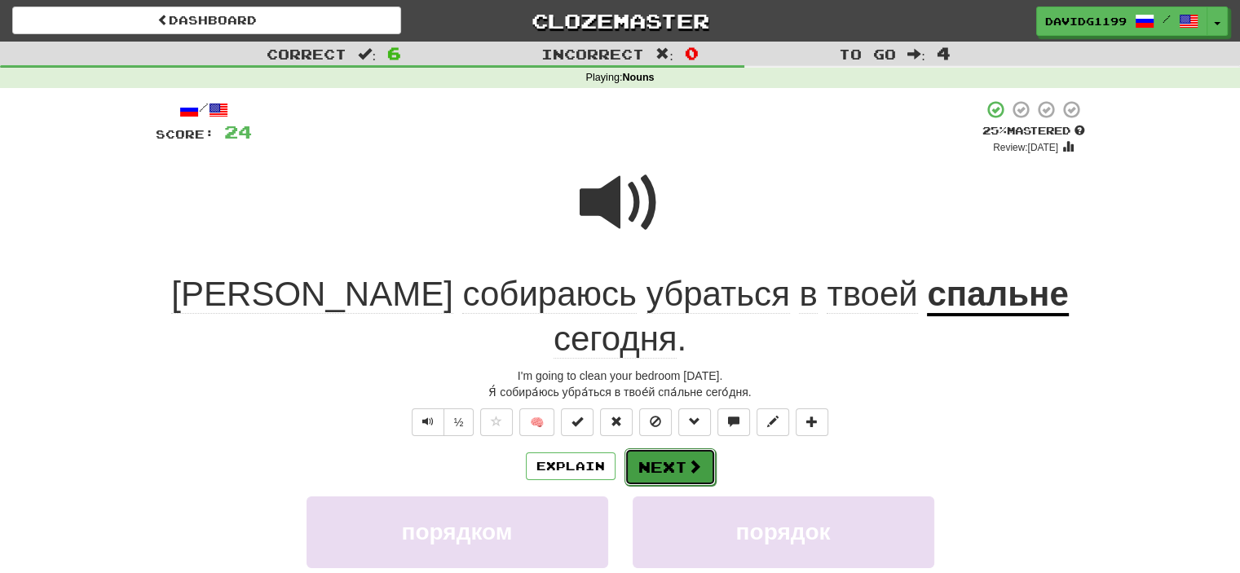
click at [668, 448] on button "Next" at bounding box center [669, 466] width 91 height 37
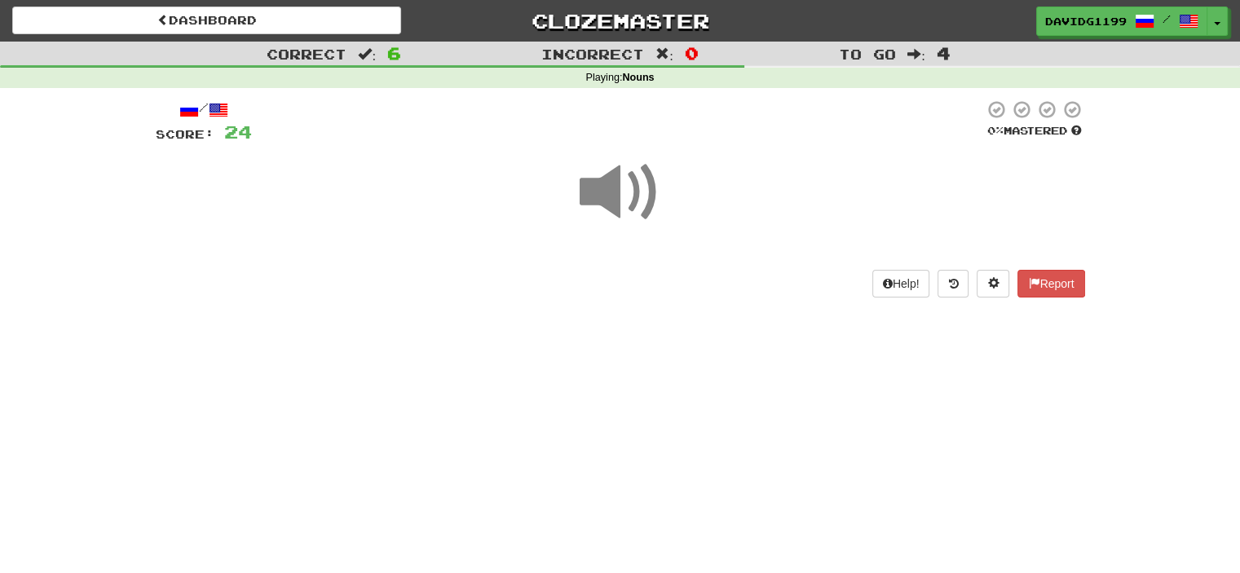
click at [668, 423] on div "Dashboard Clozemaster davidg1199 / Toggle Dropdown Dashboard Leaderboard Activi…" at bounding box center [620, 286] width 1240 height 573
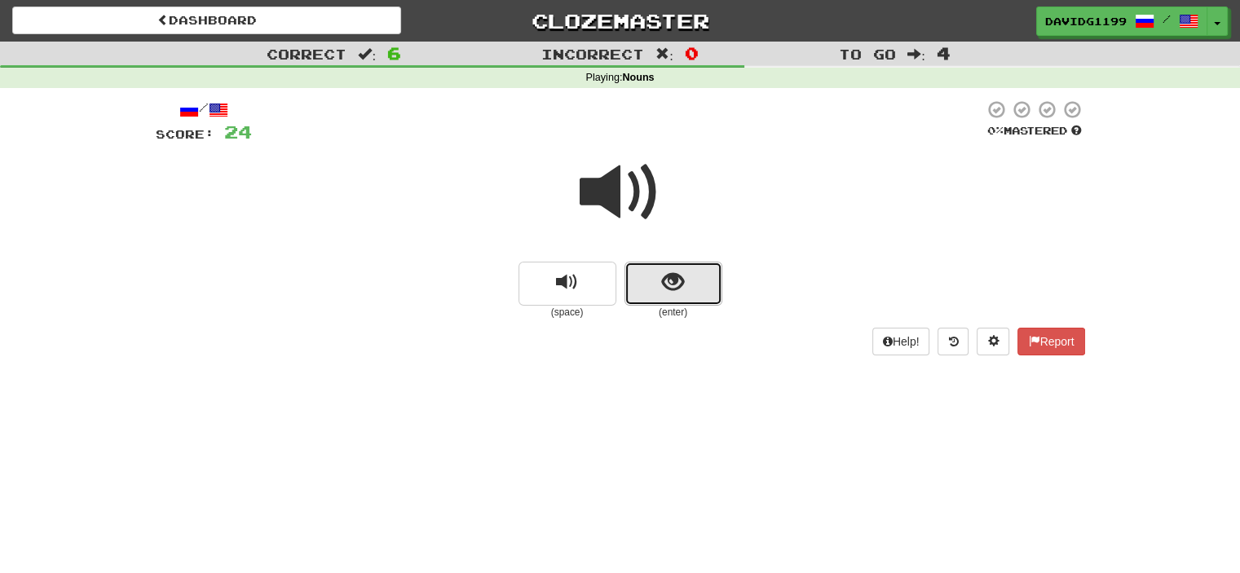
click at [637, 286] on button "show sentence" at bounding box center [673, 284] width 98 height 44
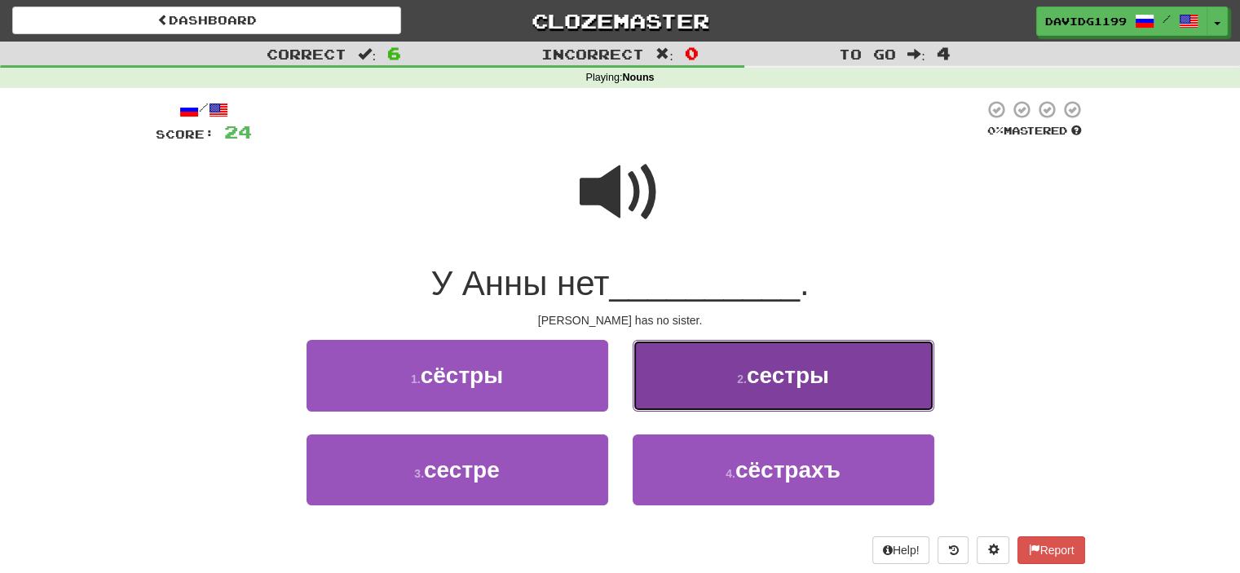
click at [699, 380] on button "2 . сестры" at bounding box center [784, 375] width 302 height 71
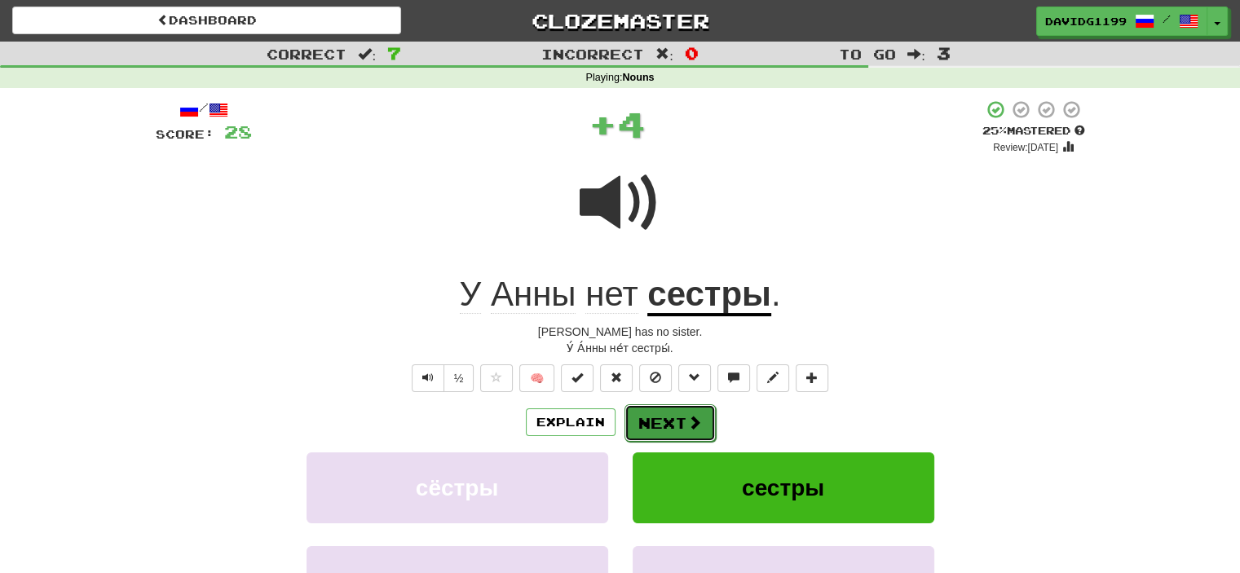
click at [674, 415] on button "Next" at bounding box center [669, 422] width 91 height 37
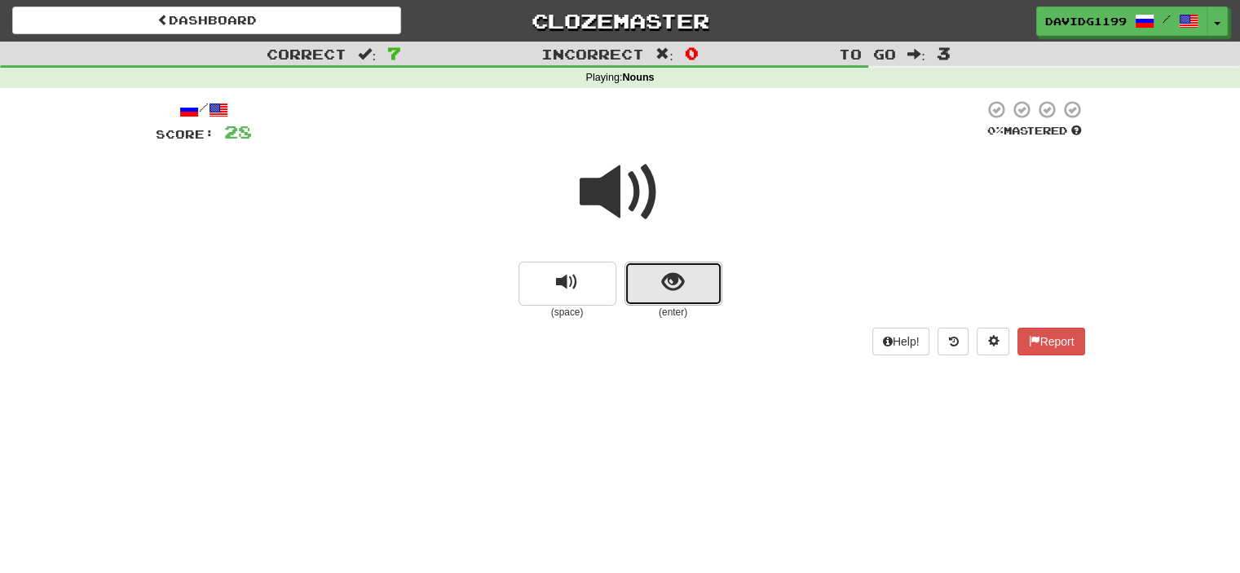
click at [681, 293] on span "show sentence" at bounding box center [673, 282] width 22 height 22
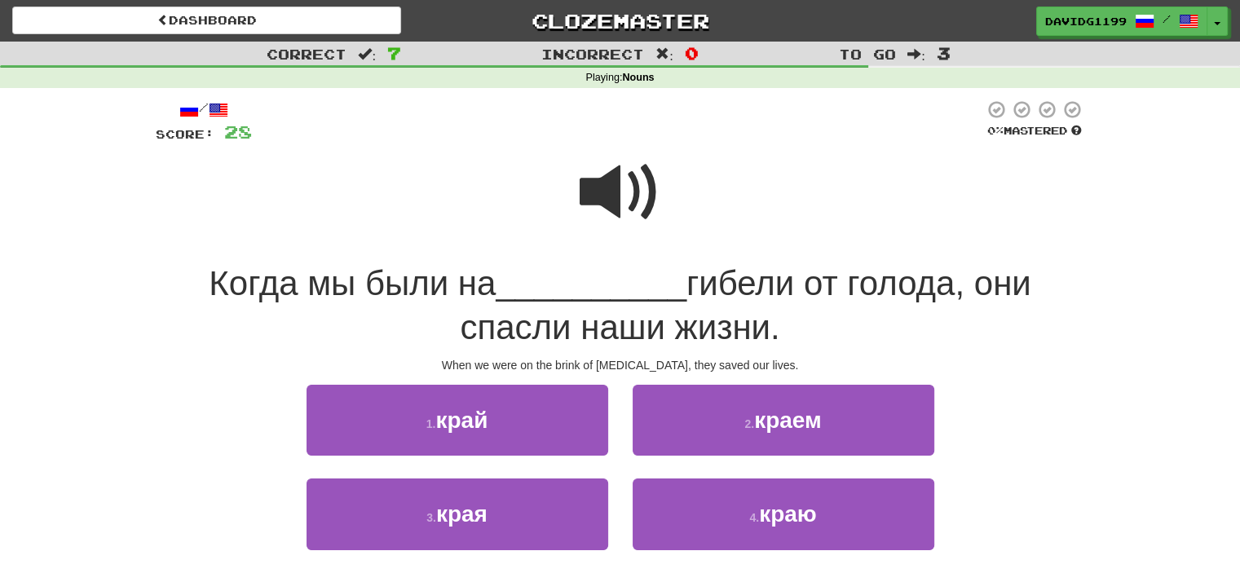
click at [640, 203] on span at bounding box center [621, 193] width 82 height 82
click at [613, 198] on span at bounding box center [621, 193] width 82 height 82
click at [620, 190] on span at bounding box center [621, 193] width 82 height 82
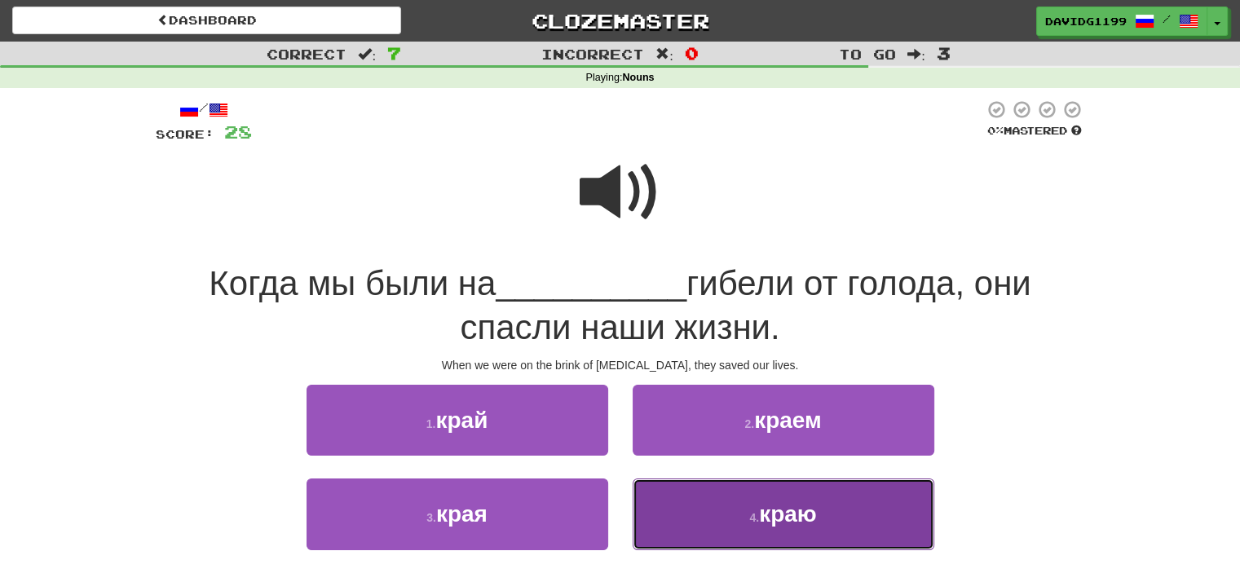
click at [748, 482] on button "4 . краю" at bounding box center [784, 514] width 302 height 71
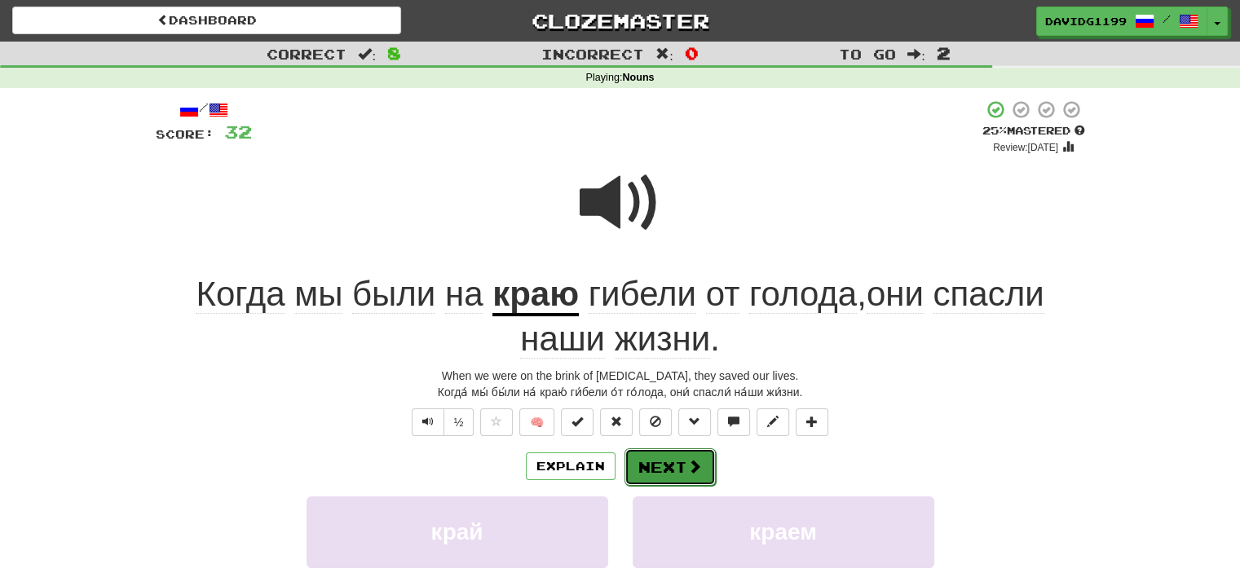
click at [673, 465] on button "Next" at bounding box center [669, 466] width 91 height 37
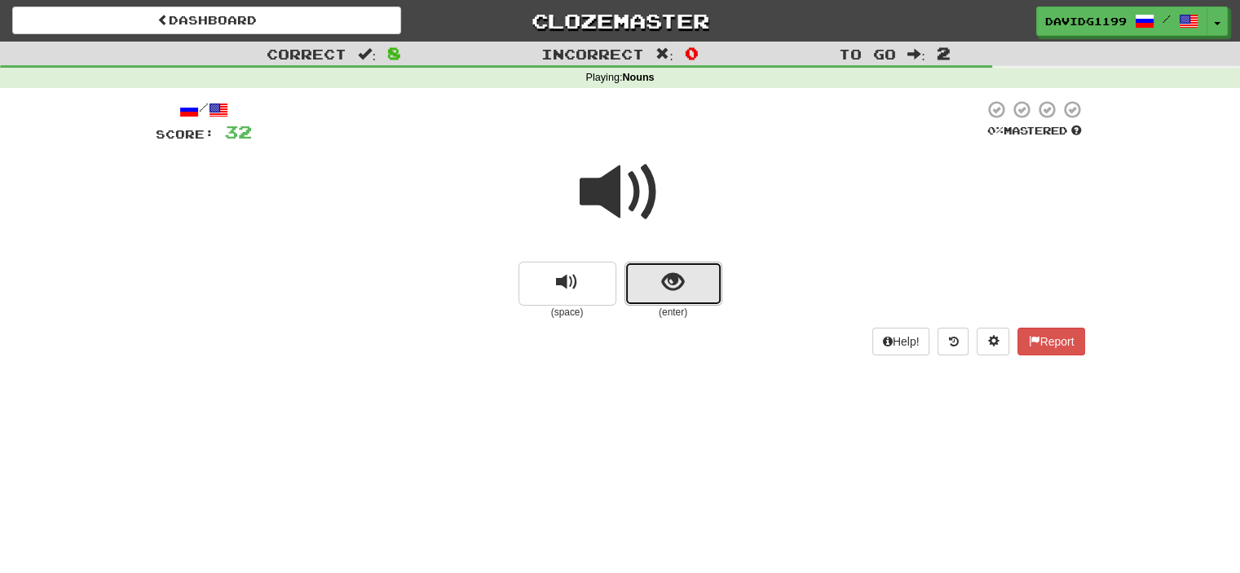
click at [636, 276] on button "show sentence" at bounding box center [673, 284] width 98 height 44
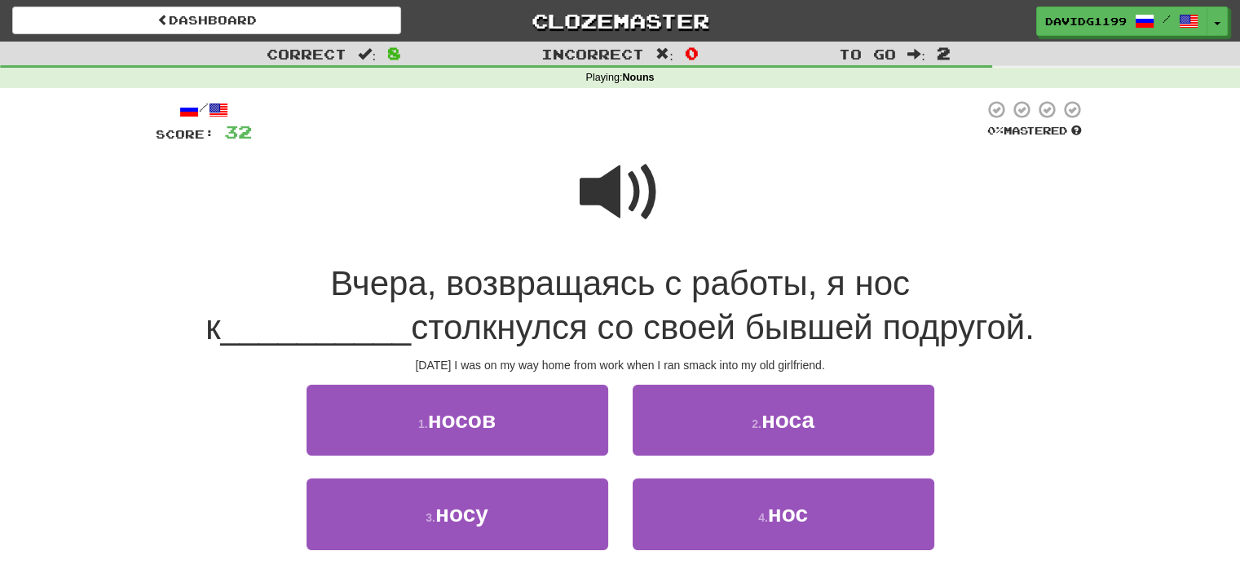
click at [629, 202] on span at bounding box center [621, 193] width 82 height 82
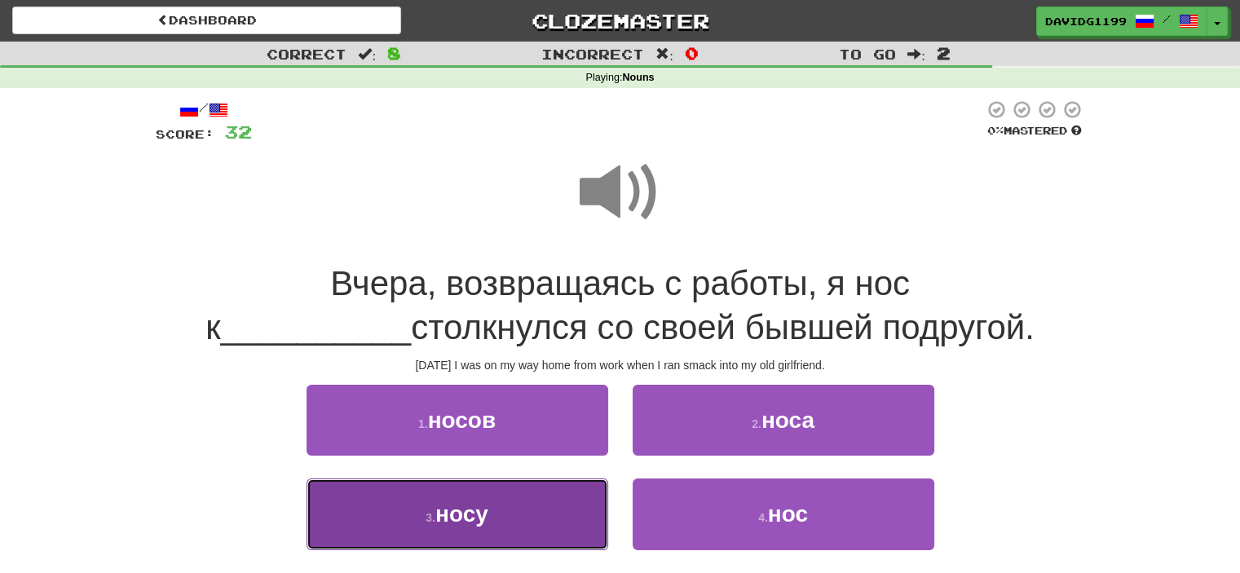
click at [460, 514] on span "носу" at bounding box center [461, 513] width 53 height 25
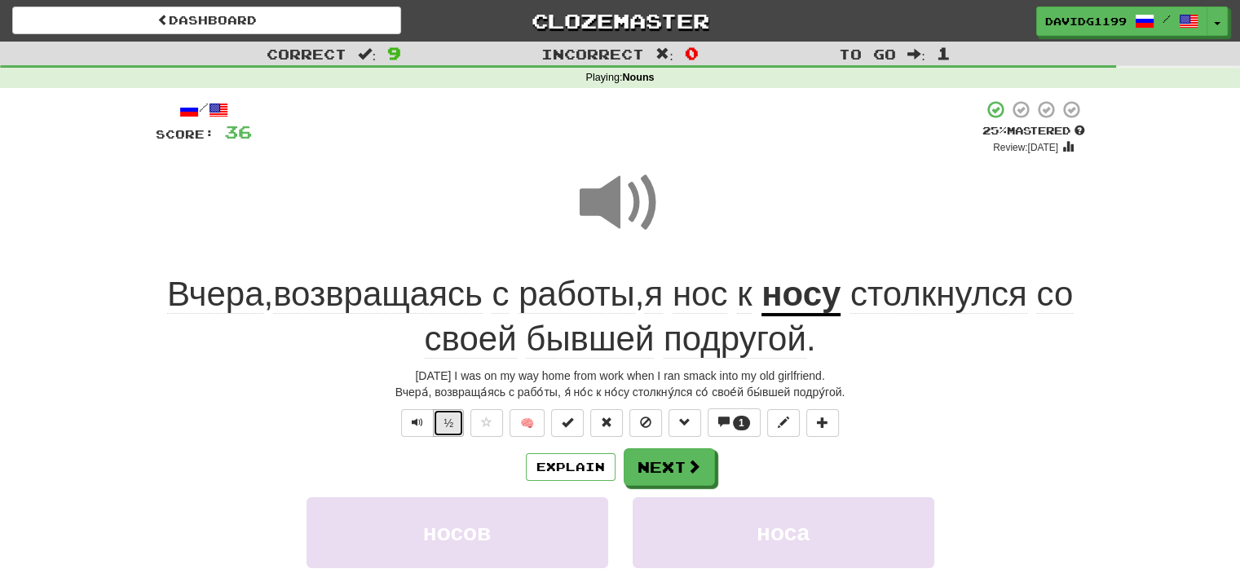
click at [447, 418] on button "½" at bounding box center [448, 423] width 31 height 28
click at [581, 464] on button "Explain" at bounding box center [571, 467] width 90 height 28
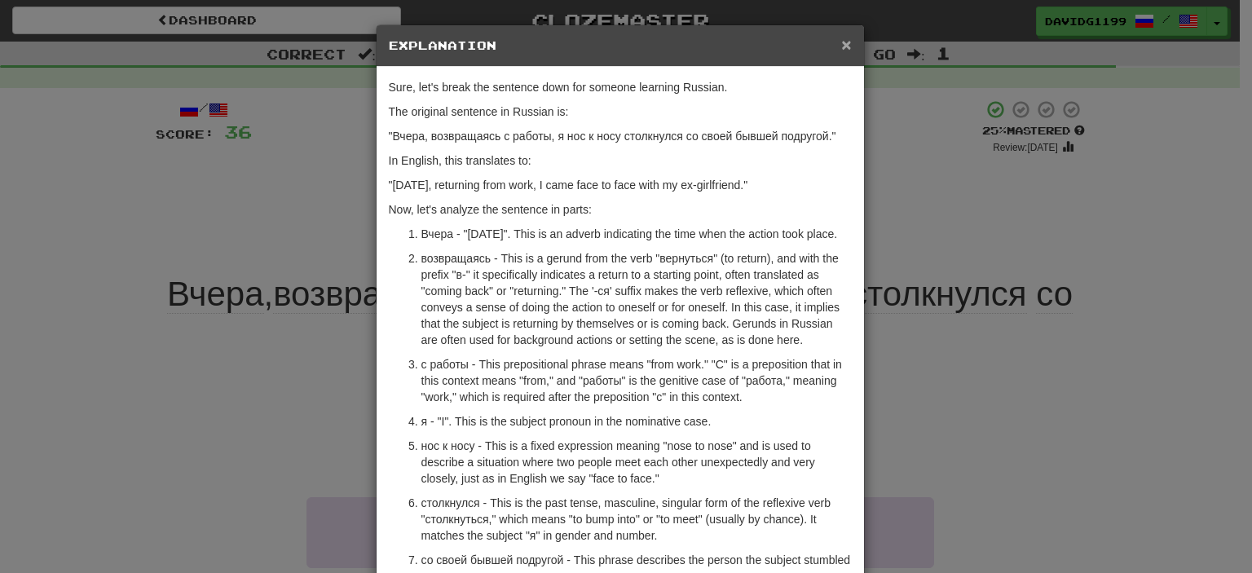
click at [841, 42] on span "×" at bounding box center [846, 44] width 10 height 19
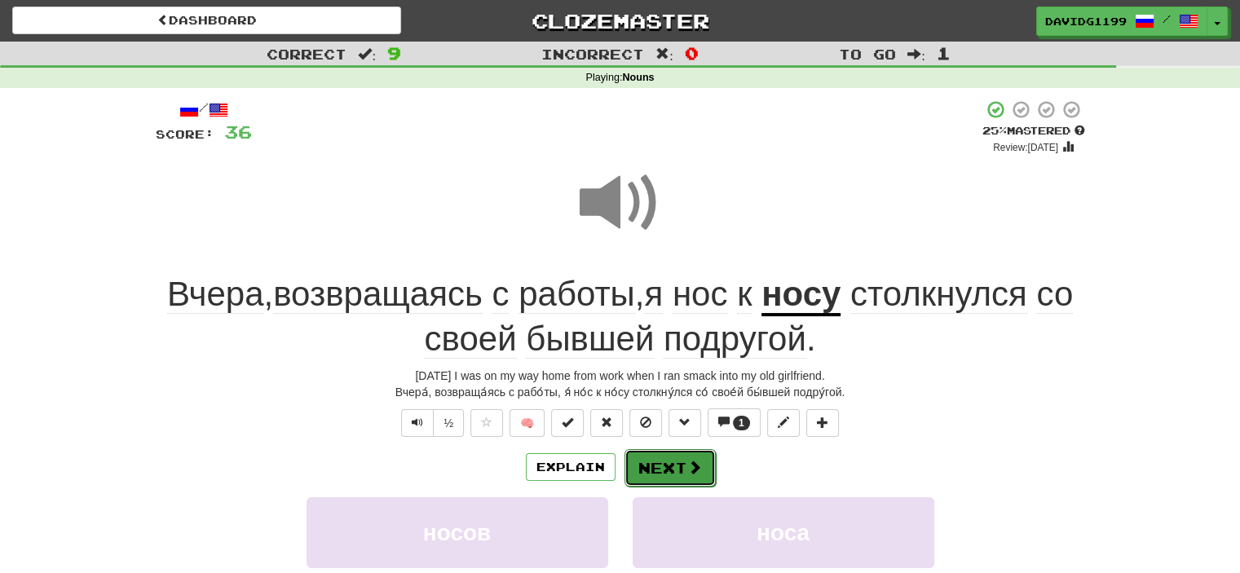
click at [691, 465] on span at bounding box center [694, 467] width 15 height 15
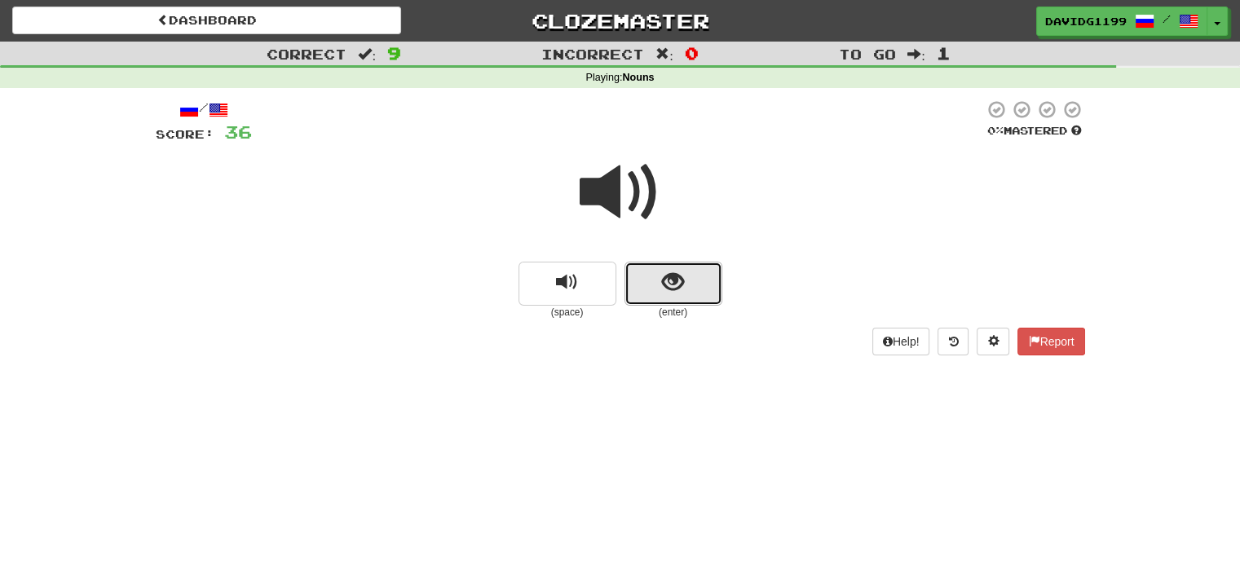
click at [649, 276] on button "show sentence" at bounding box center [673, 284] width 98 height 44
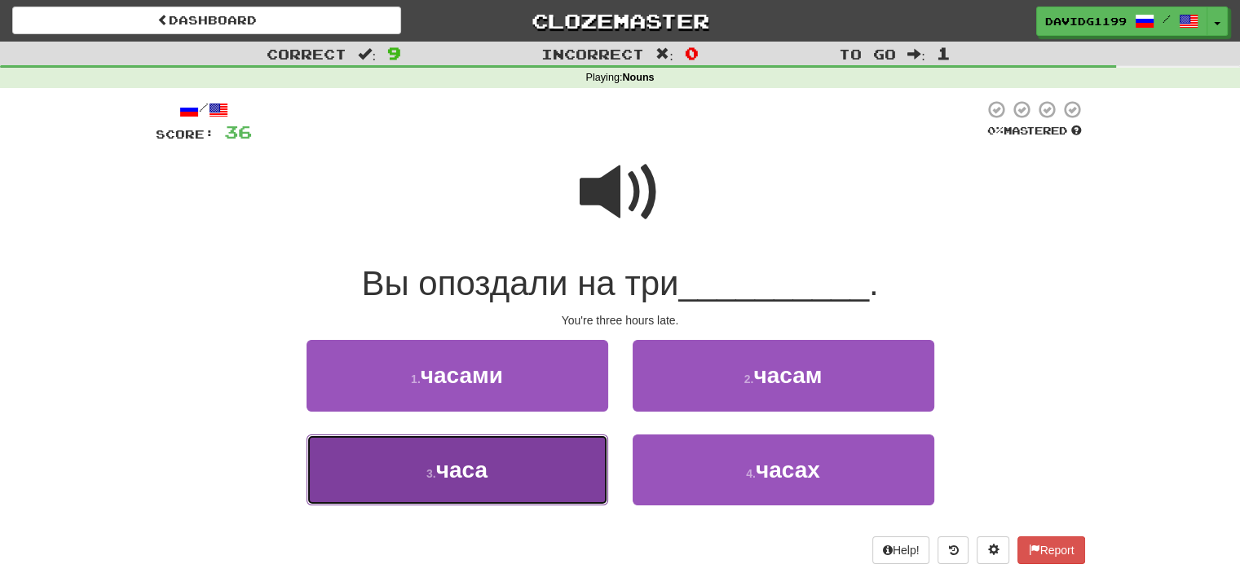
click at [555, 452] on button "3 . часа" at bounding box center [458, 469] width 302 height 71
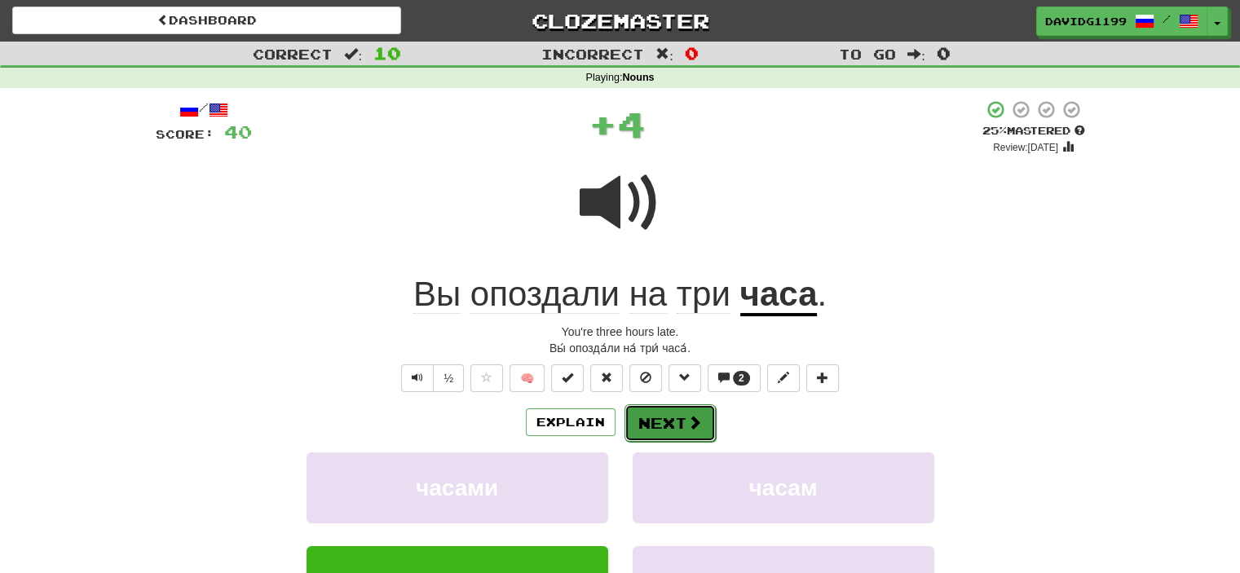
click at [684, 407] on button "Next" at bounding box center [669, 422] width 91 height 37
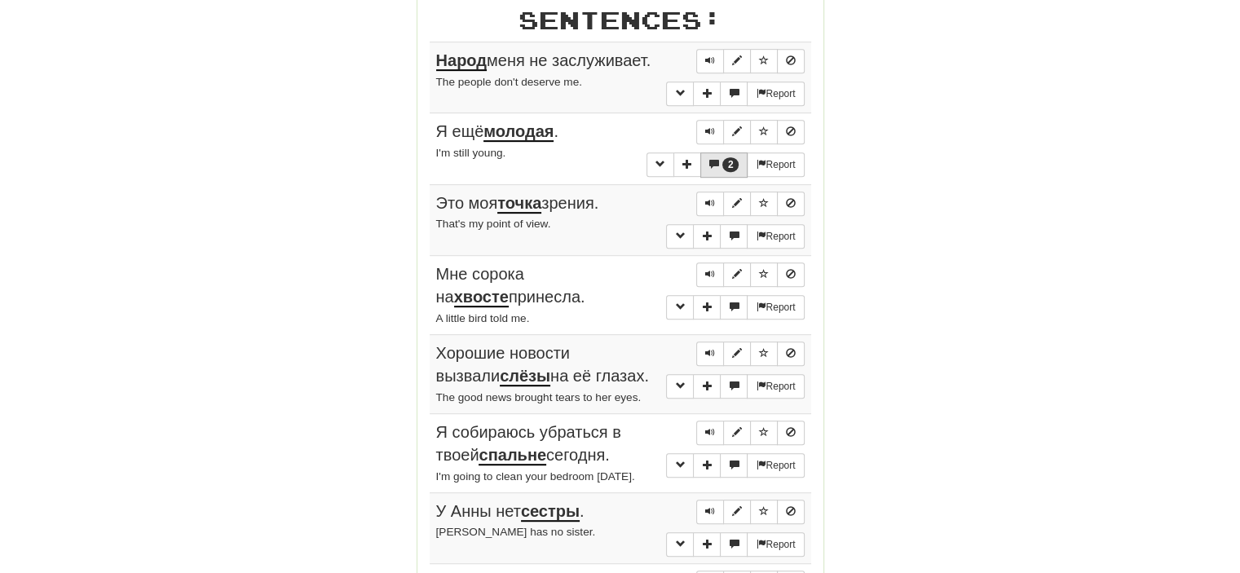
scroll to position [835, 0]
click at [709, 48] on button "Sentence controls" at bounding box center [710, 60] width 28 height 24
click at [713, 126] on span "Sentence controls" at bounding box center [710, 131] width 10 height 10
click at [712, 197] on span "Sentence controls" at bounding box center [710, 202] width 10 height 10
click at [708, 268] on span "Sentence controls" at bounding box center [710, 273] width 10 height 10
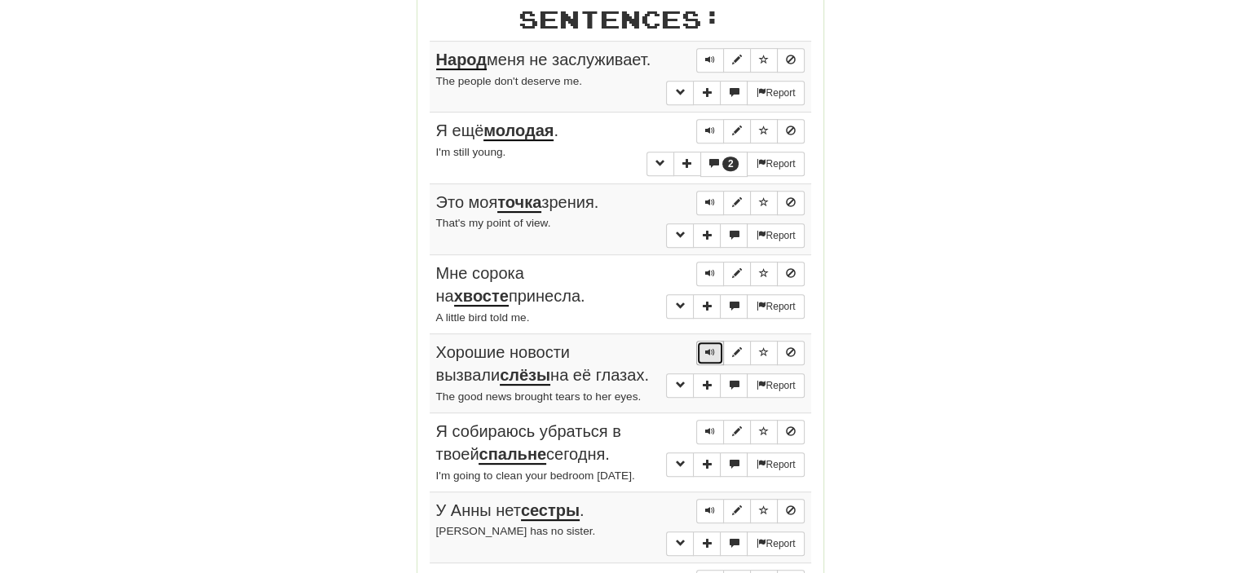
click at [710, 347] on span "Sentence controls" at bounding box center [710, 352] width 10 height 10
click at [710, 426] on span "Sentence controls" at bounding box center [710, 431] width 10 height 10
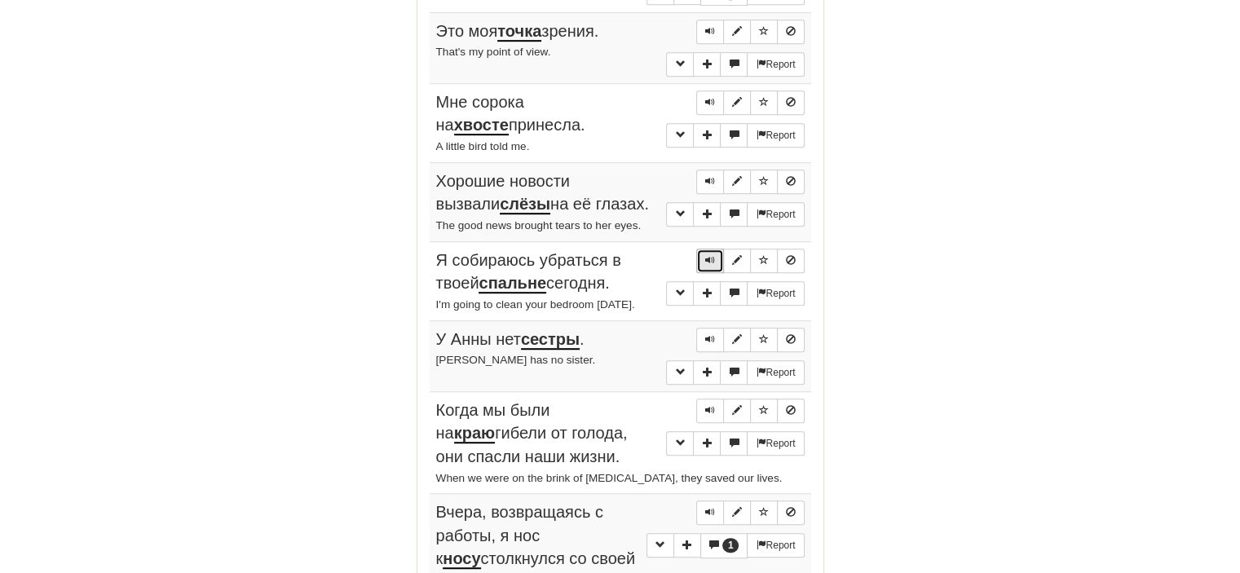
scroll to position [1030, 0]
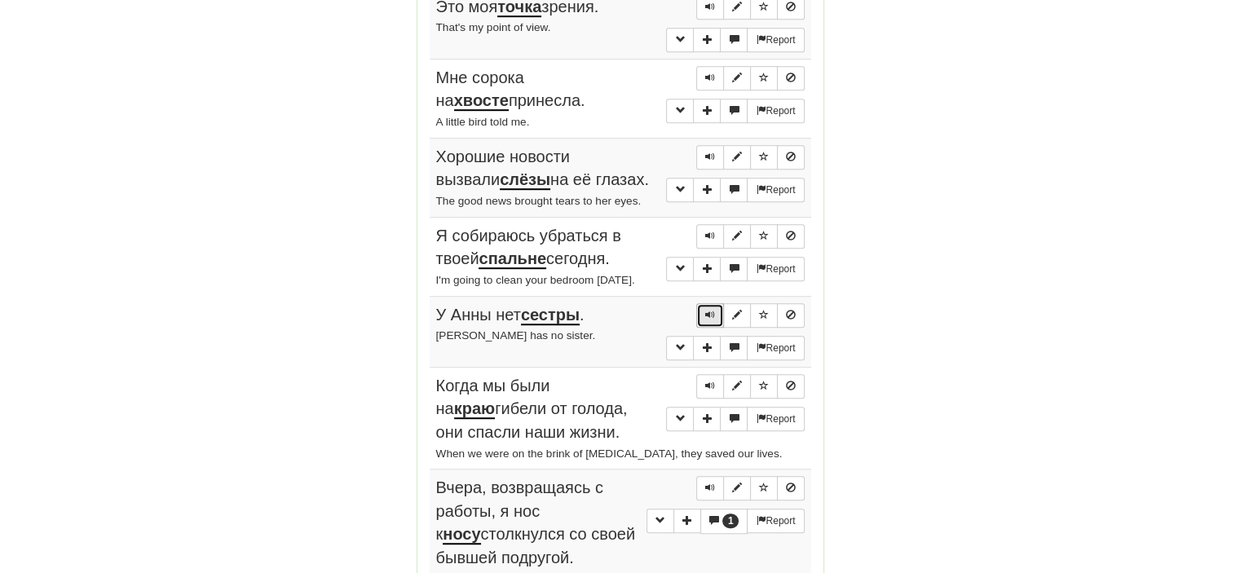
click at [710, 310] on span "Sentence controls" at bounding box center [710, 315] width 10 height 10
click at [714, 381] on span "Sentence controls" at bounding box center [710, 386] width 10 height 10
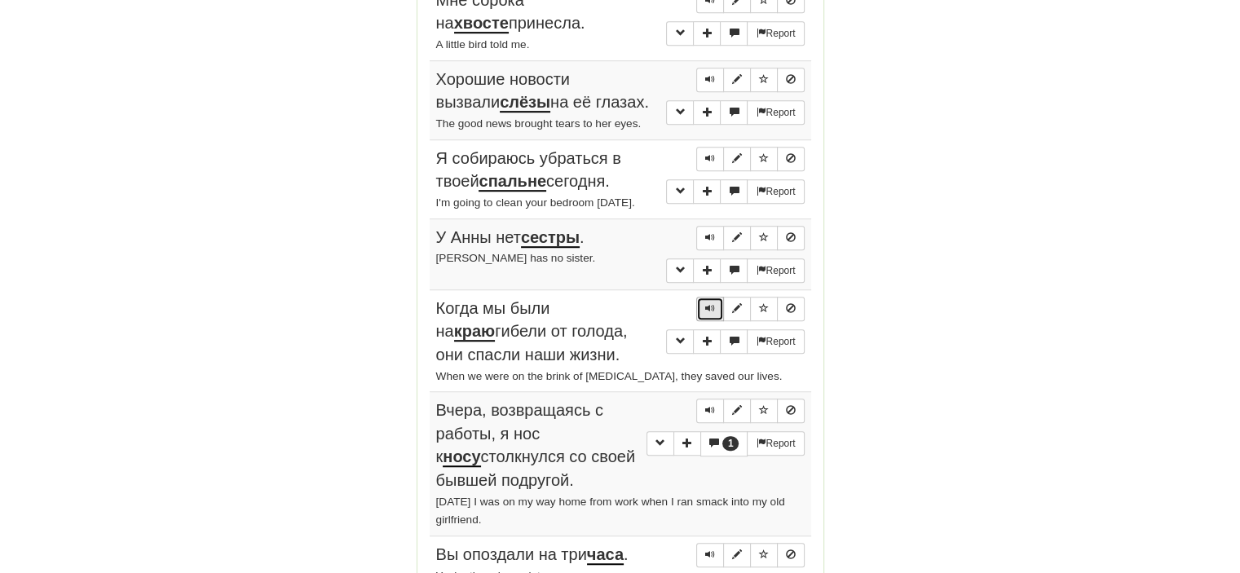
scroll to position [1109, 0]
click at [712, 404] on span "Sentence controls" at bounding box center [710, 409] width 10 height 10
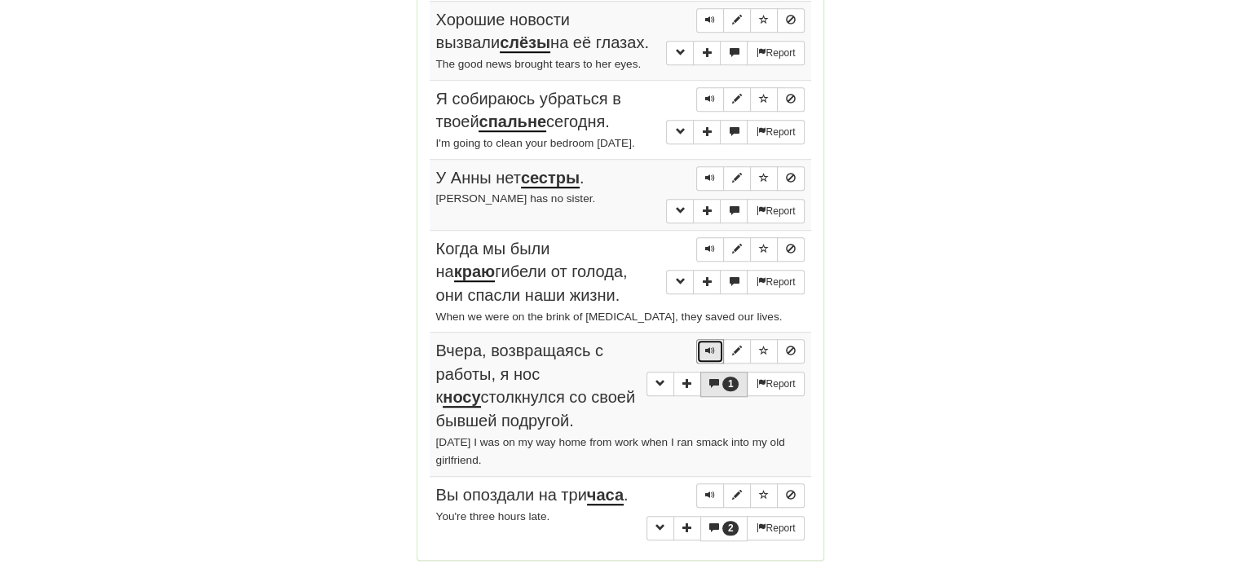
scroll to position [1223, 0]
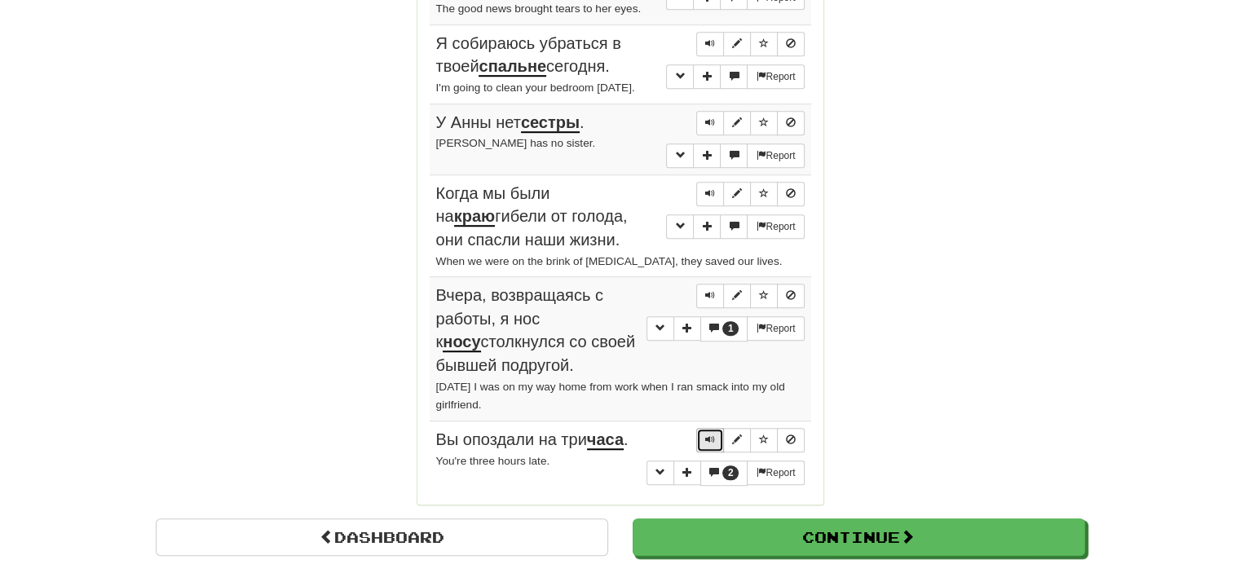
click at [707, 434] on span "Sentence controls" at bounding box center [710, 439] width 10 height 10
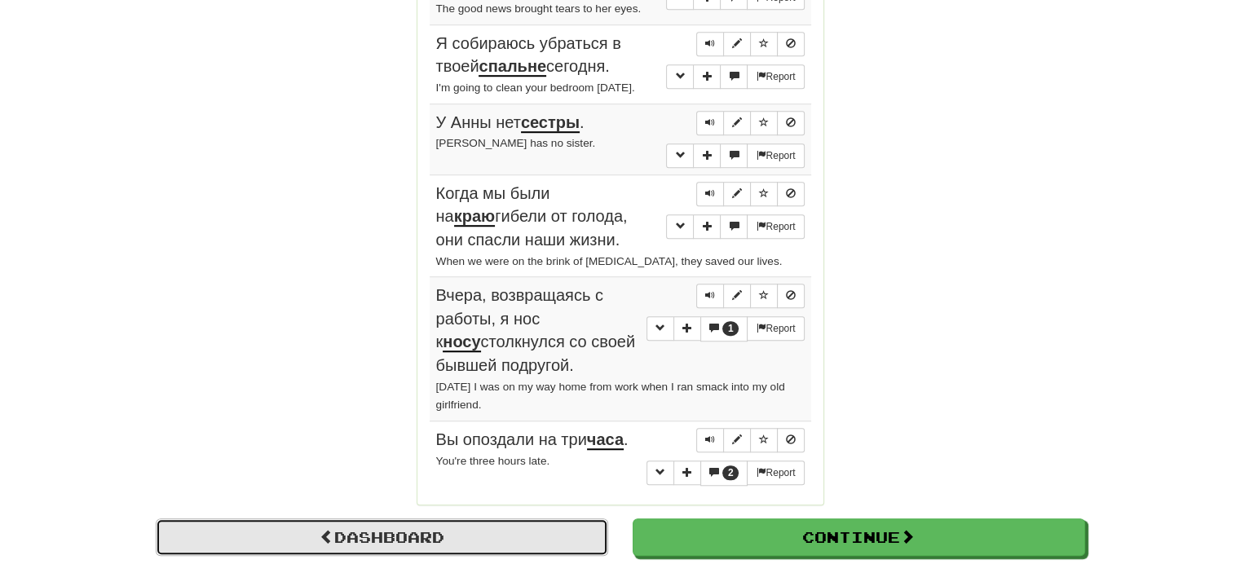
click at [395, 523] on link "Dashboard" at bounding box center [382, 536] width 452 height 37
